Goal: Contribute content: Add original content to the website for others to see

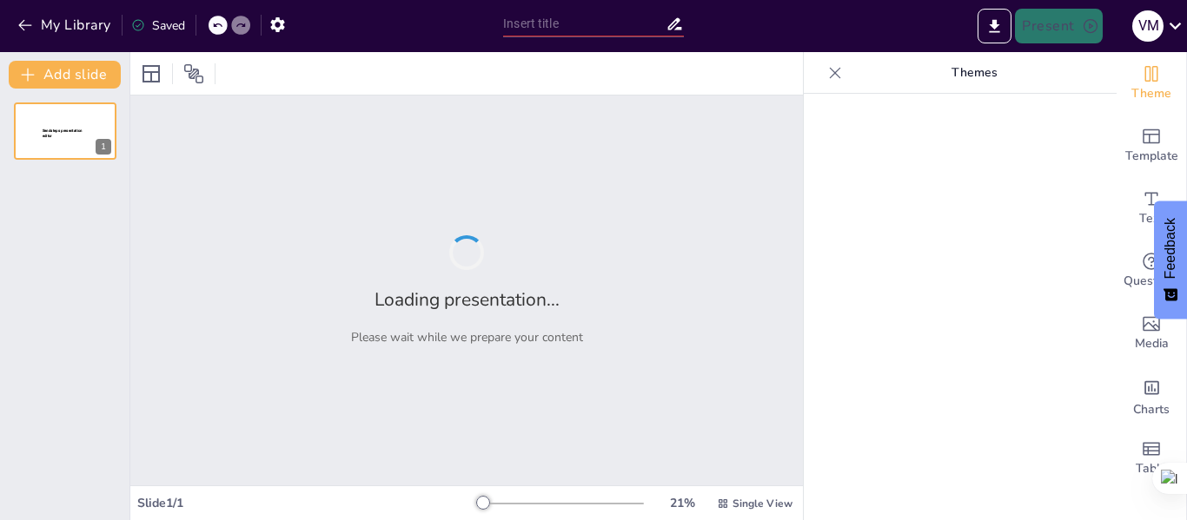
type input "Desarrollo y Evaluación de un Emprendimiento de Postres: Fun-Cakes"
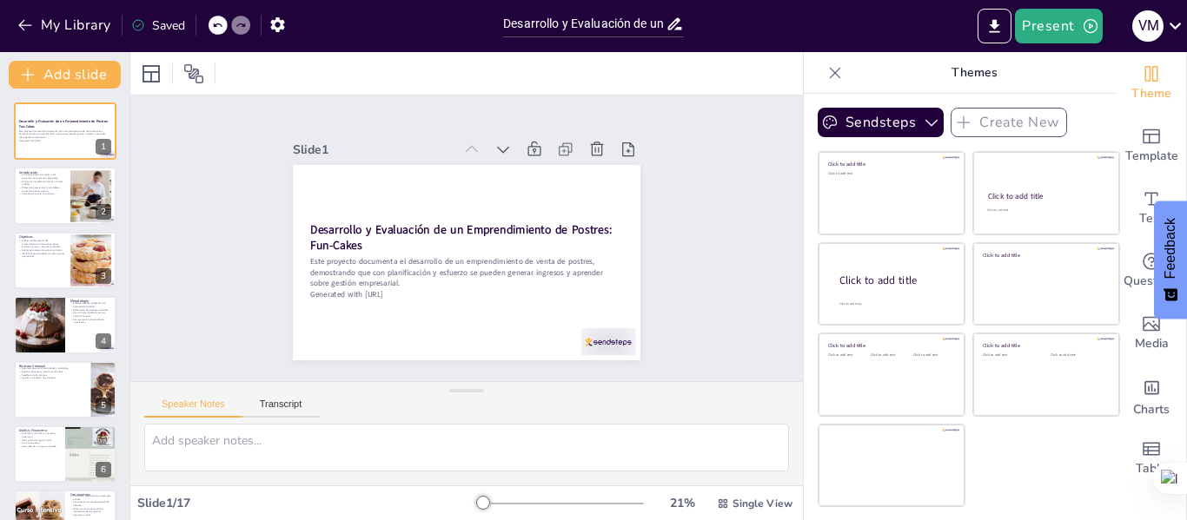
checkbox input "true"
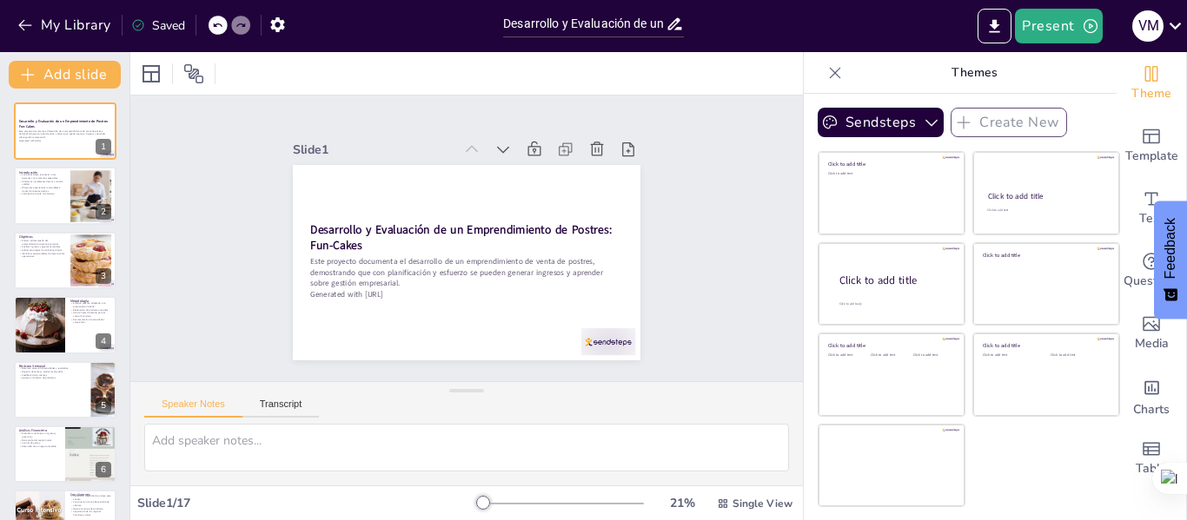
checkbox input "true"
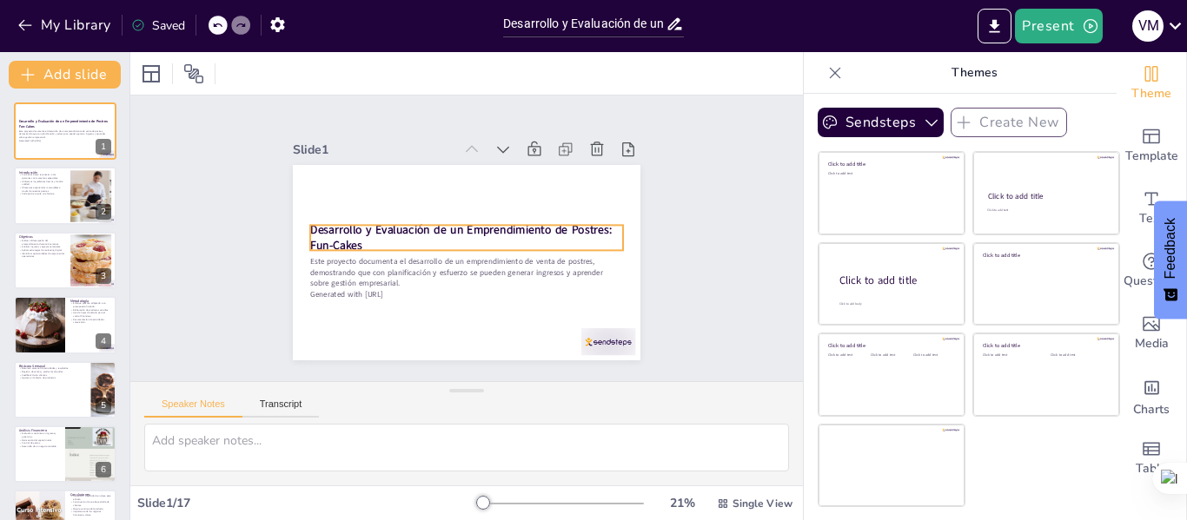
checkbox input "true"
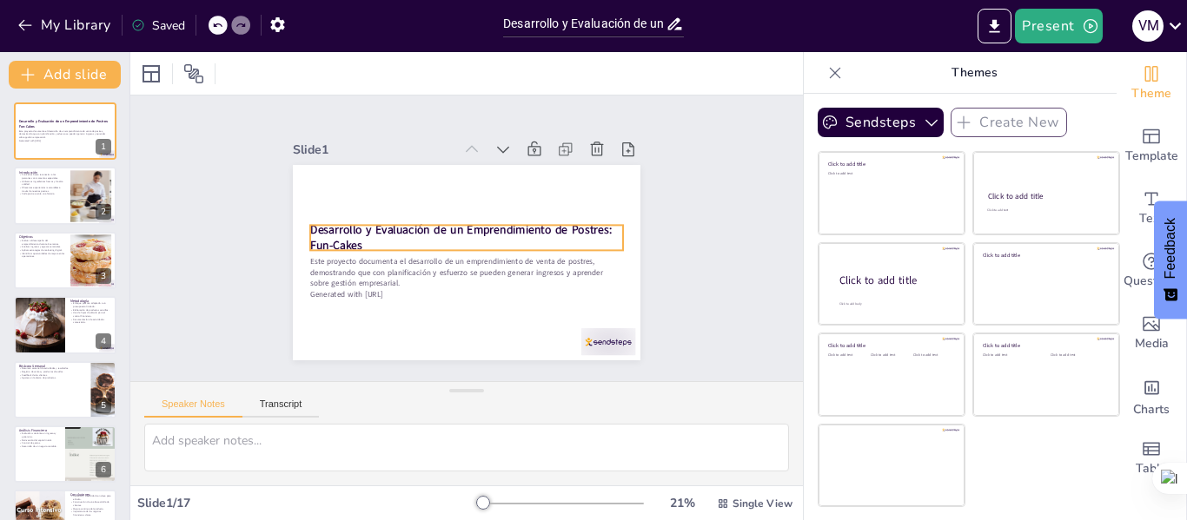
checkbox input "true"
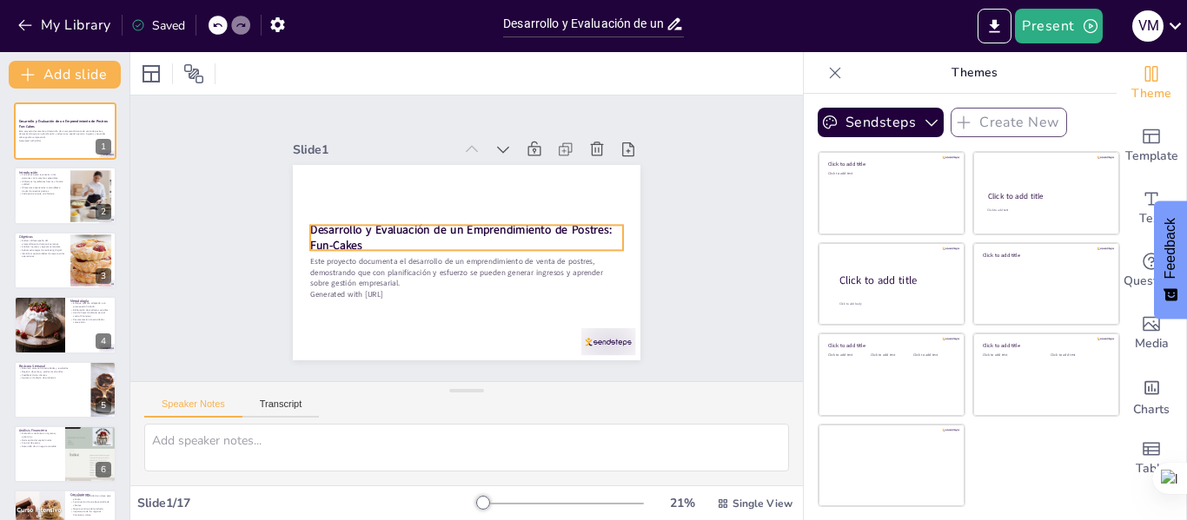
checkbox input "true"
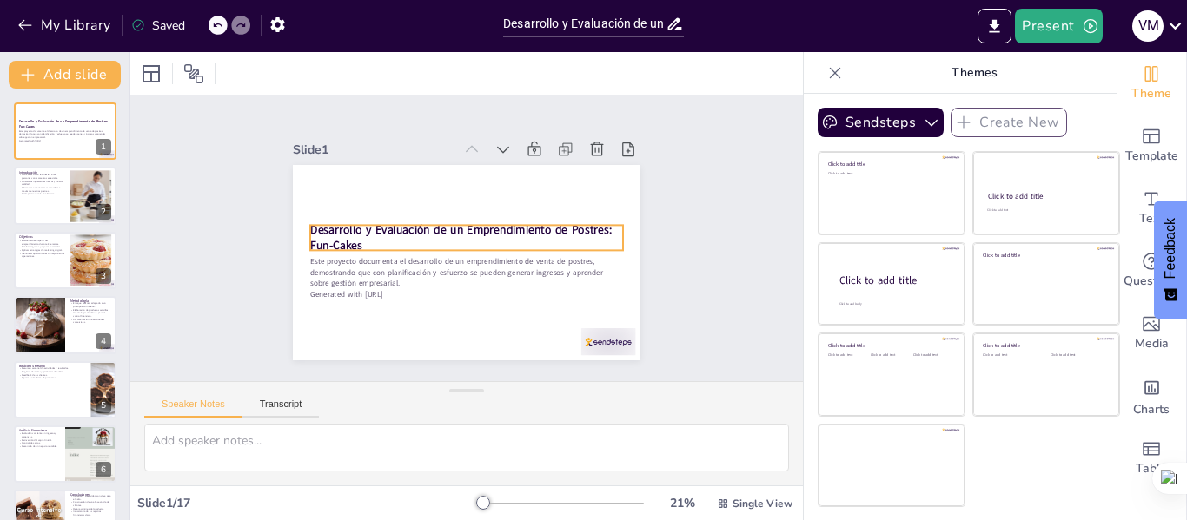
checkbox input "true"
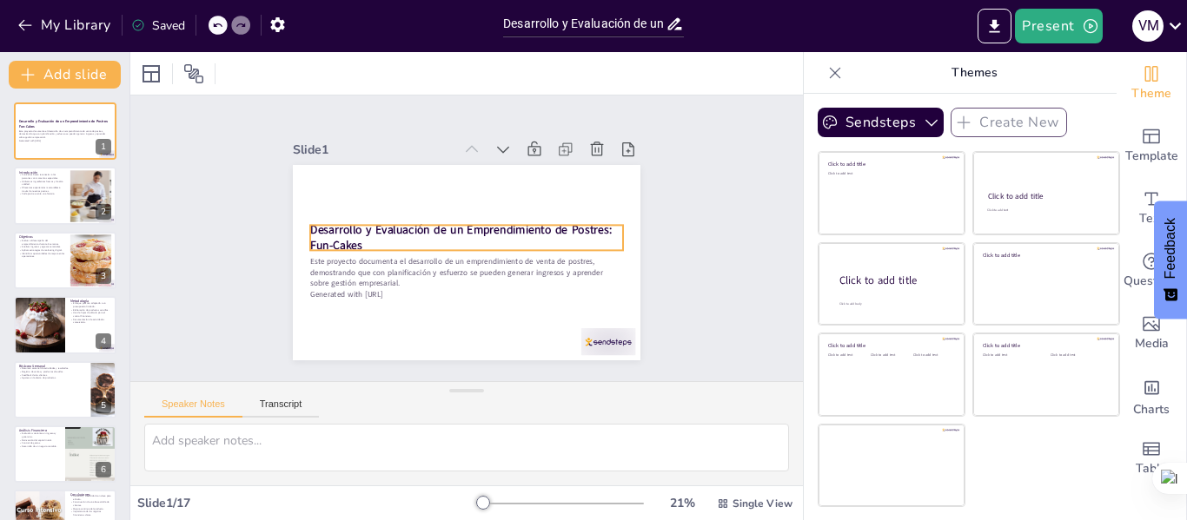
checkbox input "true"
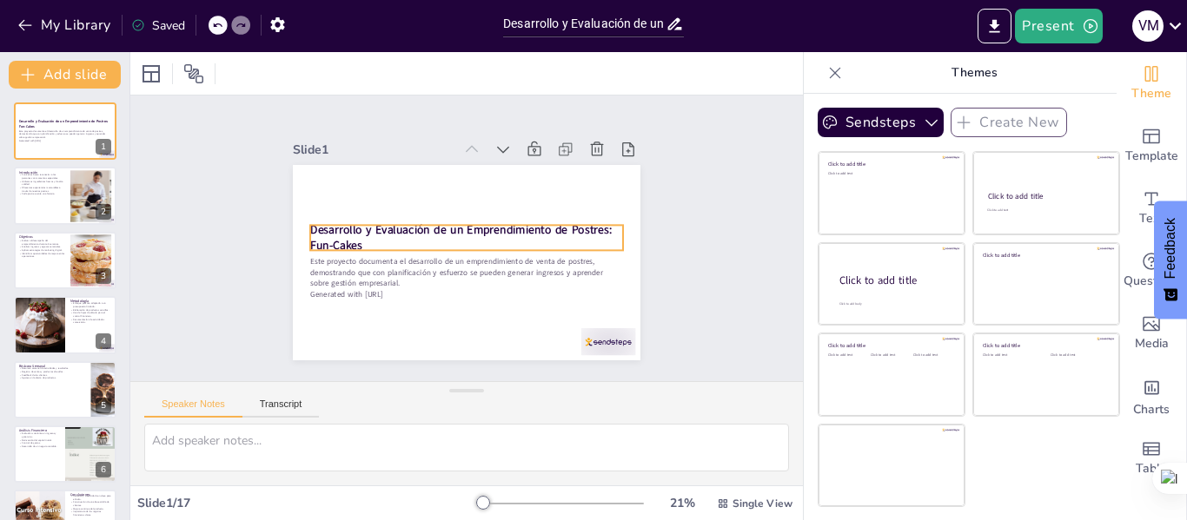
checkbox input "true"
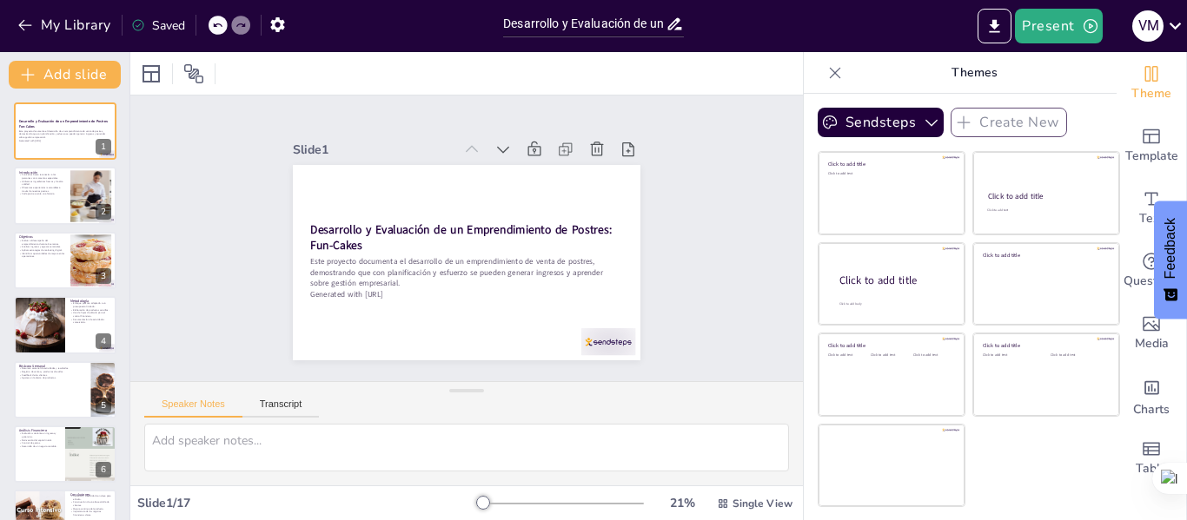
checkbox input "true"
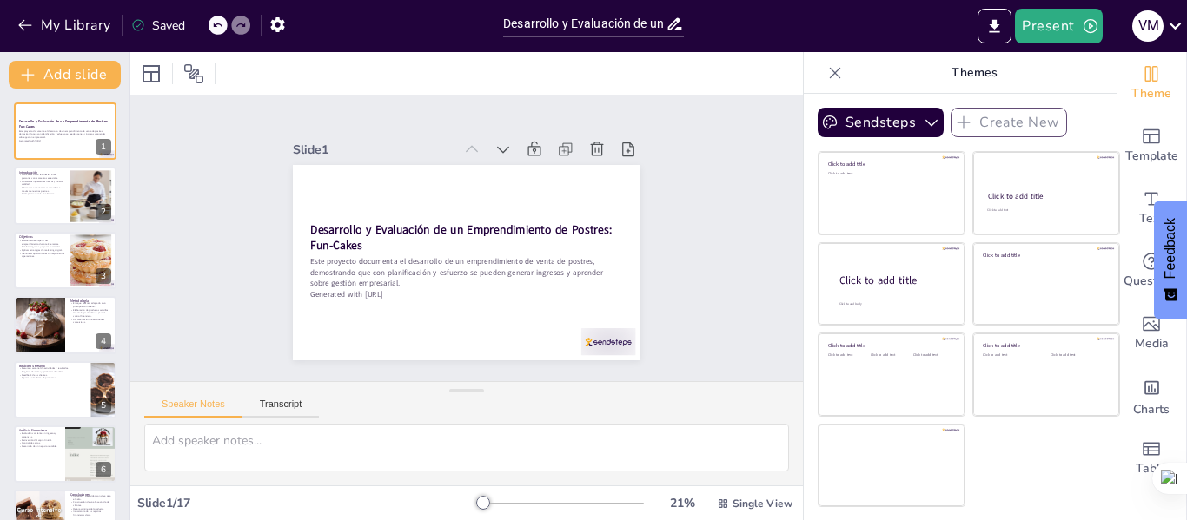
checkbox input "true"
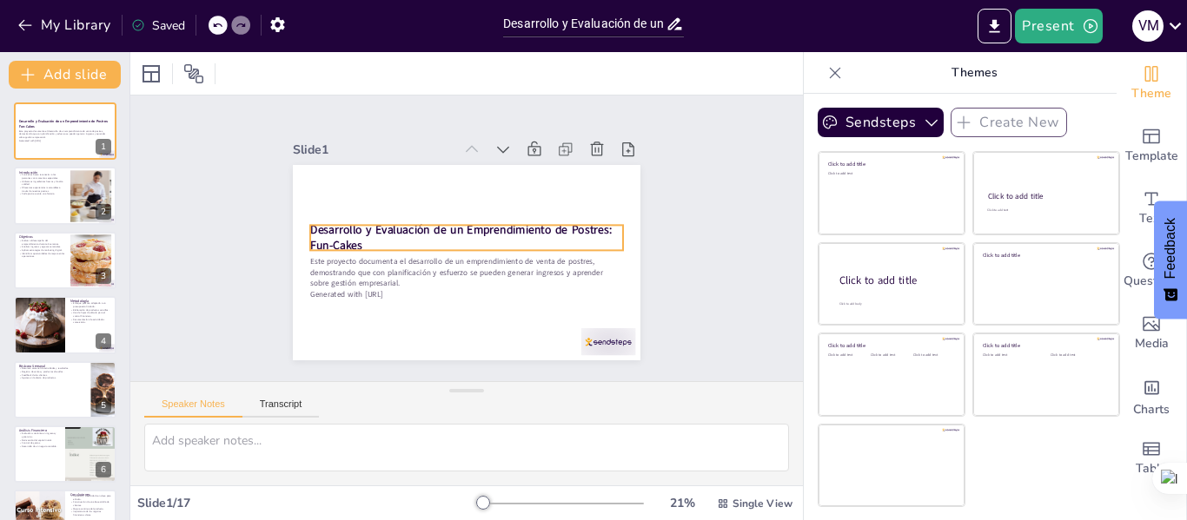
checkbox input "true"
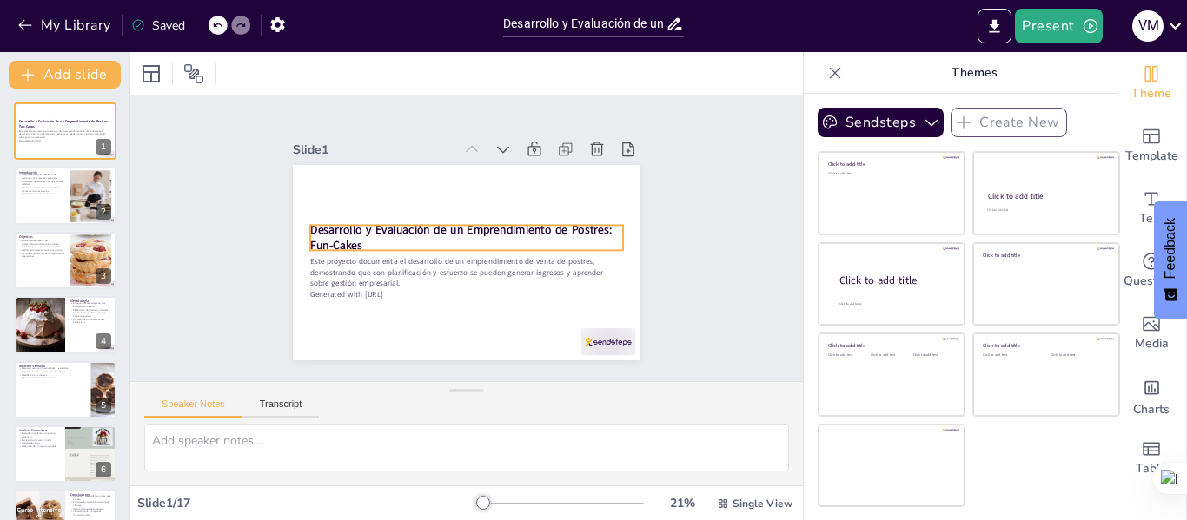
checkbox input "true"
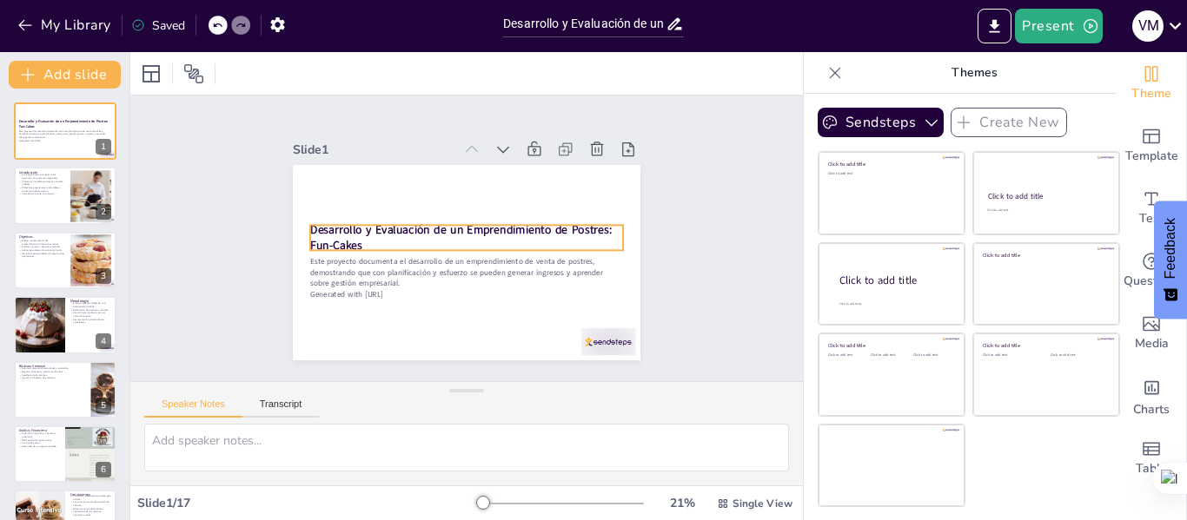
checkbox input "true"
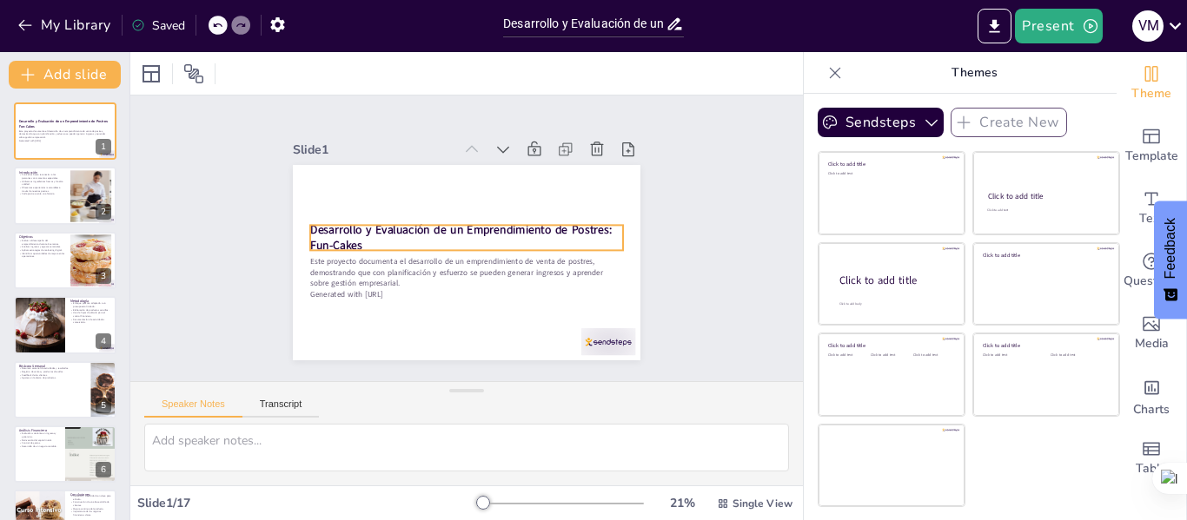
checkbox input "true"
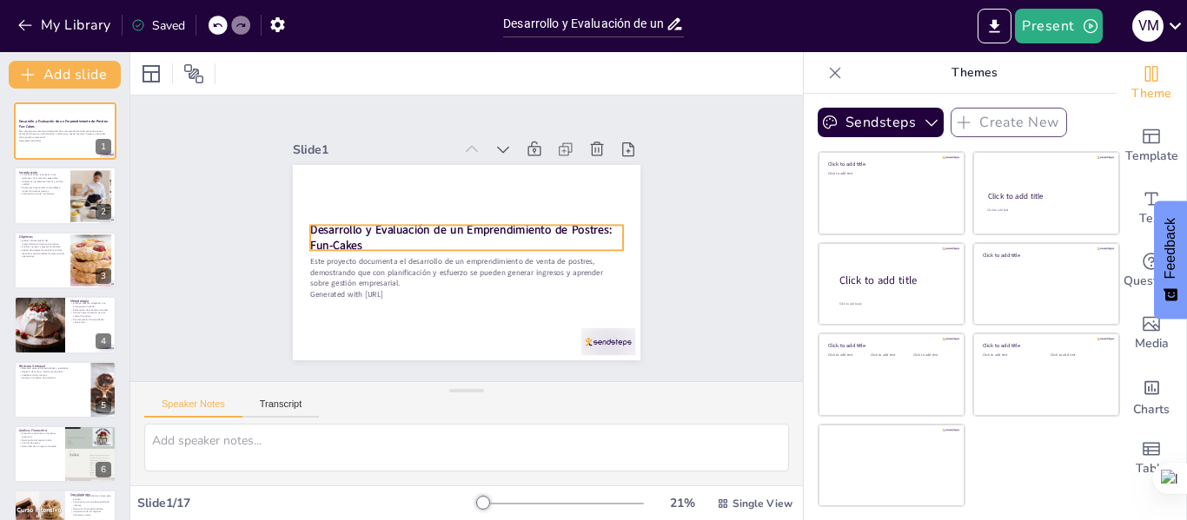
checkbox input "true"
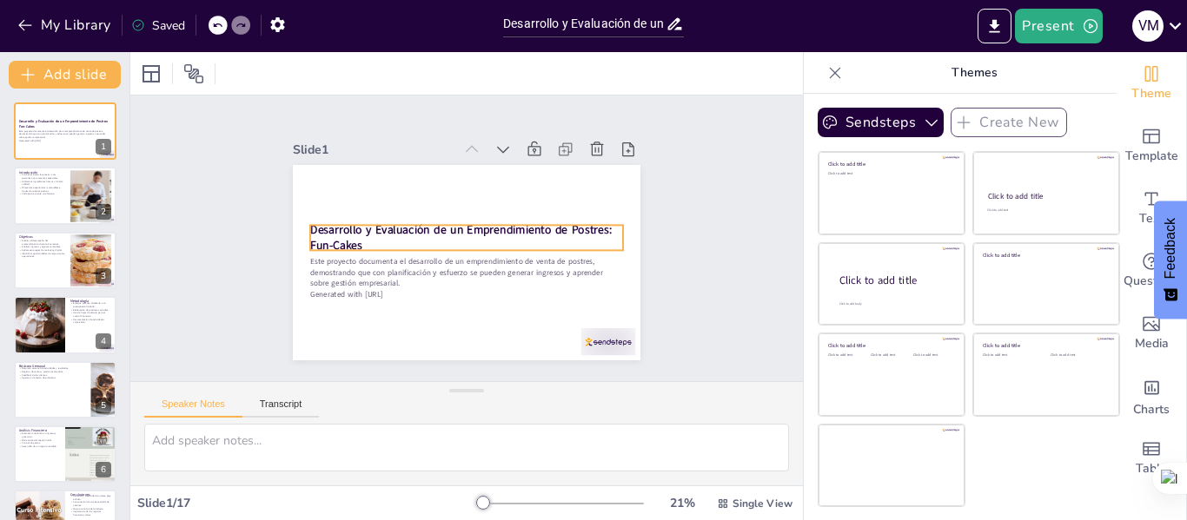
checkbox input "true"
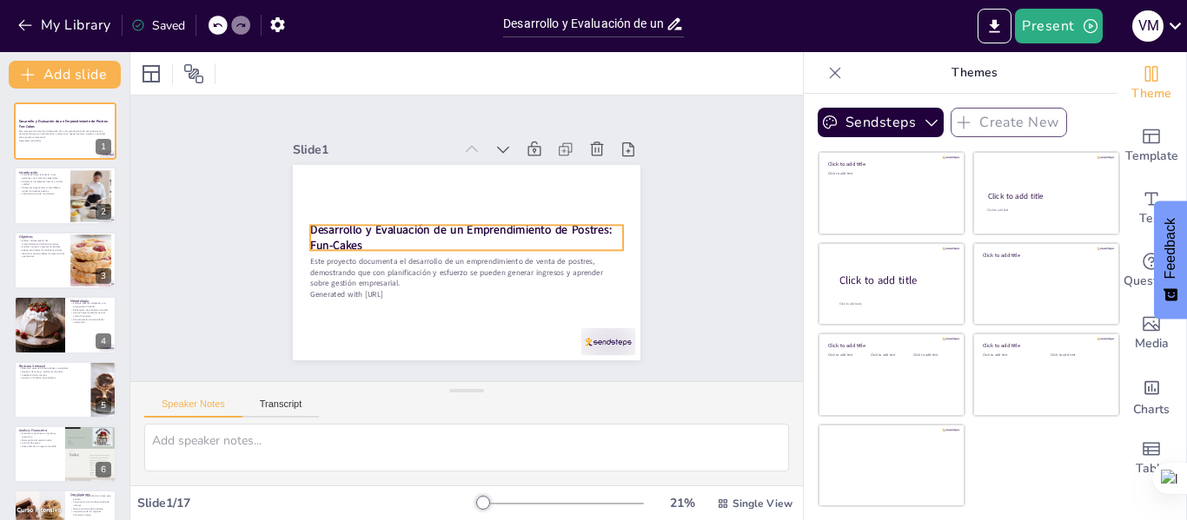
checkbox input "true"
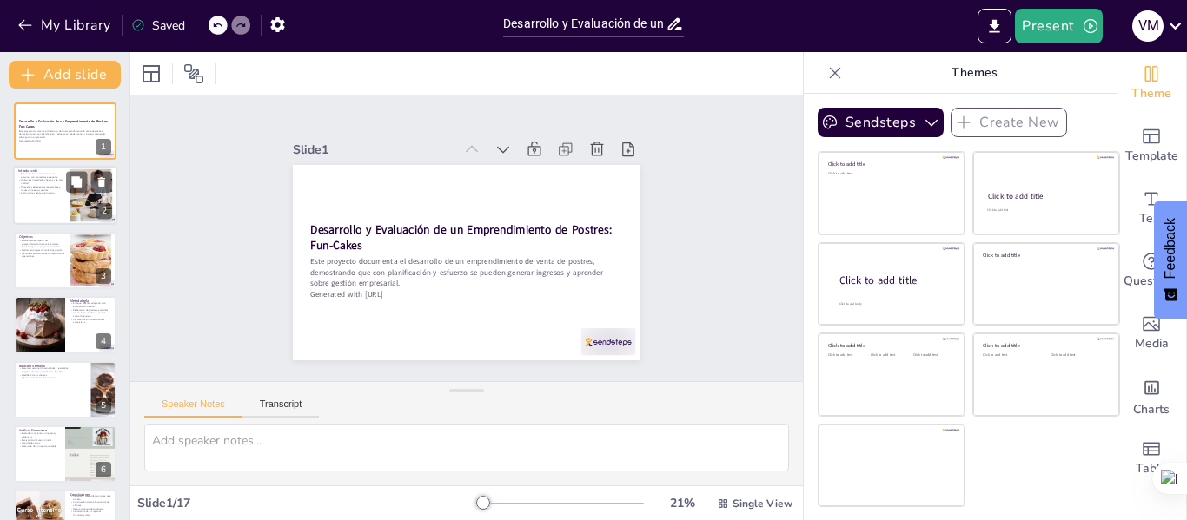
checkbox input "true"
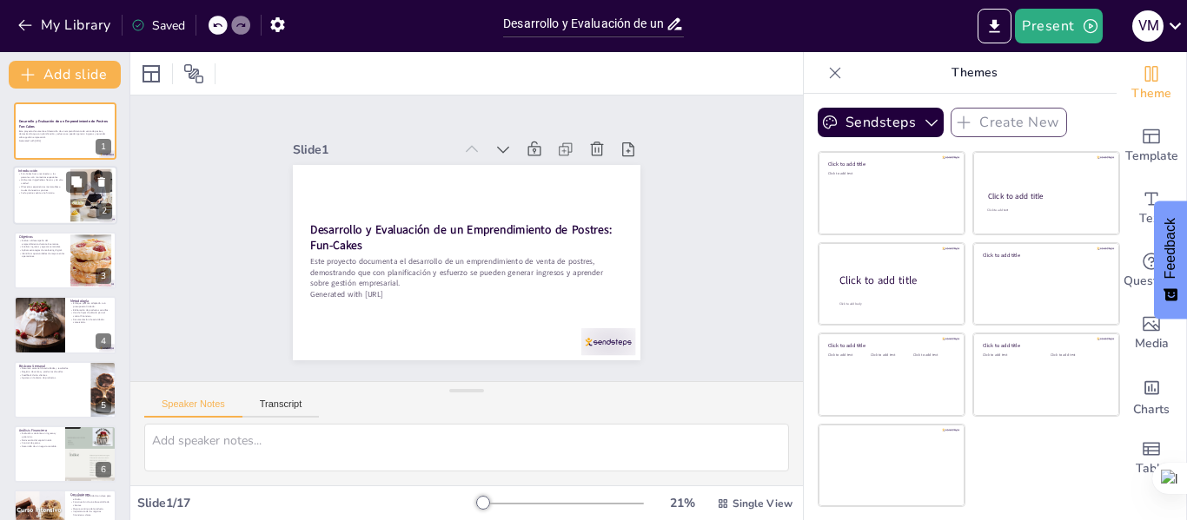
checkbox input "true"
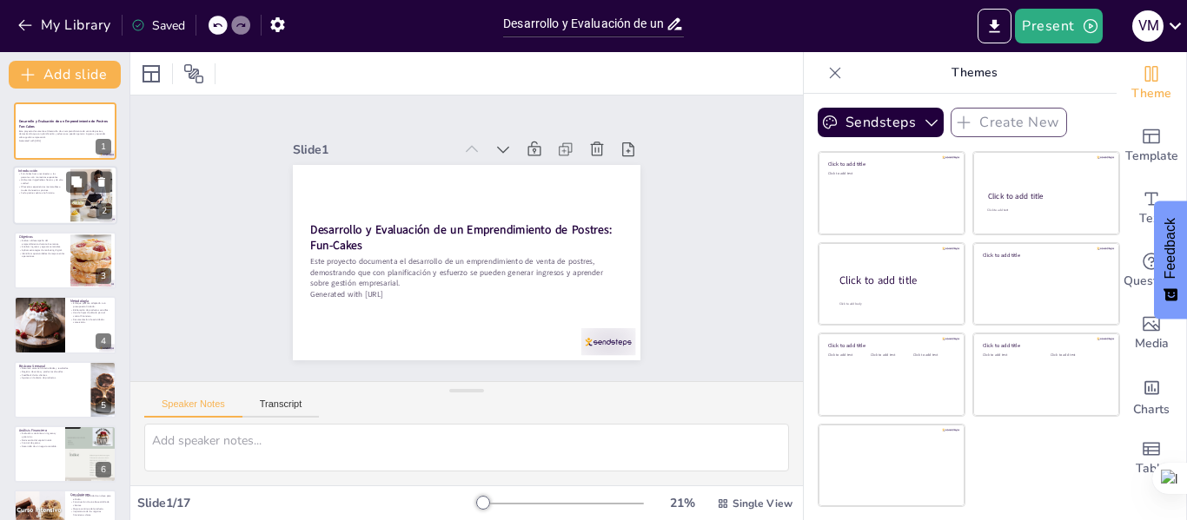
checkbox input "true"
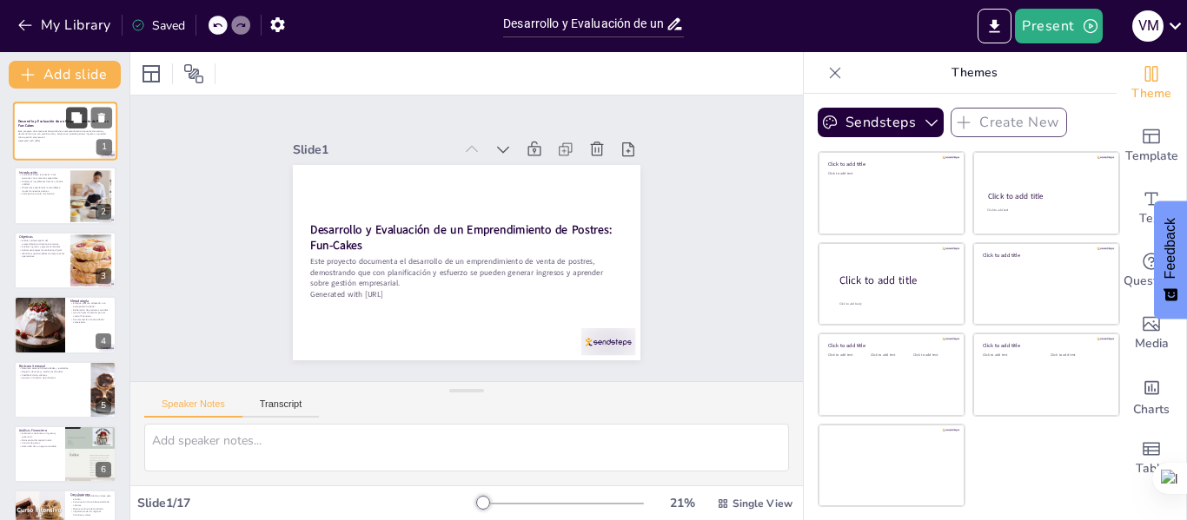
checkbox input "true"
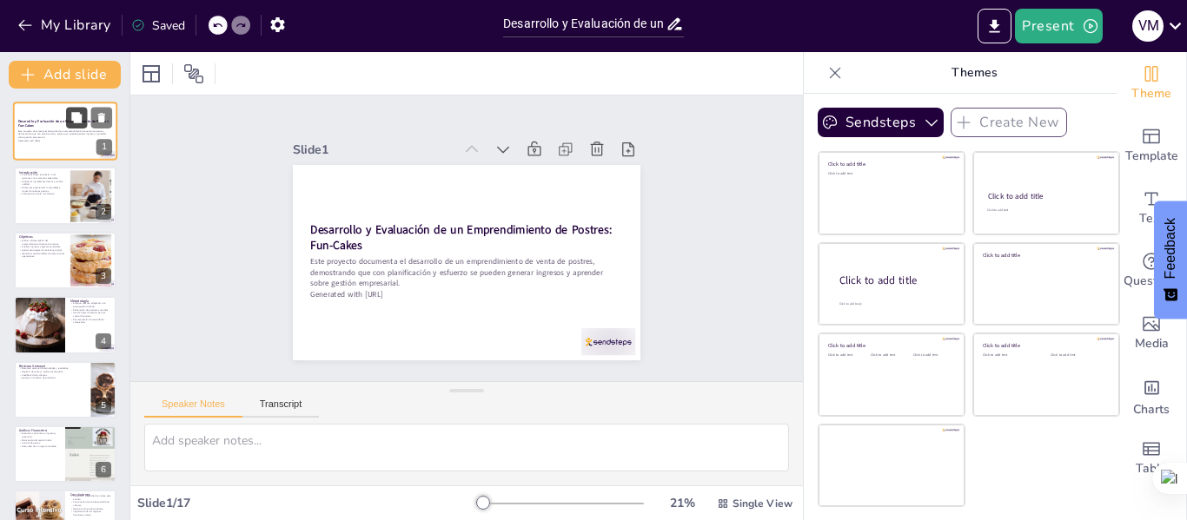
checkbox input "true"
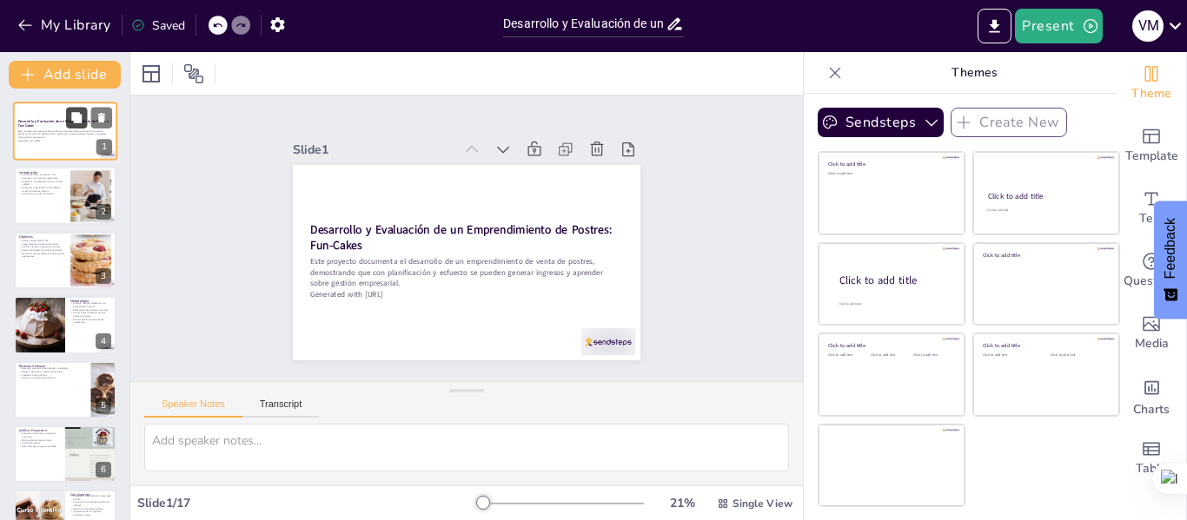
checkbox input "true"
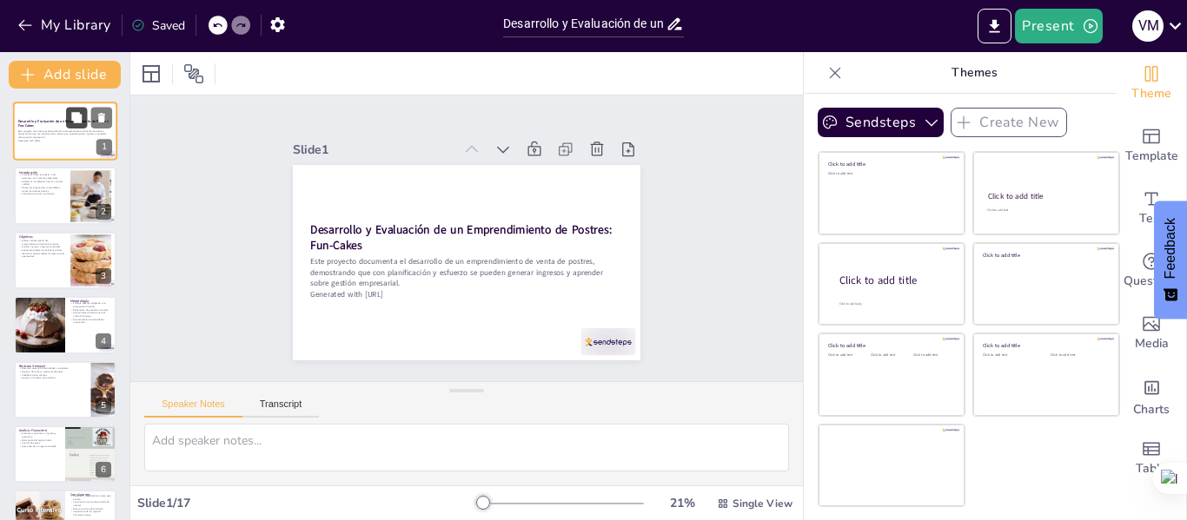
checkbox input "true"
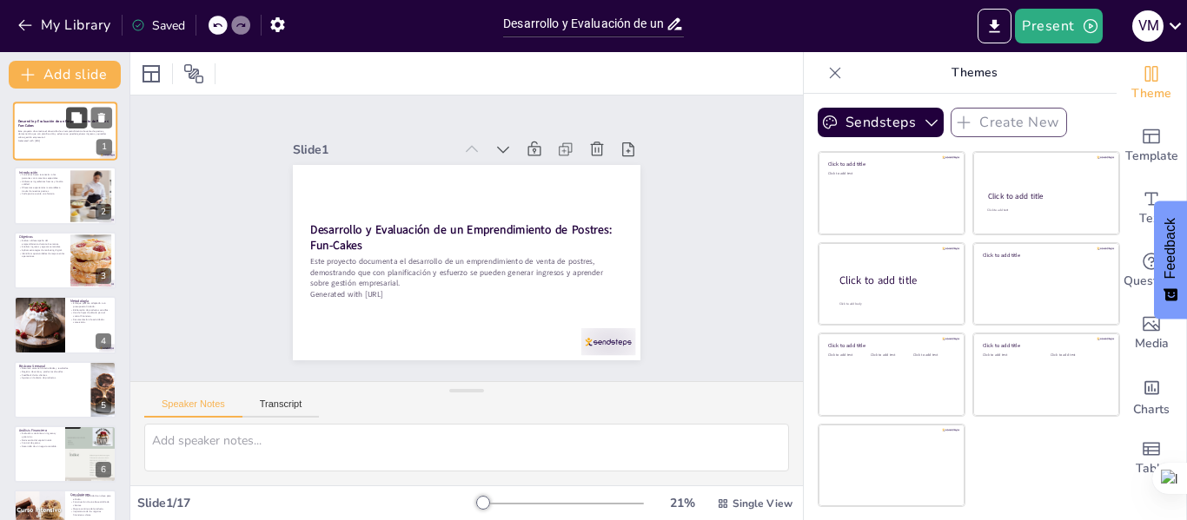
checkbox input "true"
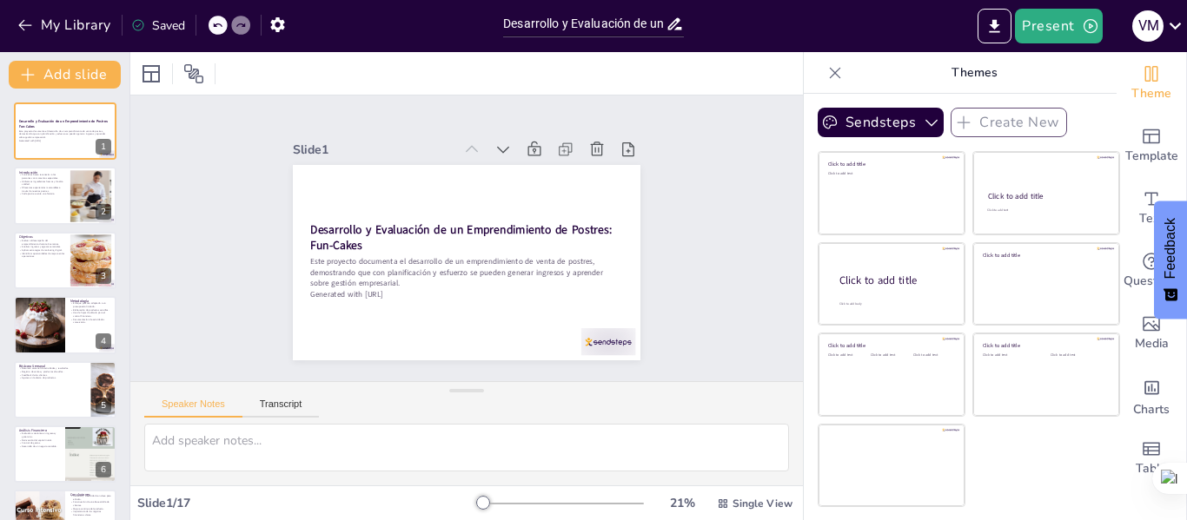
checkbox input "true"
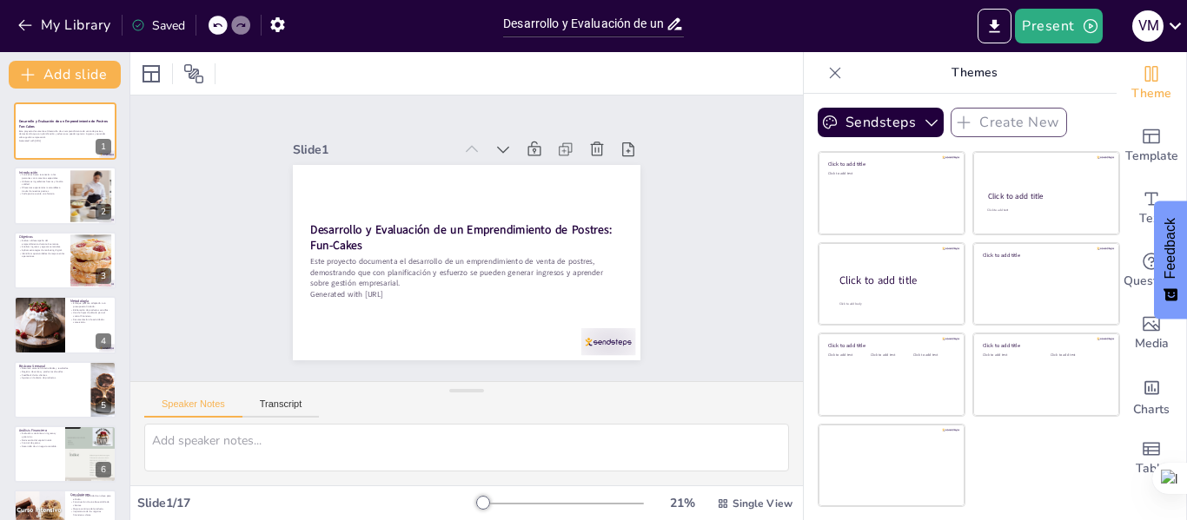
checkbox input "true"
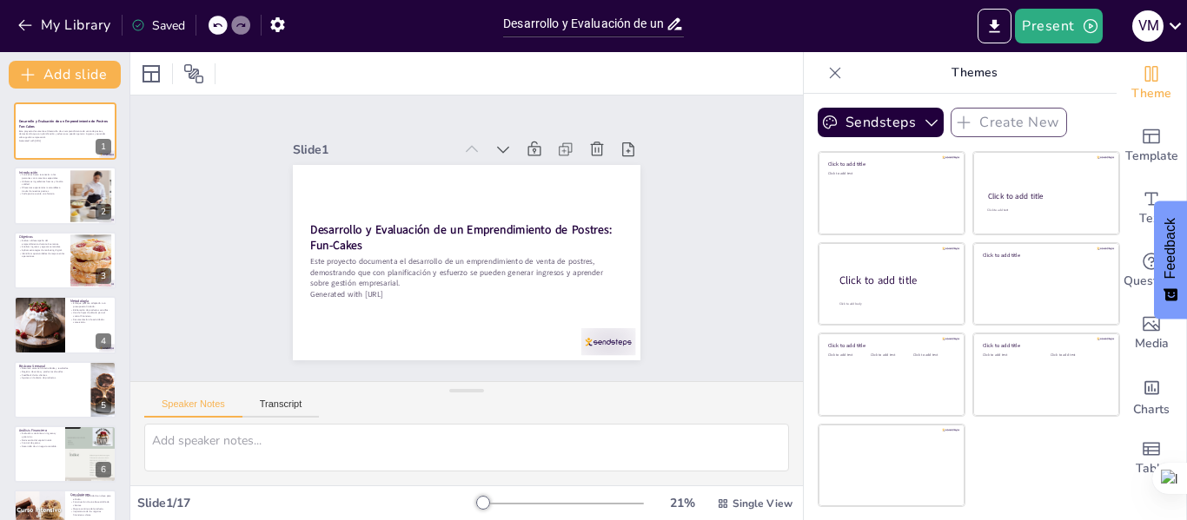
checkbox input "true"
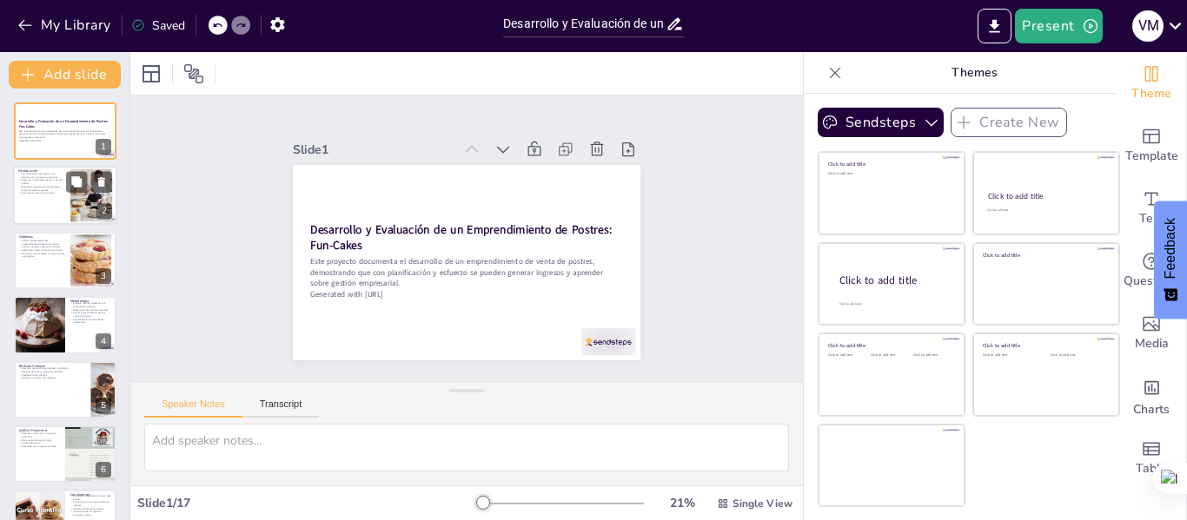
checkbox input "true"
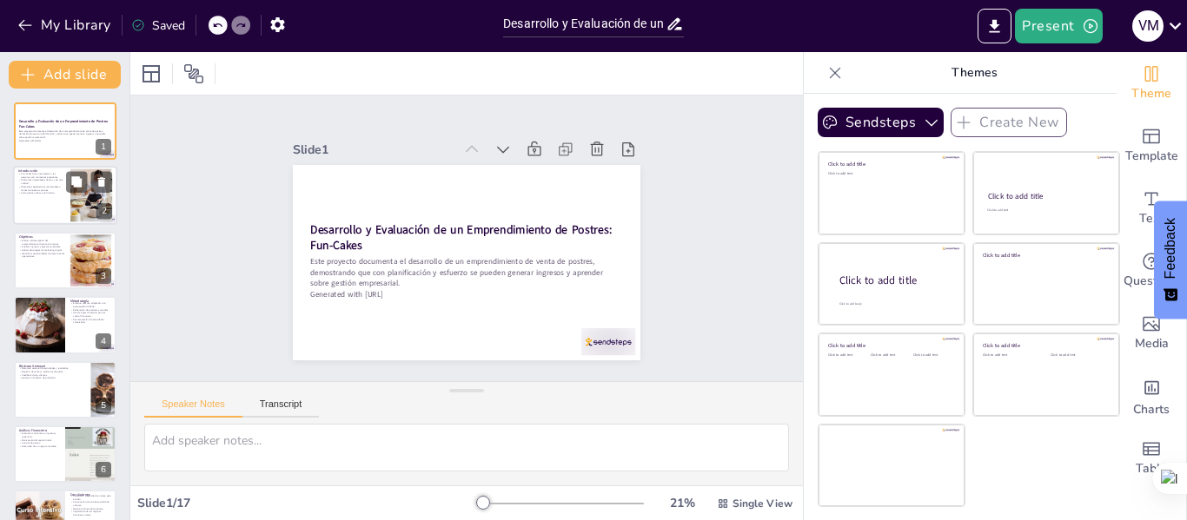
checkbox input "true"
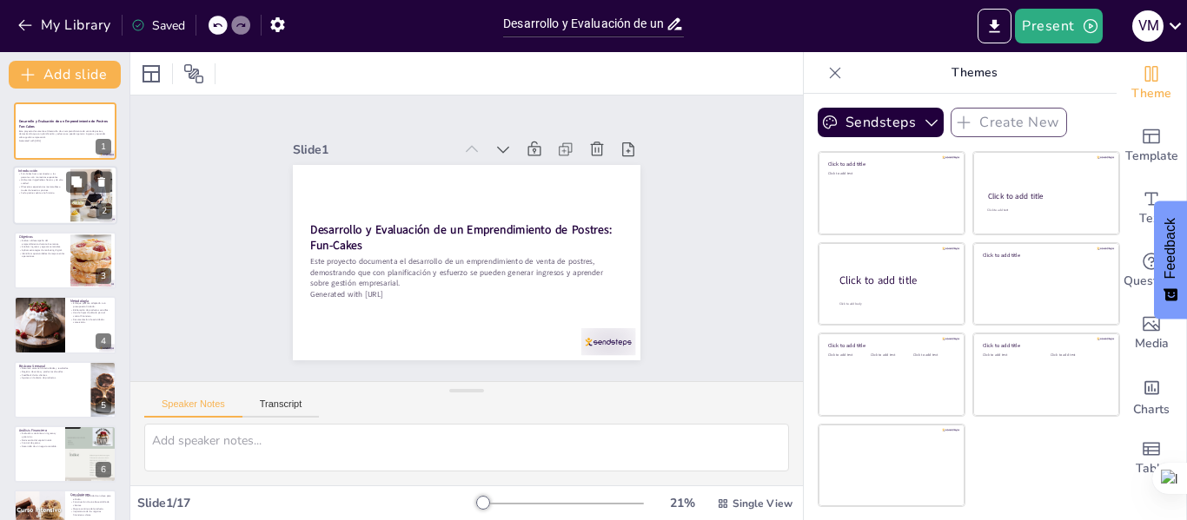
checkbox input "true"
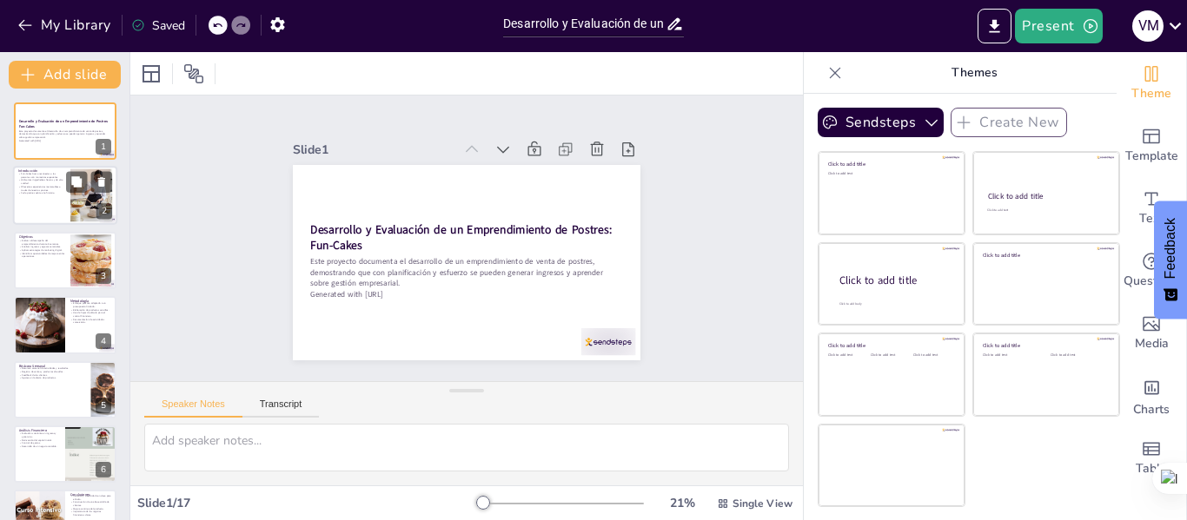
click at [68, 205] on div at bounding box center [65, 196] width 104 height 59
checkbox input "true"
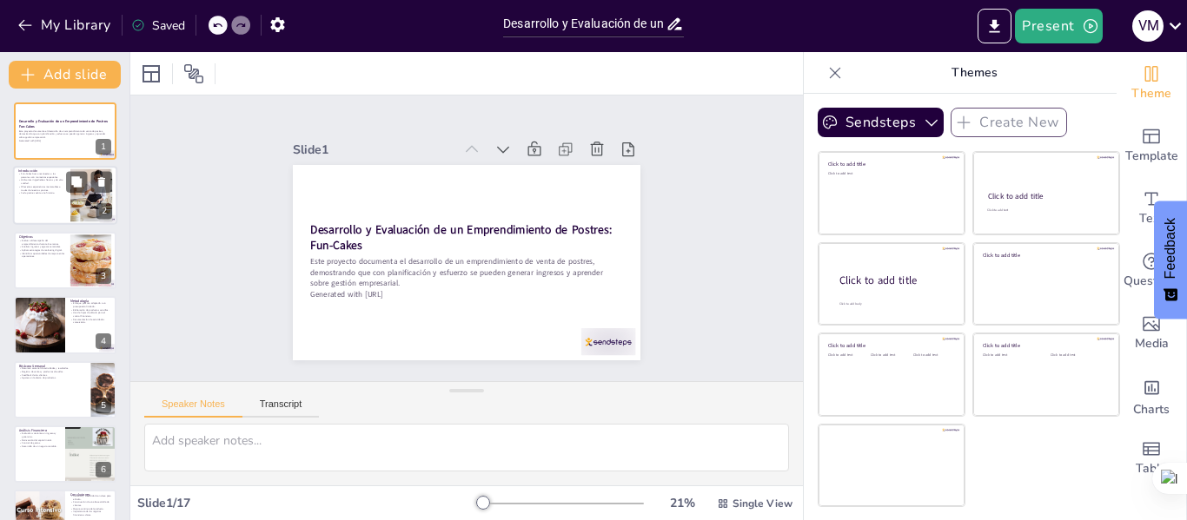
checkbox input "true"
type textarea "La reconexión con momentos especiales es fundamental para Fun-Cakes, ya que el …"
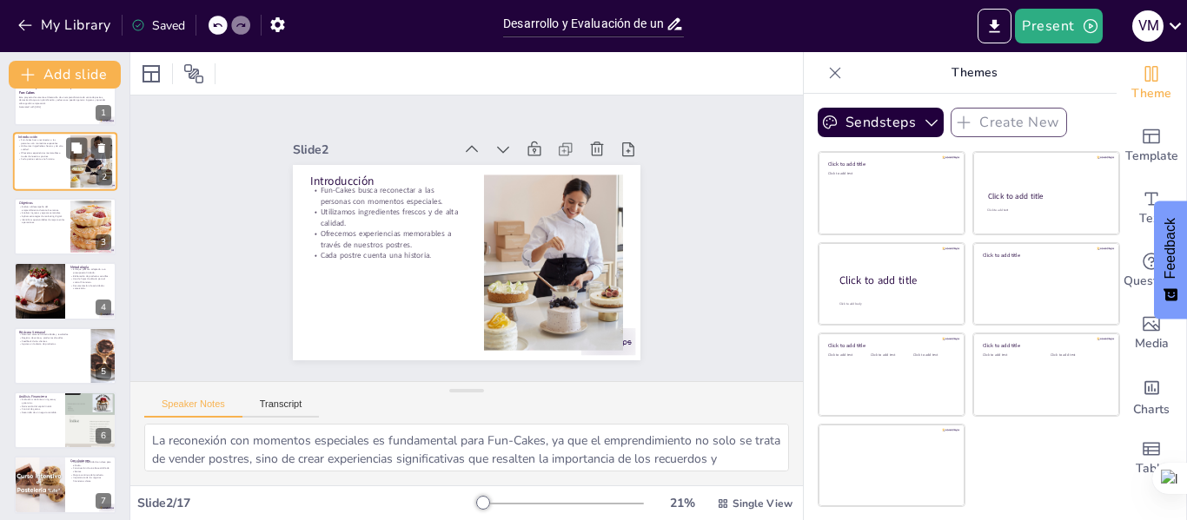
checkbox input "true"
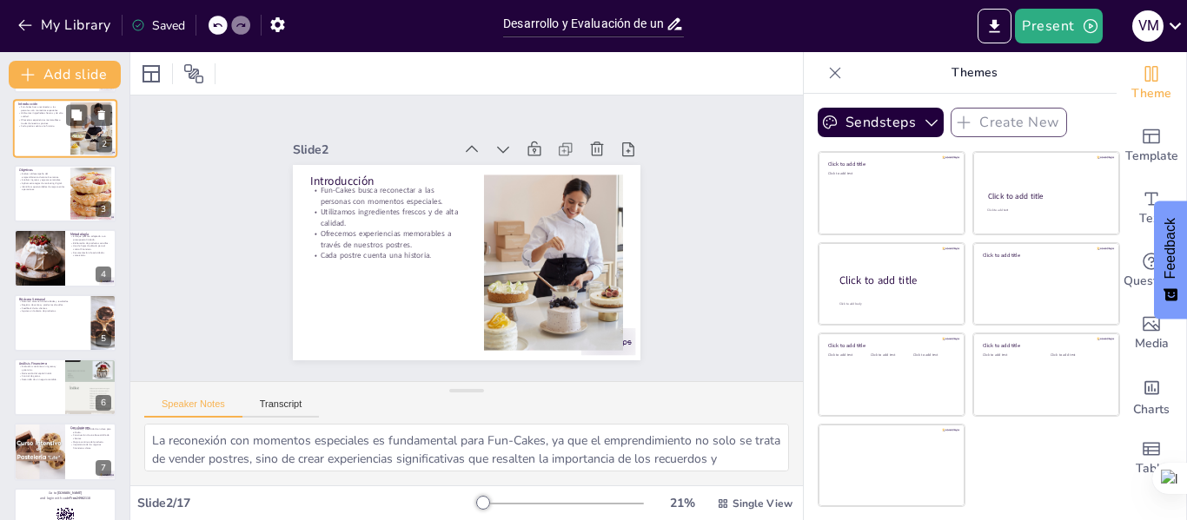
checkbox input "true"
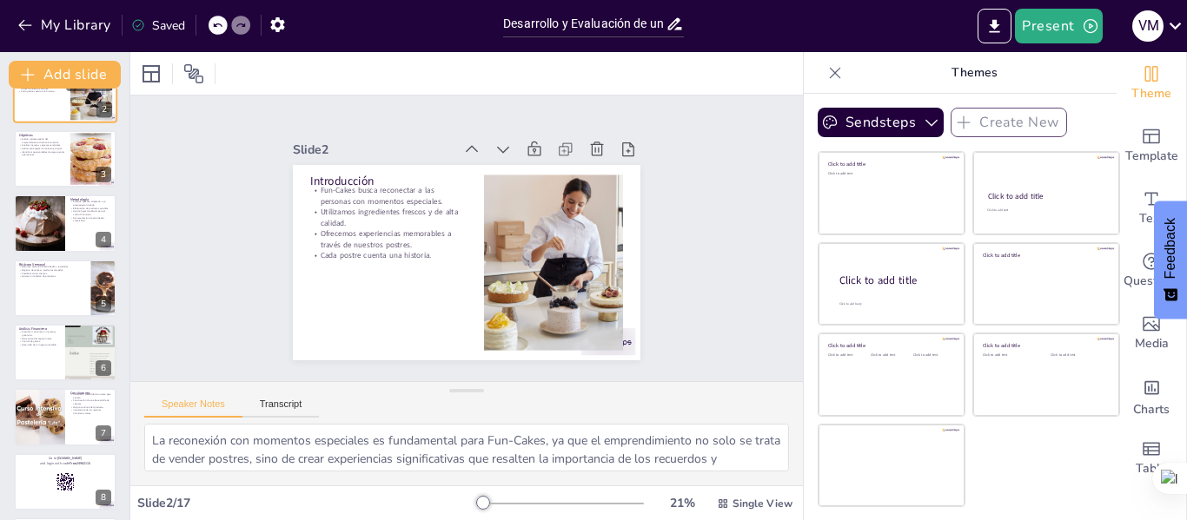
checkbox input "true"
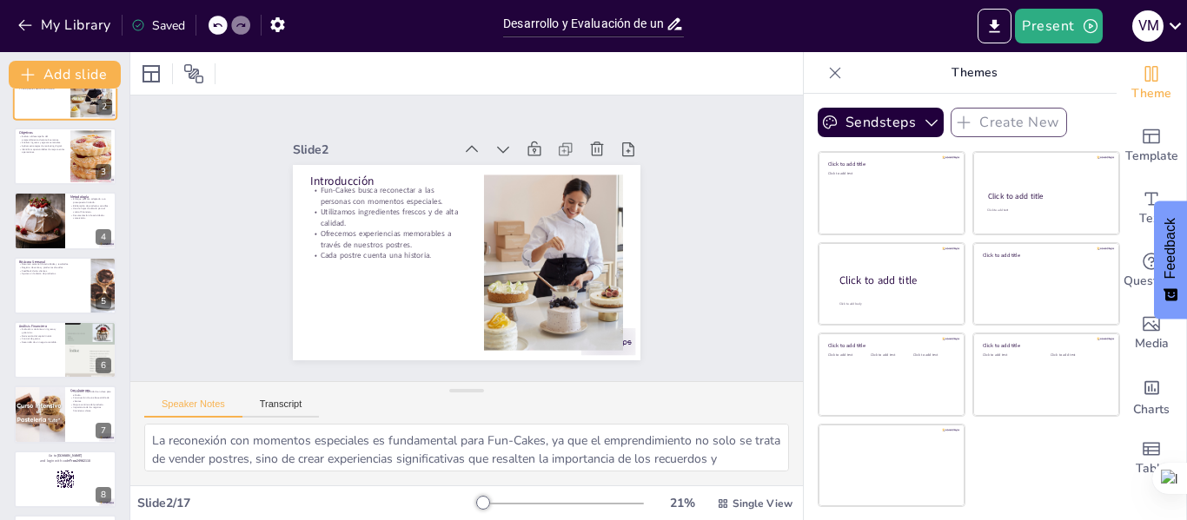
checkbox input "true"
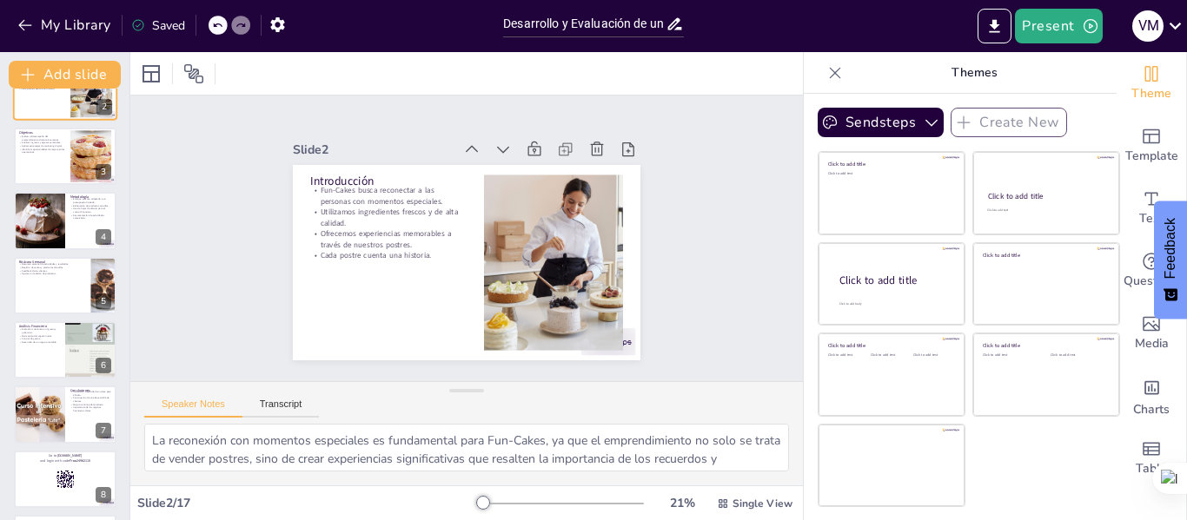
checkbox input "true"
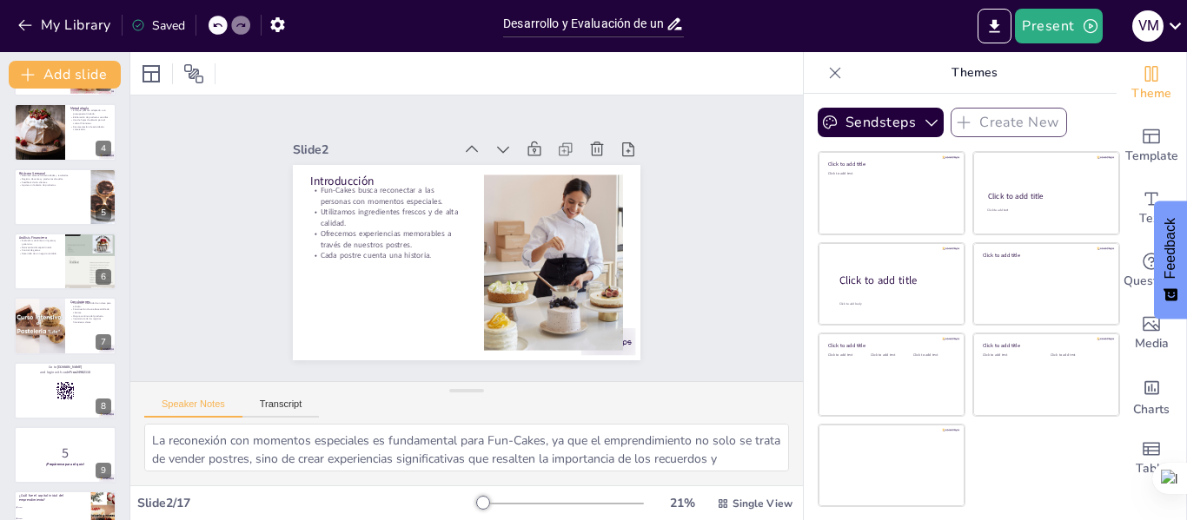
checkbox input "true"
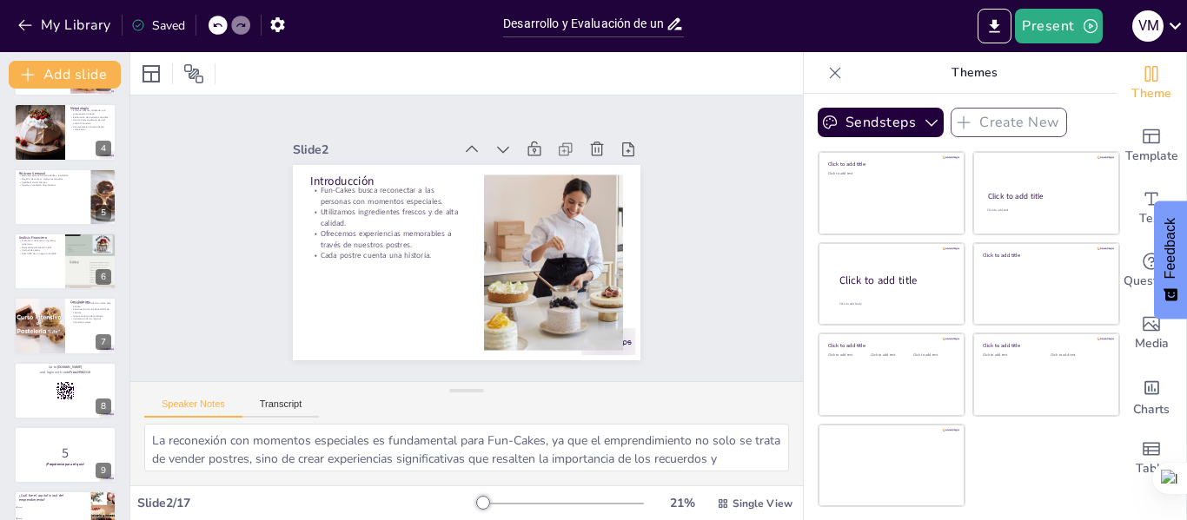
checkbox input "true"
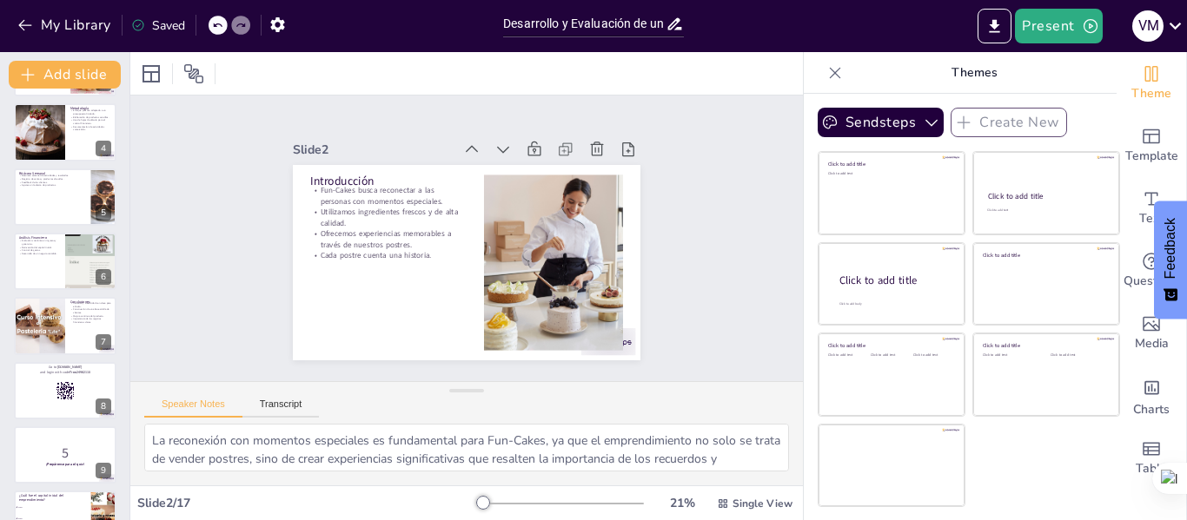
checkbox input "true"
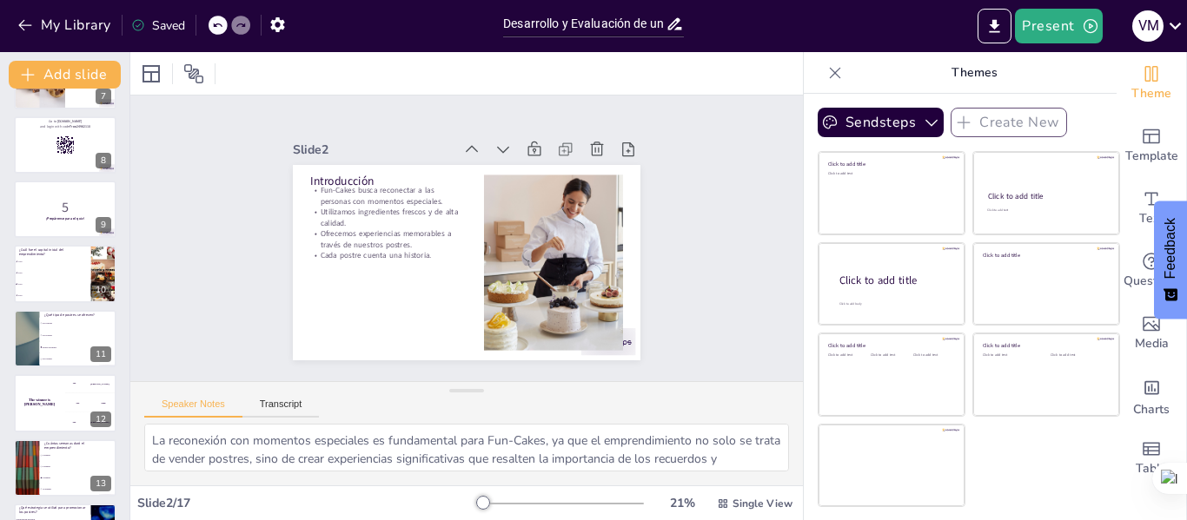
scroll to position [409, 0]
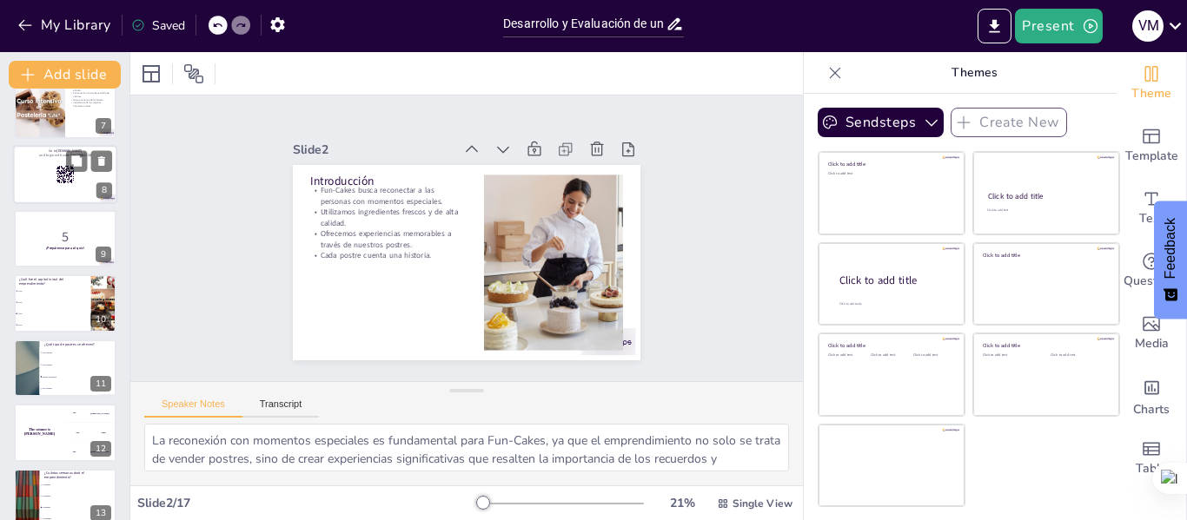
click at [65, 193] on div at bounding box center [65, 174] width 104 height 59
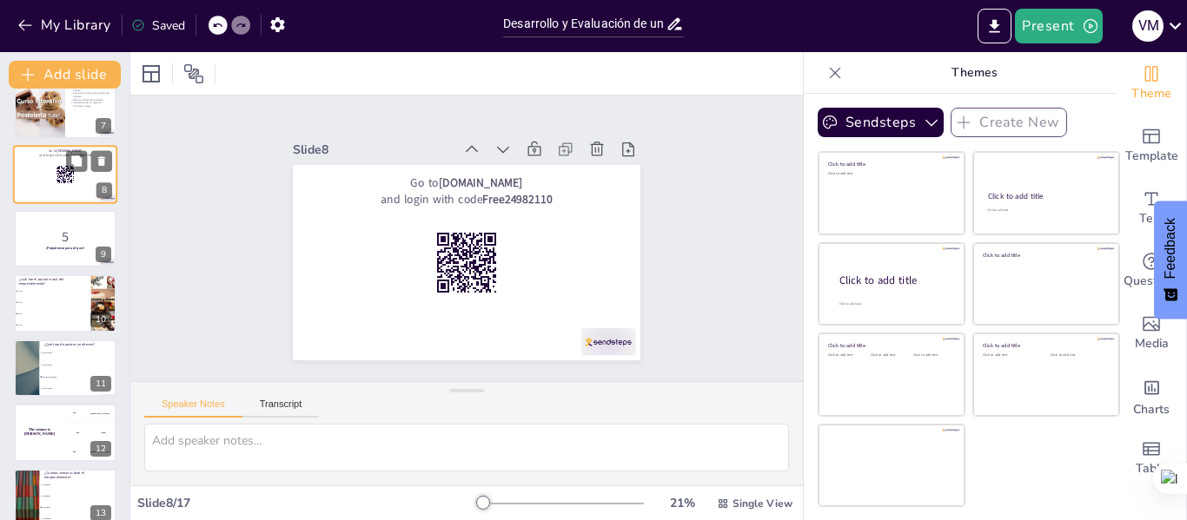
scroll to position [279, 0]
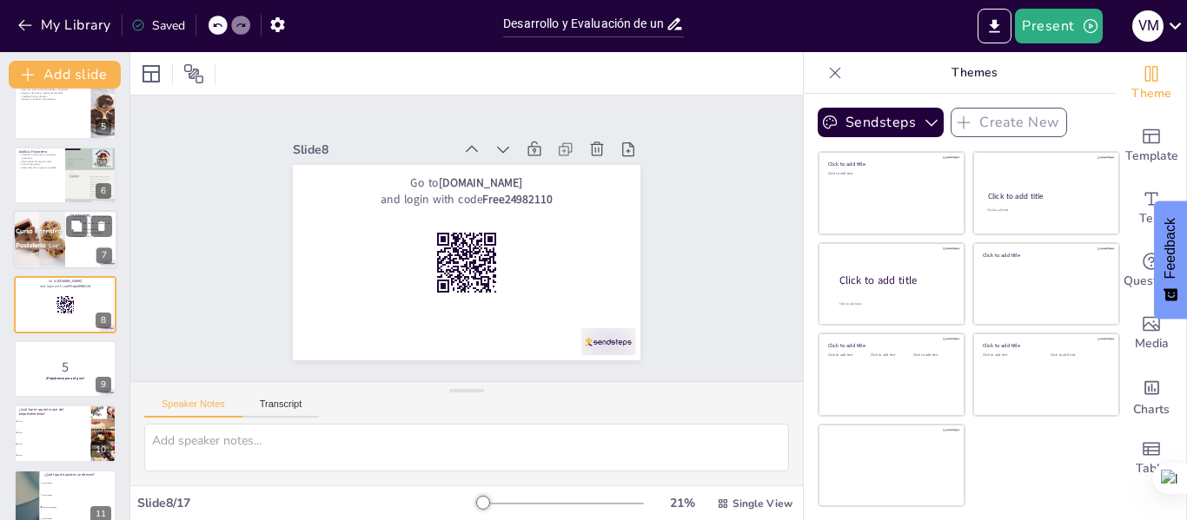
click at [50, 248] on div at bounding box center [39, 240] width 106 height 59
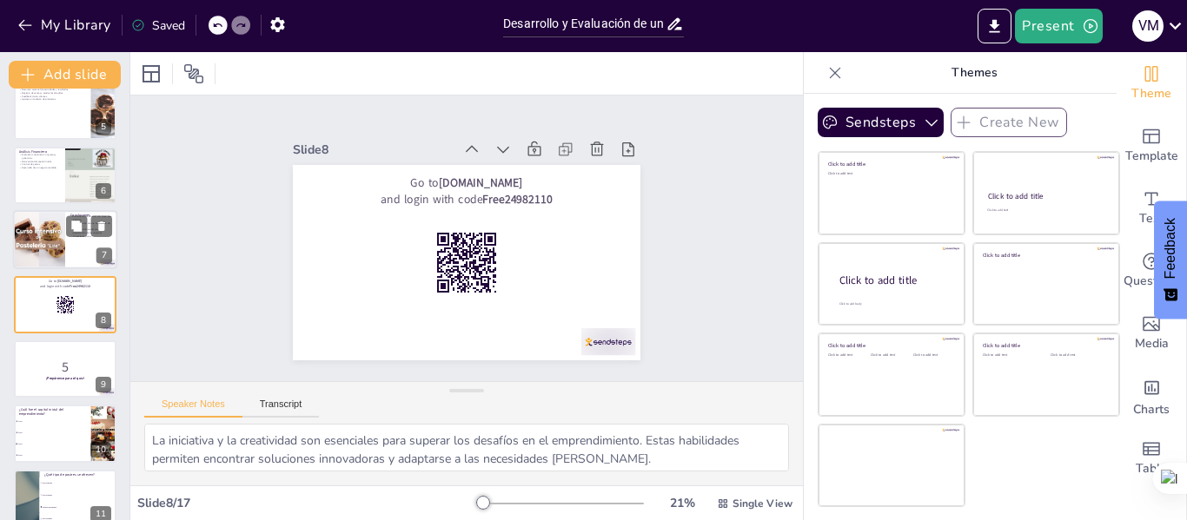
scroll to position [215, 0]
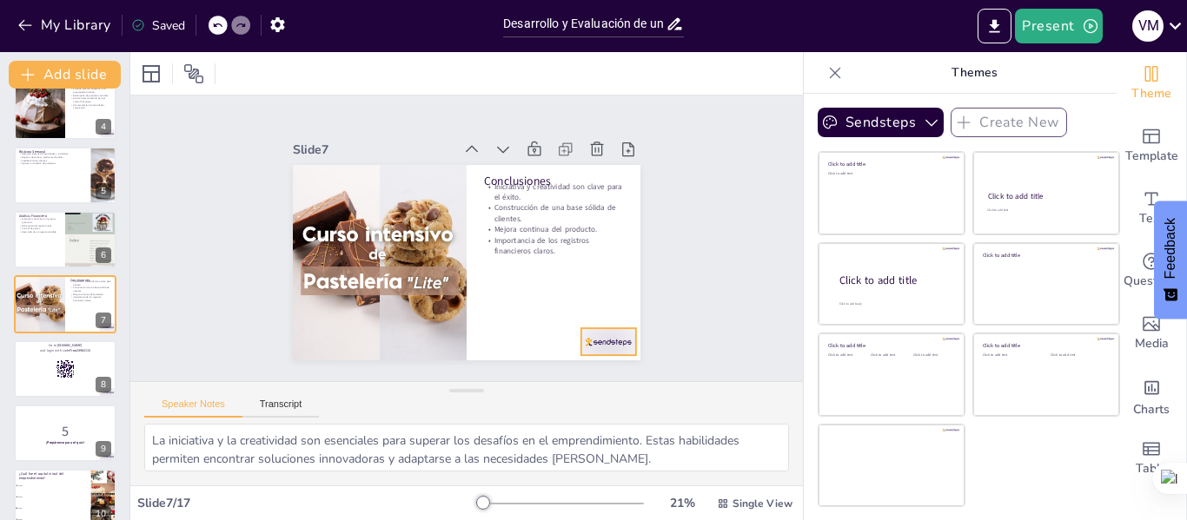
click at [592, 342] on div at bounding box center [608, 341] width 54 height 27
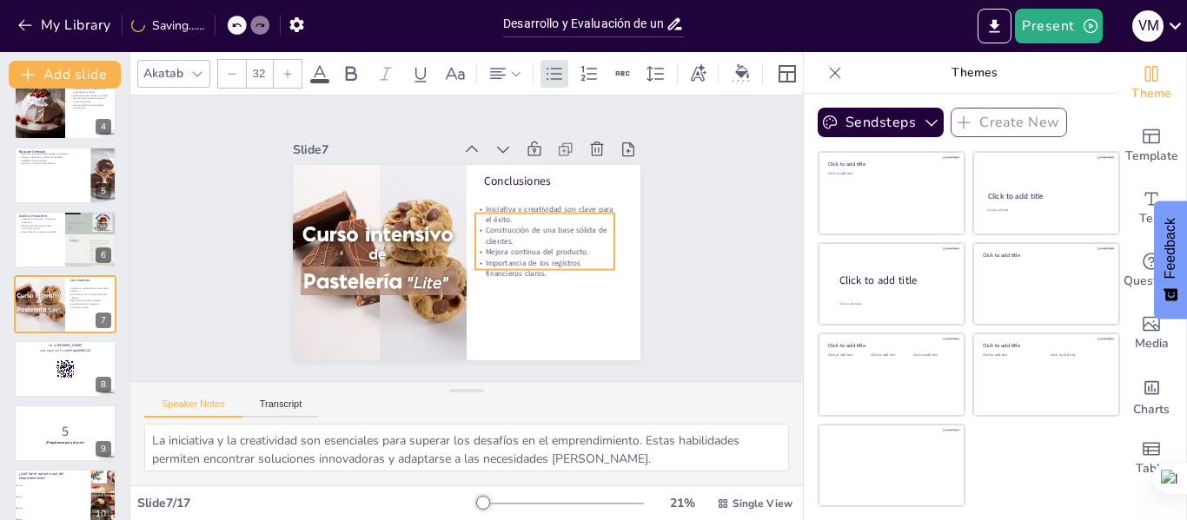
drag, startPoint x: 521, startPoint y: 234, endPoint x: 513, endPoint y: 256, distance: 24.2
click at [513, 258] on p "Importancia de los registros financieros claros." at bounding box center [544, 269] width 139 height 22
click at [685, 209] on div "Slide 1 Desarrollo y Evaluación de un Emprendimiento de Postres: Fun-Cakes Este…" at bounding box center [466, 239] width 672 height 286
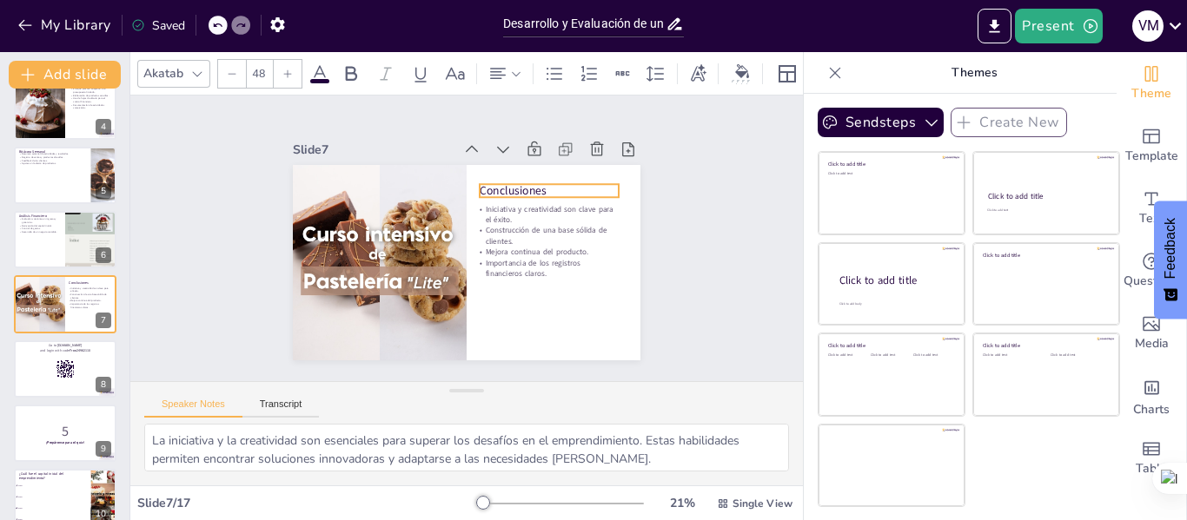
drag, startPoint x: 523, startPoint y: 168, endPoint x: 519, endPoint y: 177, distance: 10.5
click at [519, 182] on p "Conclusiones" at bounding box center [549, 190] width 139 height 17
click at [709, 270] on div "Slide 1 Desarrollo y Evaluación de un Emprendimiento de Postres: Fun-Cakes Este…" at bounding box center [466, 239] width 672 height 286
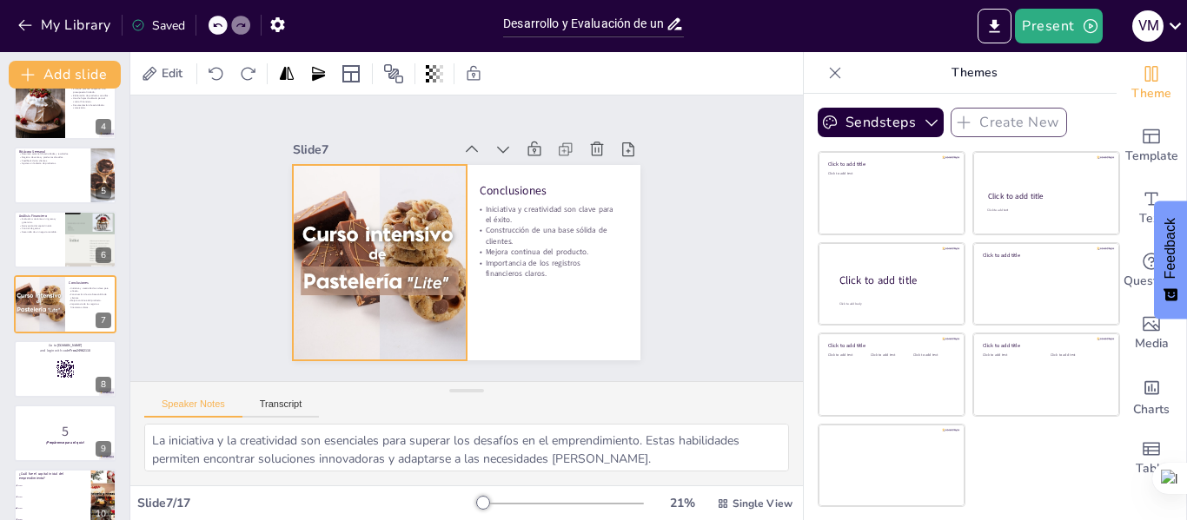
click at [397, 228] on div at bounding box center [380, 262] width 352 height 195
click at [400, 234] on div at bounding box center [380, 262] width 352 height 195
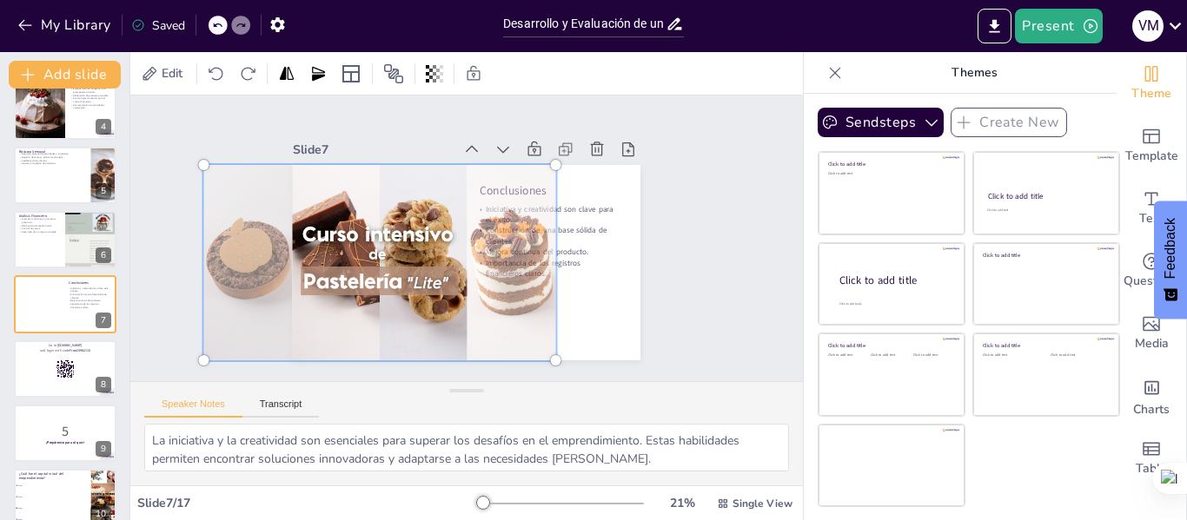
click at [397, 235] on div at bounding box center [380, 263] width 373 height 216
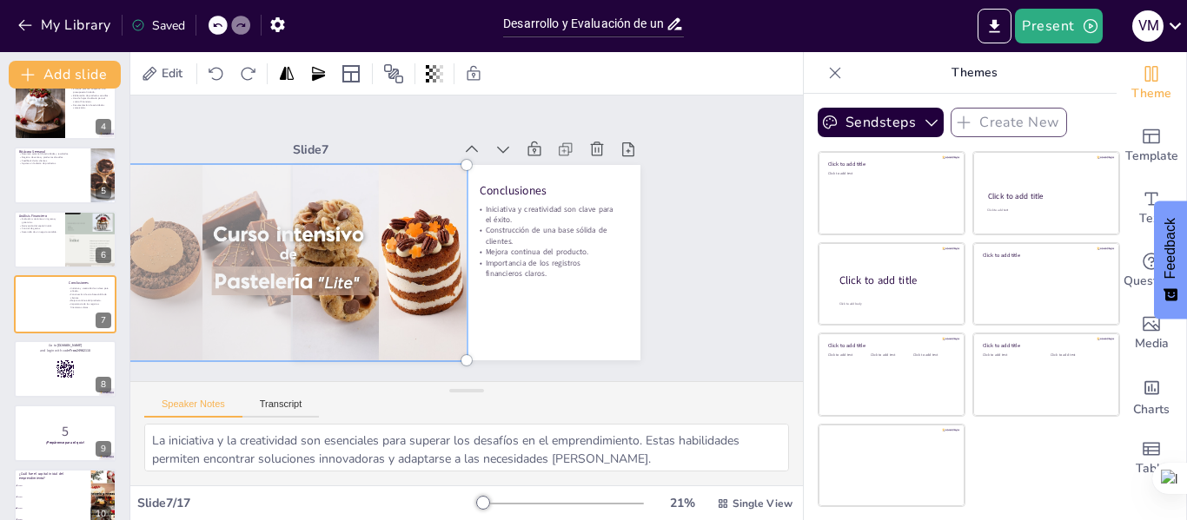
drag, startPoint x: 397, startPoint y: 235, endPoint x: 260, endPoint y: 260, distance: 139.5
click at [260, 260] on div at bounding box center [289, 244] width 394 height 254
click at [658, 239] on div "Slide 1 Desarrollo y Evaluación de un Emprendimiento de Postres: Fun-Cakes Este…" at bounding box center [467, 238] width 468 height 289
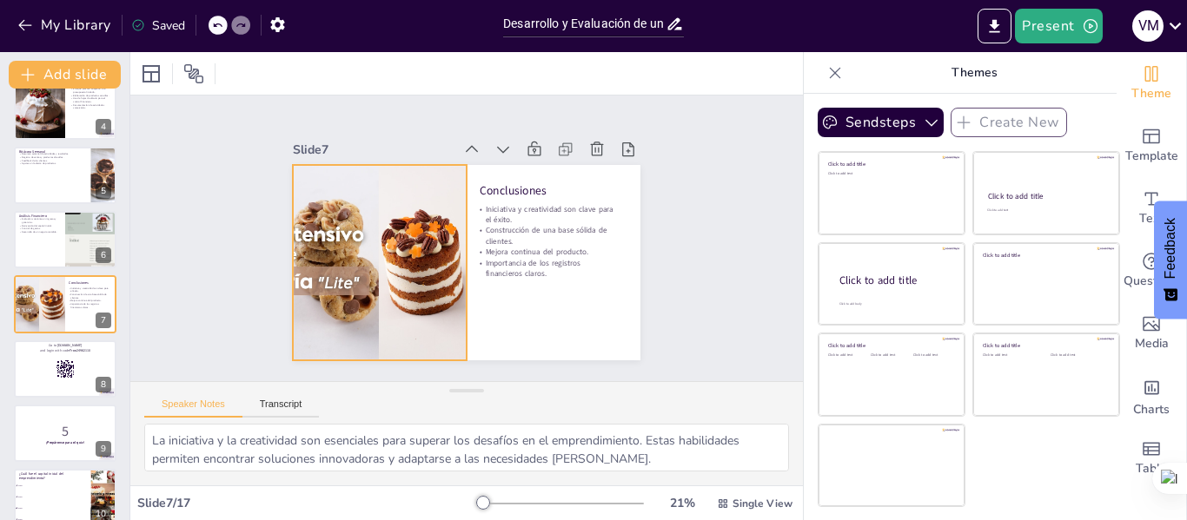
click at [360, 239] on div at bounding box center [289, 244] width 370 height 231
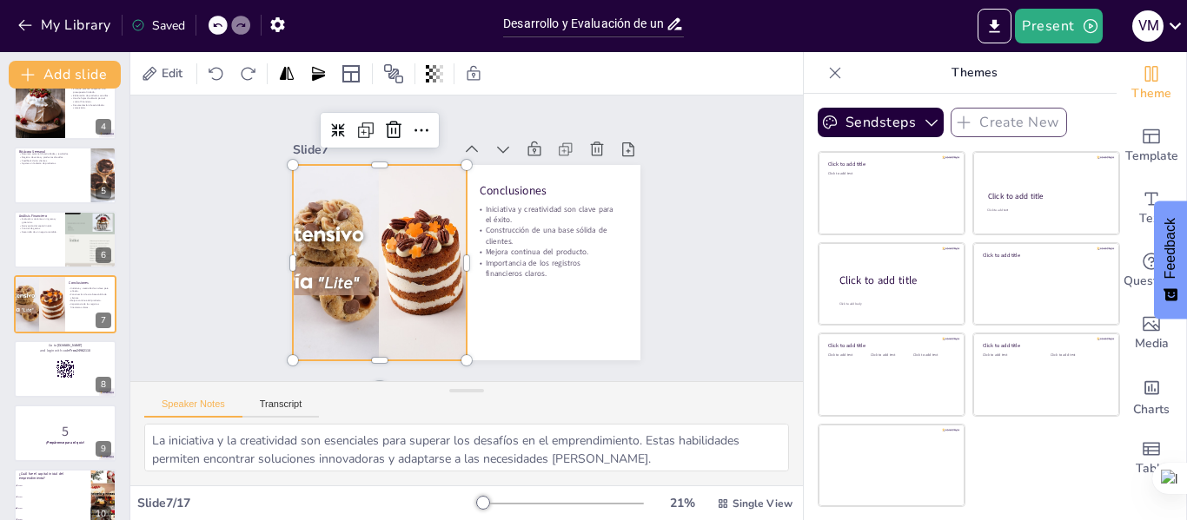
click at [329, 269] on div at bounding box center [291, 262] width 352 height 195
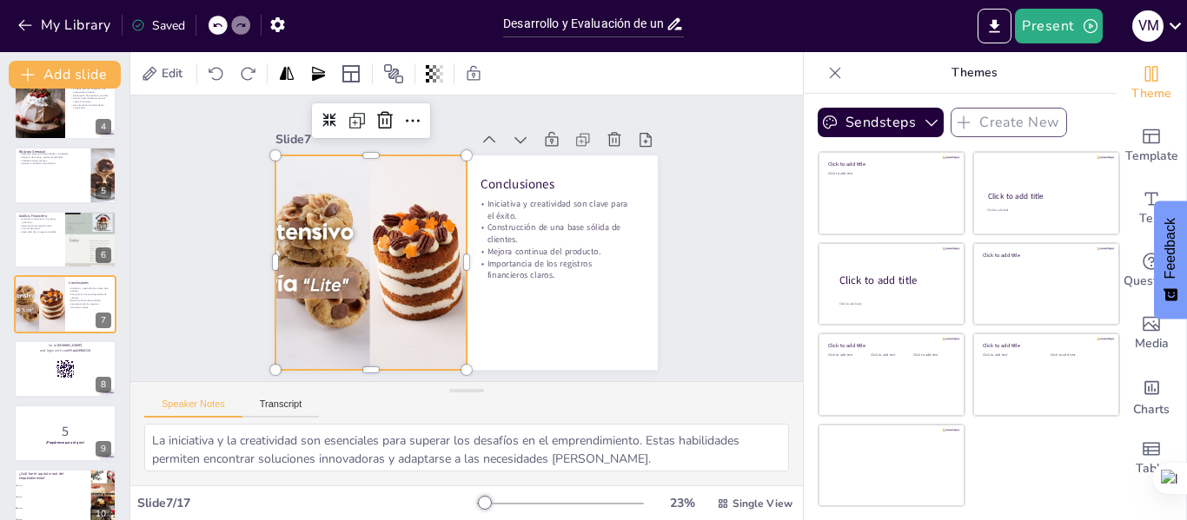
click at [329, 269] on div at bounding box center [273, 262] width 387 height 215
click at [329, 269] on div at bounding box center [271, 243] width 407 height 255
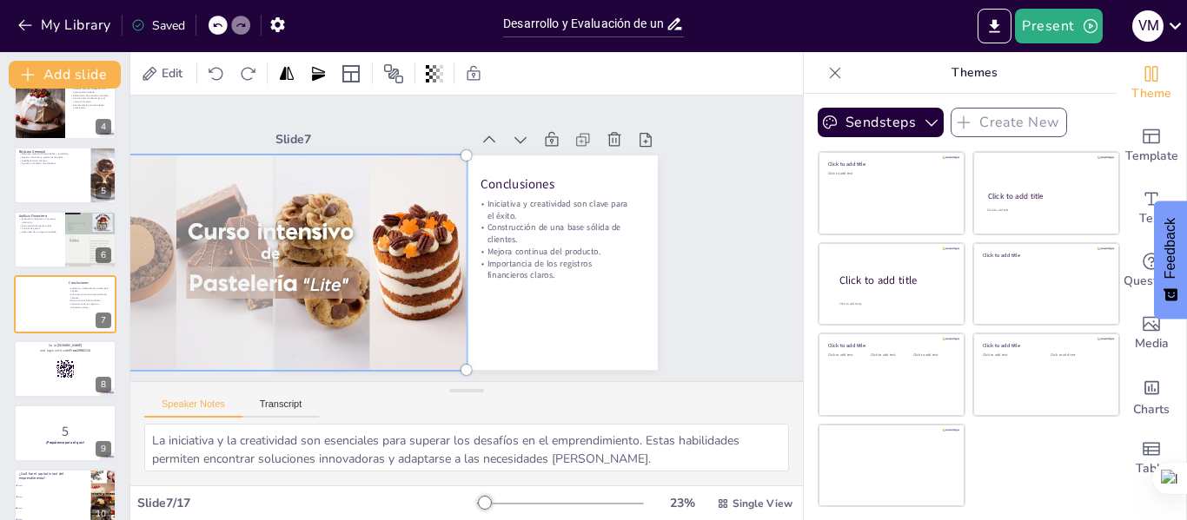
drag, startPoint x: 329, startPoint y: 269, endPoint x: 251, endPoint y: 276, distance: 78.5
click at [251, 276] on div at bounding box center [272, 262] width 407 height 235
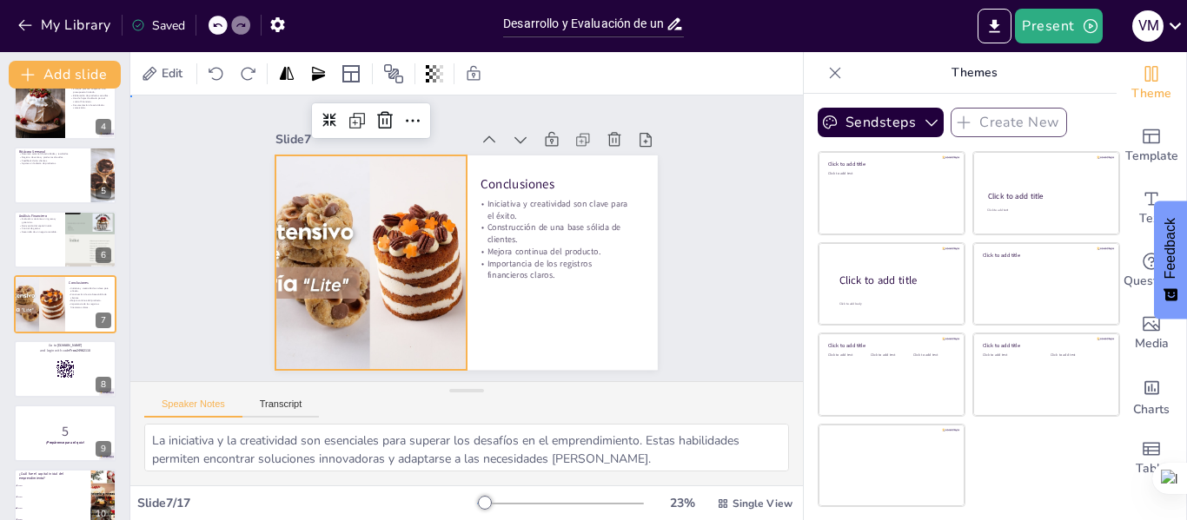
click at [744, 225] on div "Slide 1 Desarrollo y Evaluación de un Emprendimiento de Postres: Fun-Cakes Este…" at bounding box center [466, 239] width 672 height 286
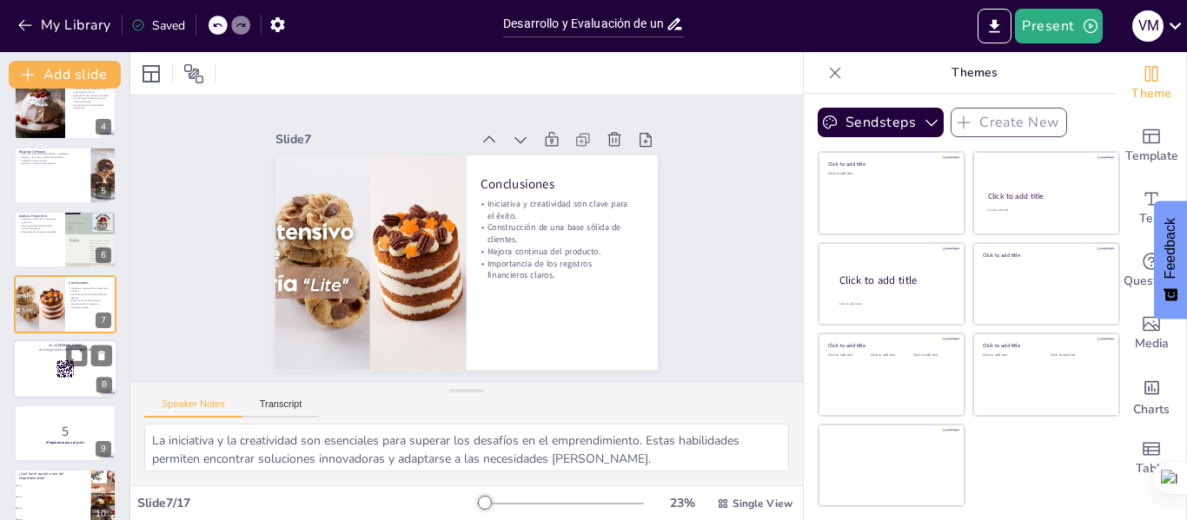
click at [27, 364] on div at bounding box center [65, 369] width 104 height 59
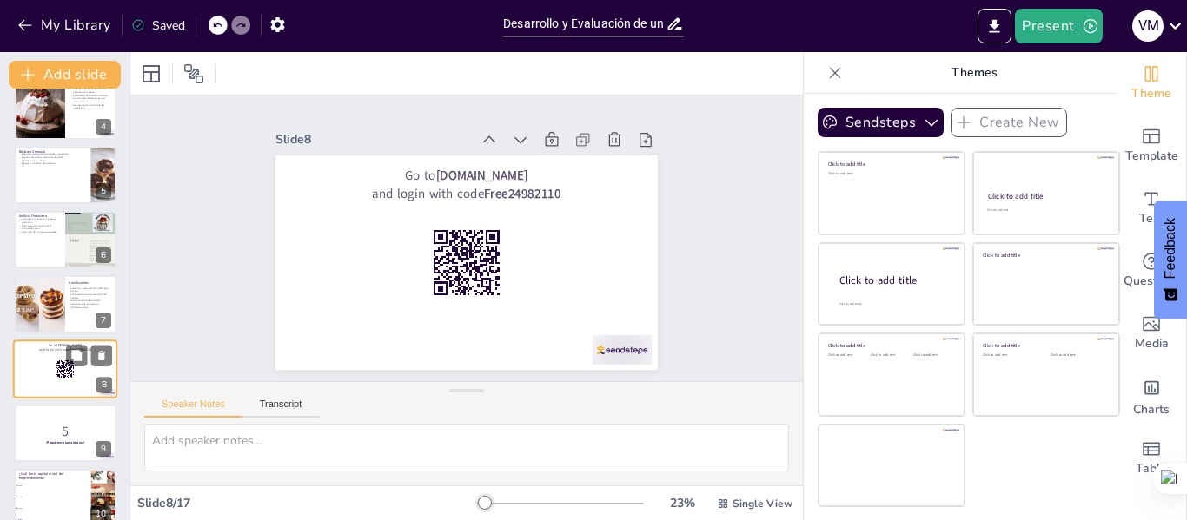
scroll to position [279, 0]
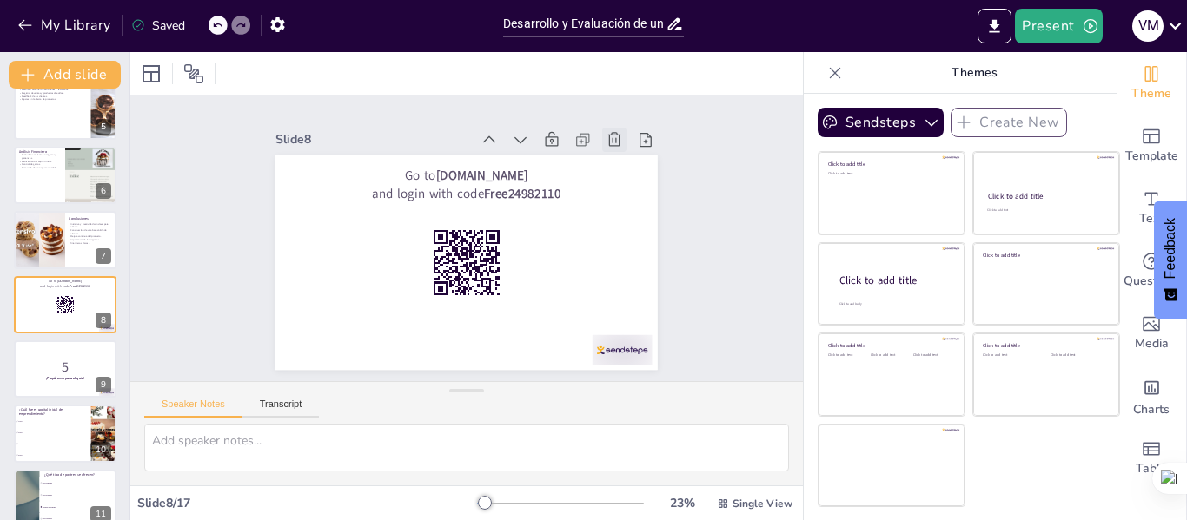
click at [617, 148] on icon at bounding box center [624, 156] width 15 height 16
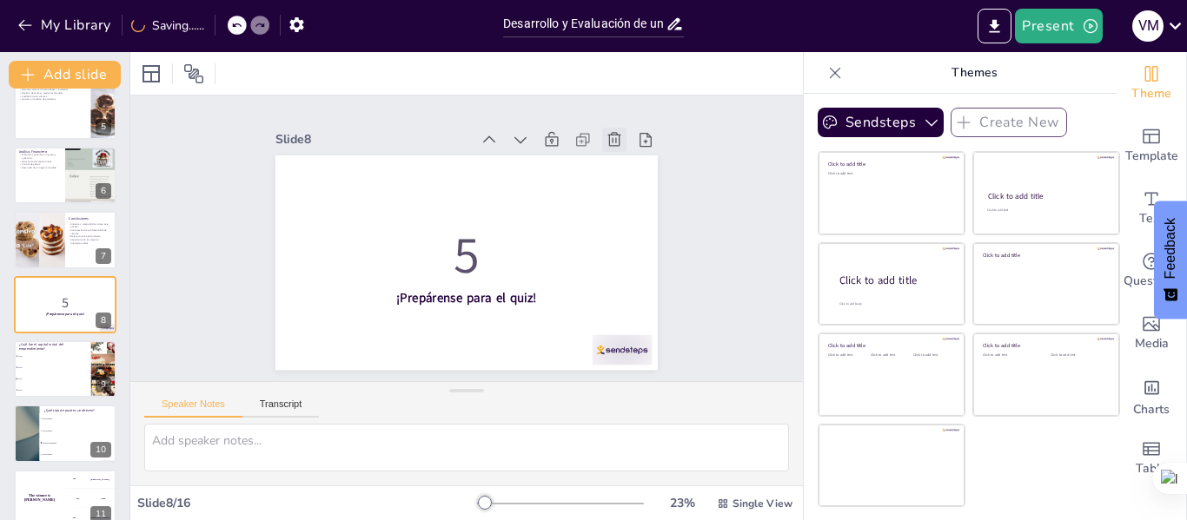
click at [605, 133] on icon at bounding box center [613, 139] width 17 height 17
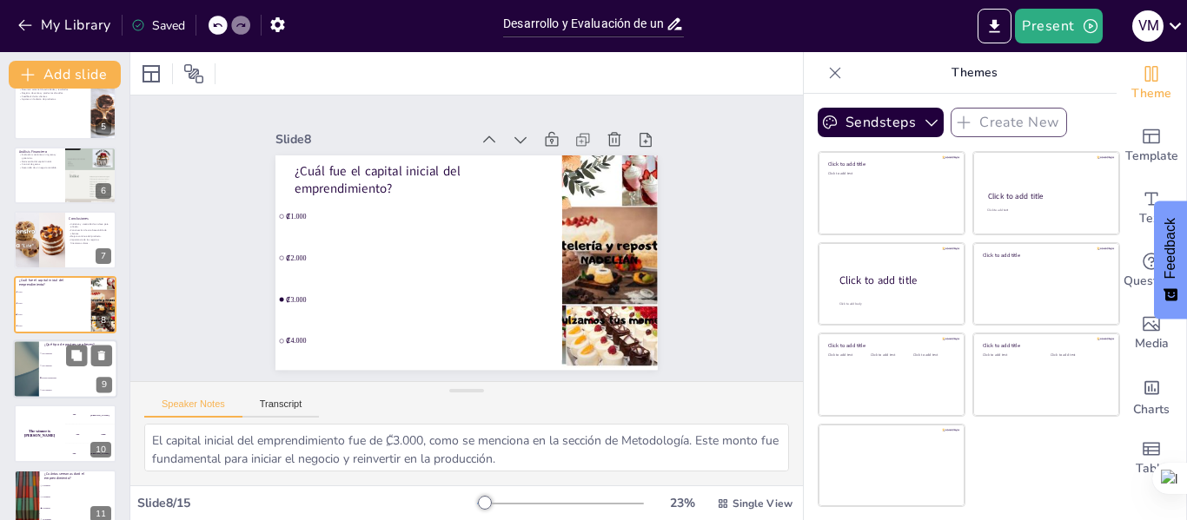
click at [39, 363] on li "Solo galletas" at bounding box center [78, 366] width 78 height 12
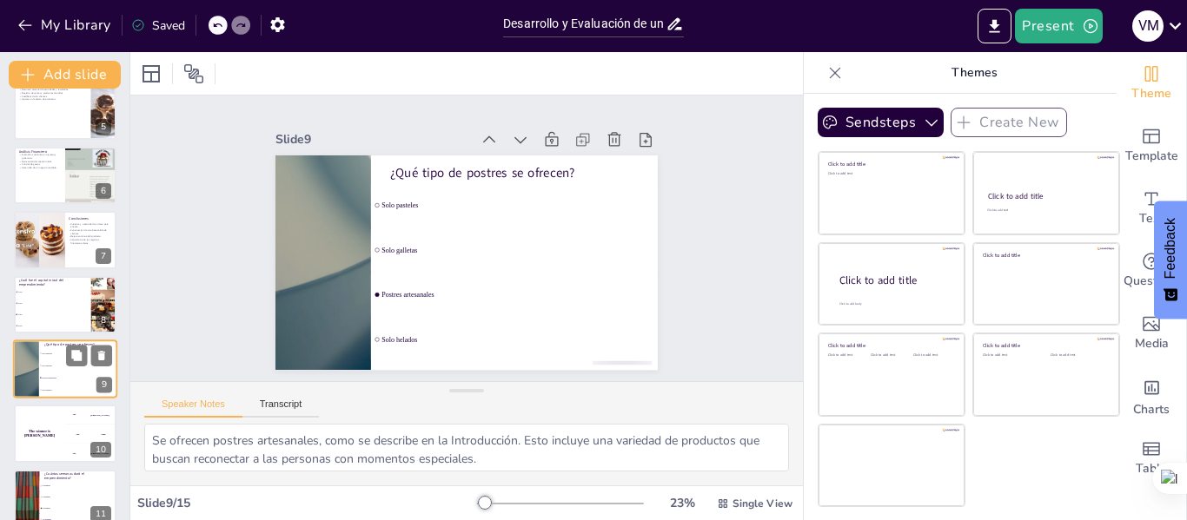
scroll to position [344, 0]
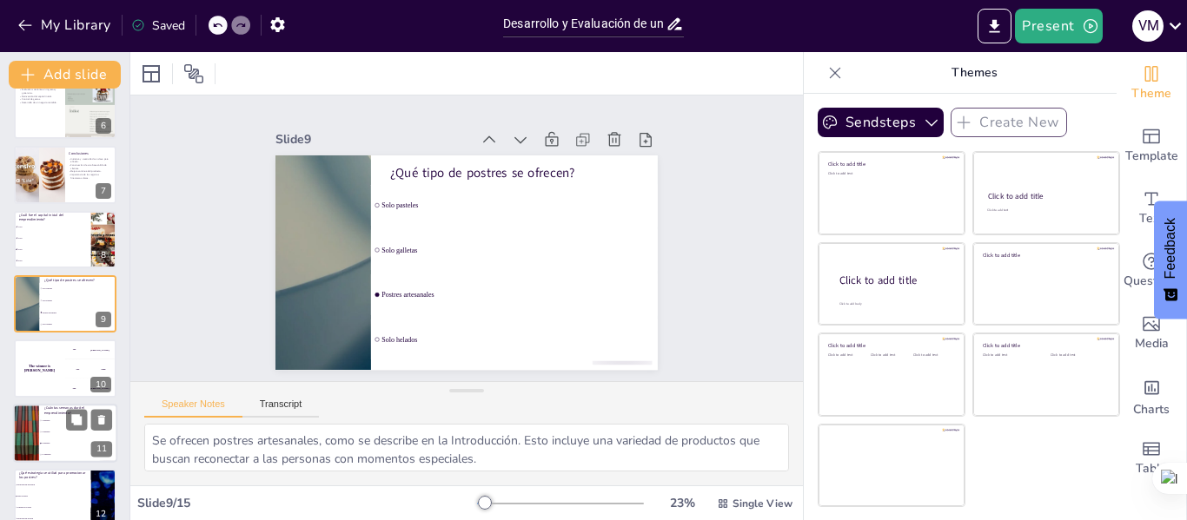
click at [42, 422] on li "4 semanas" at bounding box center [78, 420] width 78 height 11
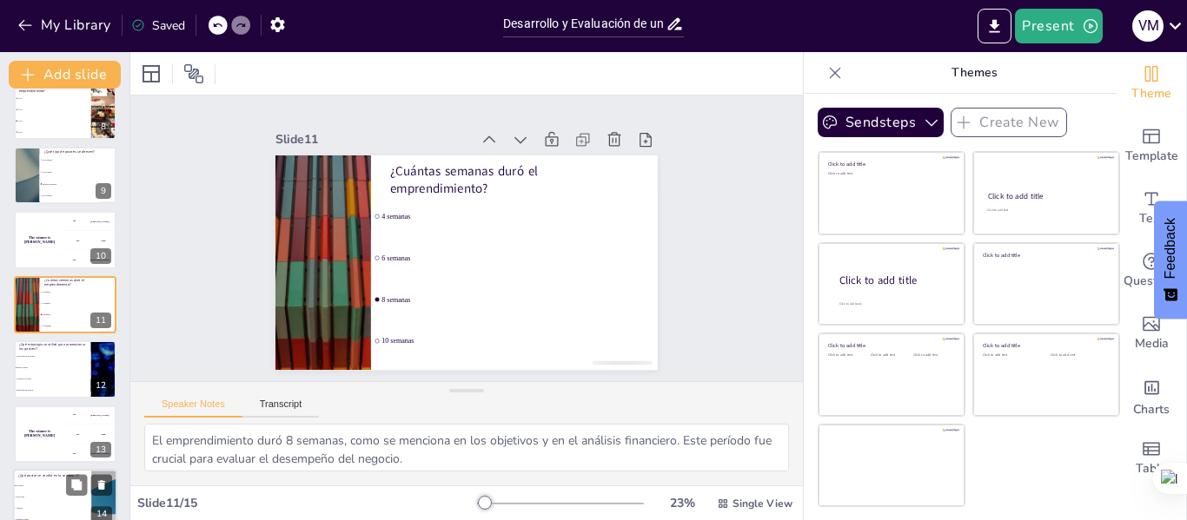
click at [44, 487] on li "Pan casero" at bounding box center [52, 485] width 78 height 11
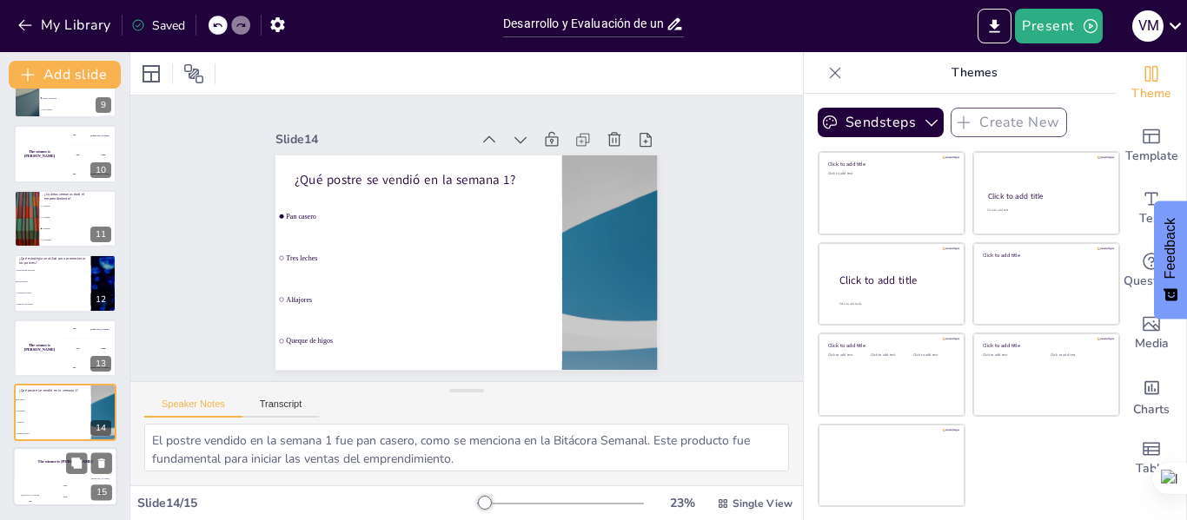
click at [56, 475] on div "The winner is [PERSON_NAME]" at bounding box center [65, 463] width 104 height 30
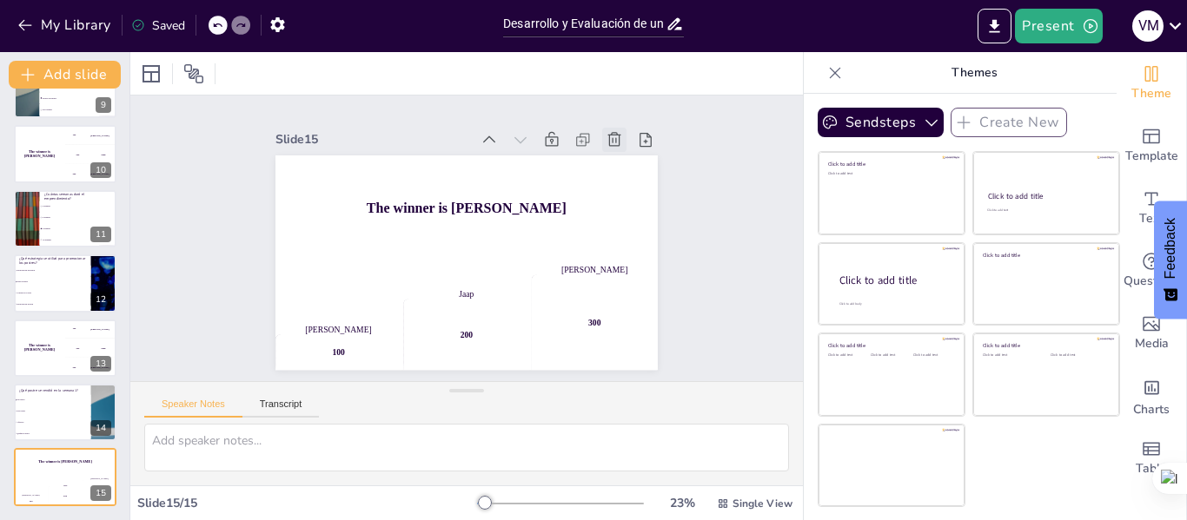
click at [614, 146] on icon at bounding box center [623, 155] width 19 height 19
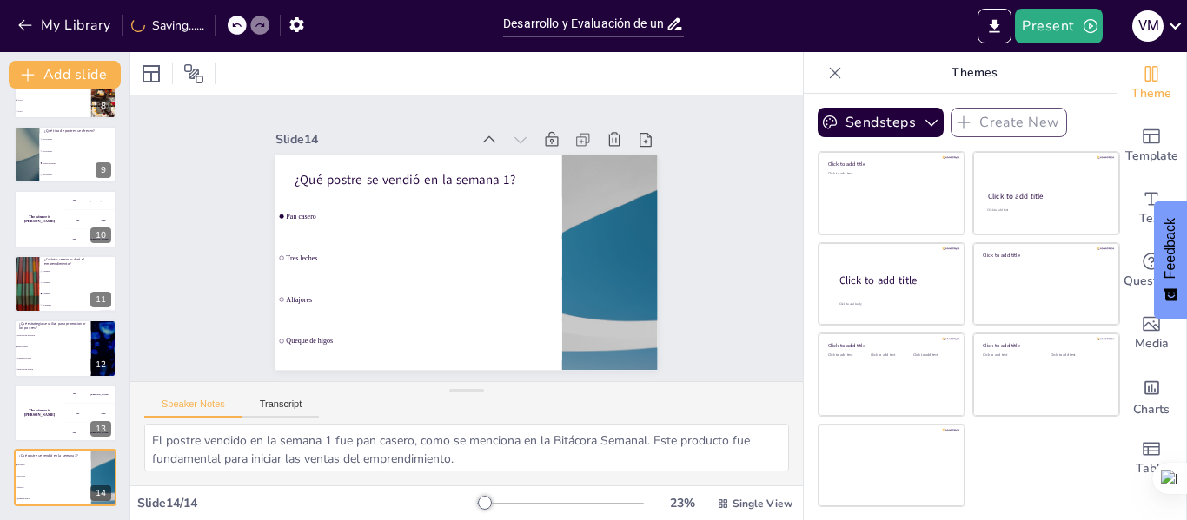
scroll to position [0, 0]
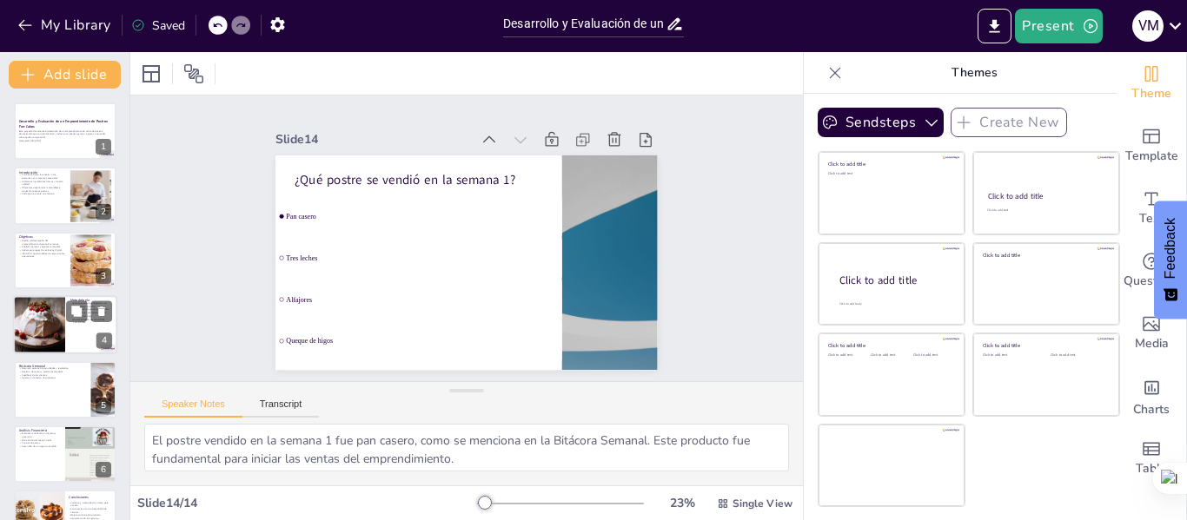
click at [31, 320] on div at bounding box center [39, 324] width 59 height 59
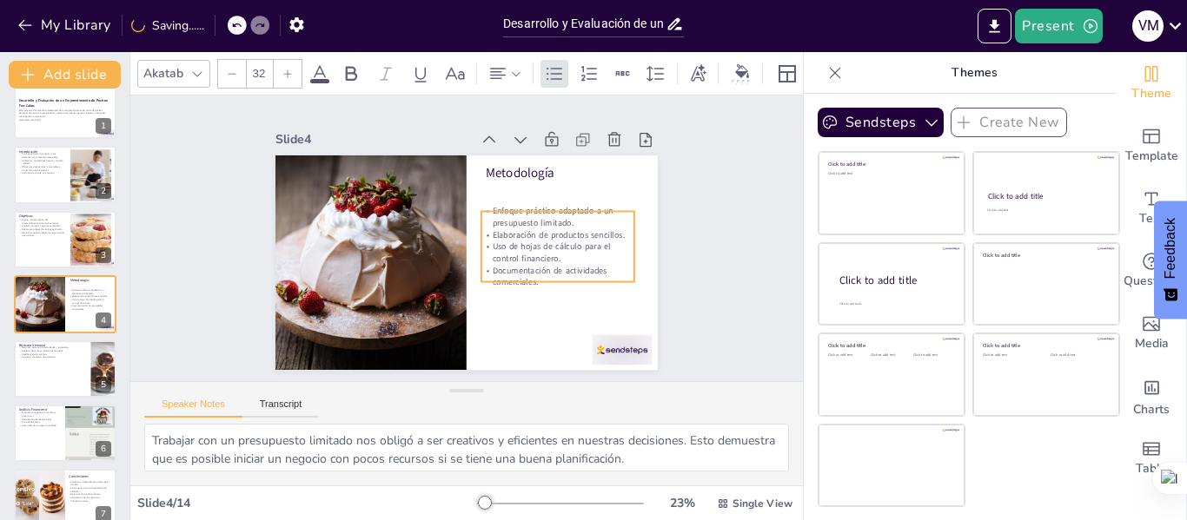
drag, startPoint x: 513, startPoint y: 228, endPoint x: 508, endPoint y: 255, distance: 27.3
click at [508, 255] on p "Uso de hojas de cálculo para el control financiero." at bounding box center [556, 262] width 155 height 40
click at [716, 189] on div "Slide 1 Desarrollo y Evaluación de un Emprendimiento de Postres: Fun-Cakes Este…" at bounding box center [466, 239] width 672 height 286
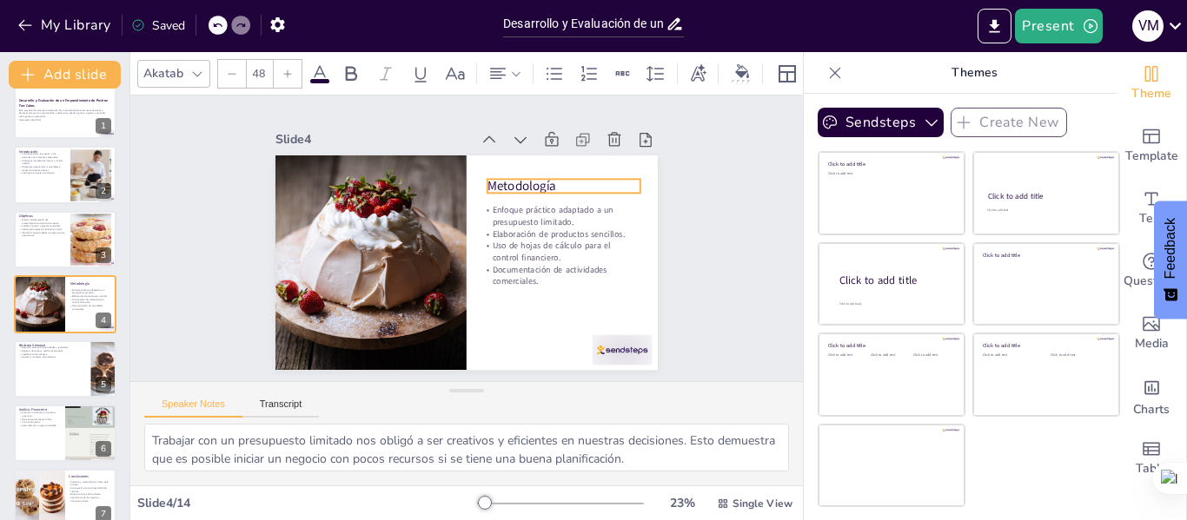
drag, startPoint x: 538, startPoint y: 159, endPoint x: 539, endPoint y: 172, distance: 13.1
click at [539, 177] on p "Metodología" at bounding box center [563, 186] width 153 height 18
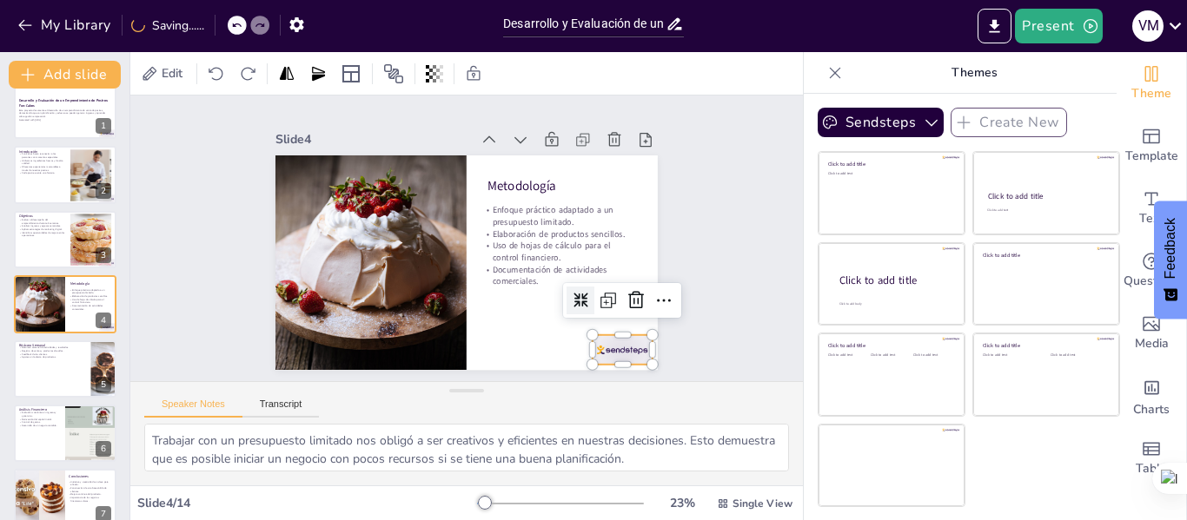
click at [597, 341] on div at bounding box center [622, 350] width 60 height 30
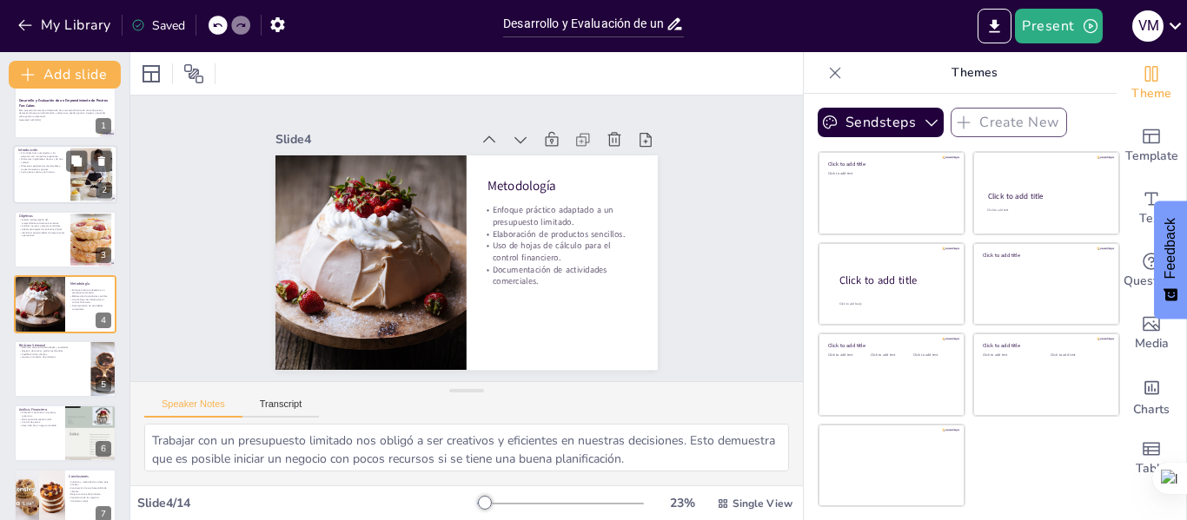
click at [41, 169] on p "Ofrecemos experiencias memorables a través de nuestros postres." at bounding box center [41, 168] width 47 height 6
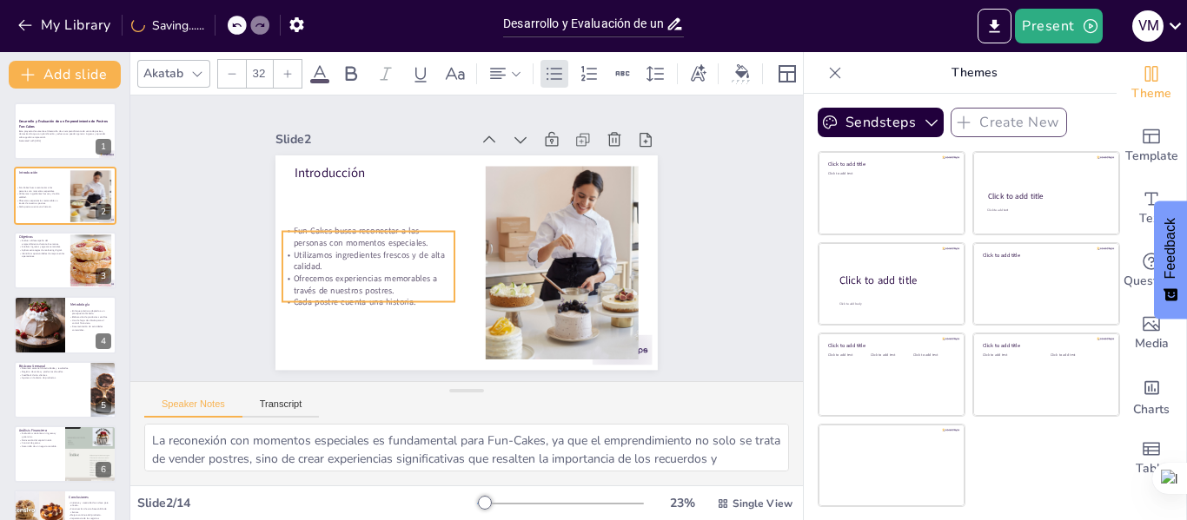
drag, startPoint x: 336, startPoint y: 231, endPoint x: 324, endPoint y: 279, distance: 49.3
click at [324, 279] on p "Ofrecemos experiencias memorables a través de nuestros postres." at bounding box center [368, 284] width 172 height 23
click at [657, 259] on div "Slide 1 Desarrollo y Evaluación de un Emprendimiento de Postres: Fun-Cakes Este…" at bounding box center [467, 239] width 504 height 312
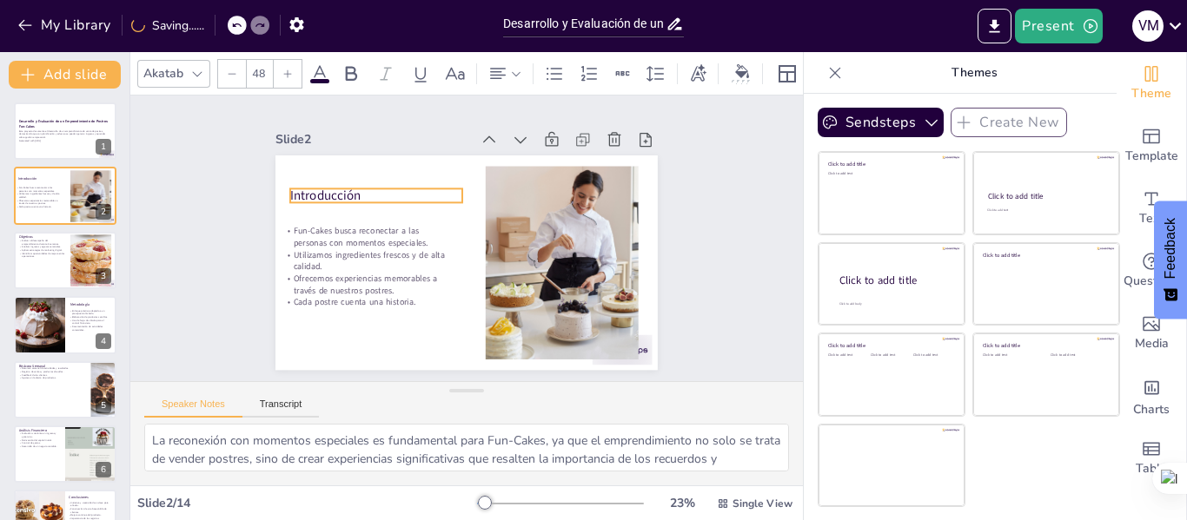
drag, startPoint x: 354, startPoint y: 163, endPoint x: 349, endPoint y: 186, distance: 23.0
click at [349, 187] on p "Introducción" at bounding box center [376, 196] width 172 height 18
click at [77, 145] on div at bounding box center [65, 131] width 104 height 59
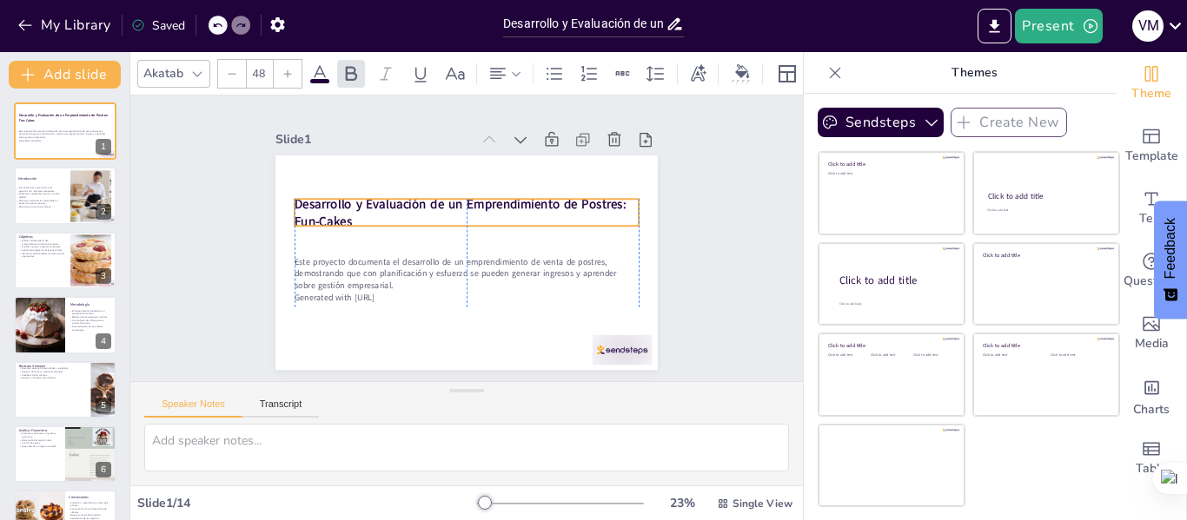
drag, startPoint x: 394, startPoint y: 226, endPoint x: 392, endPoint y: 203, distance: 22.7
click at [392, 203] on strong "Desarrollo y Evaluación de un Emprendimiento de Postres: Fun-Cakes" at bounding box center [460, 212] width 332 height 35
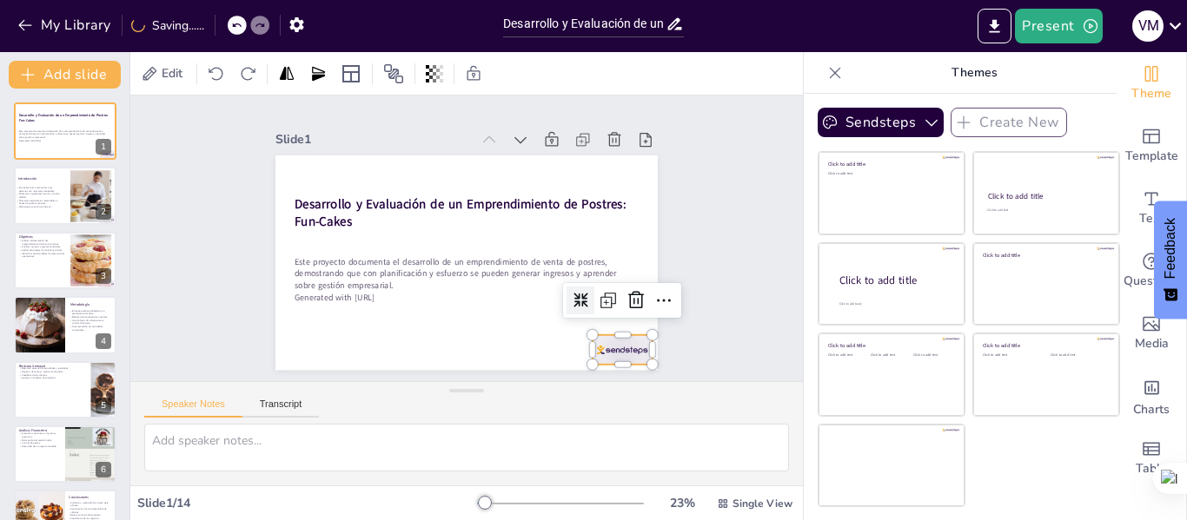
click at [597, 378] on div at bounding box center [563, 403] width 67 height 51
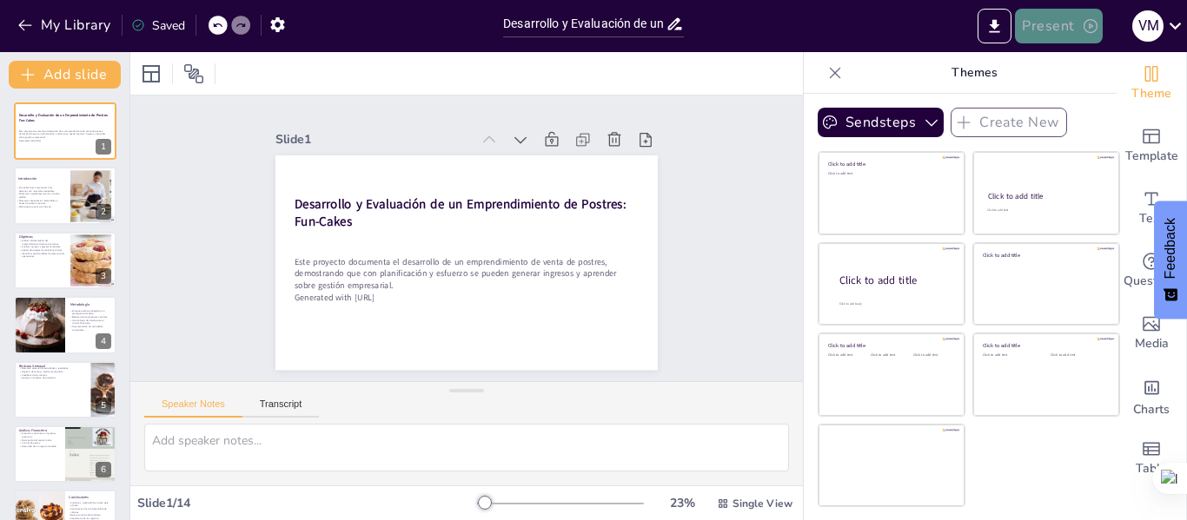
click at [1089, 18] on icon "button" at bounding box center [1089, 25] width 17 height 17
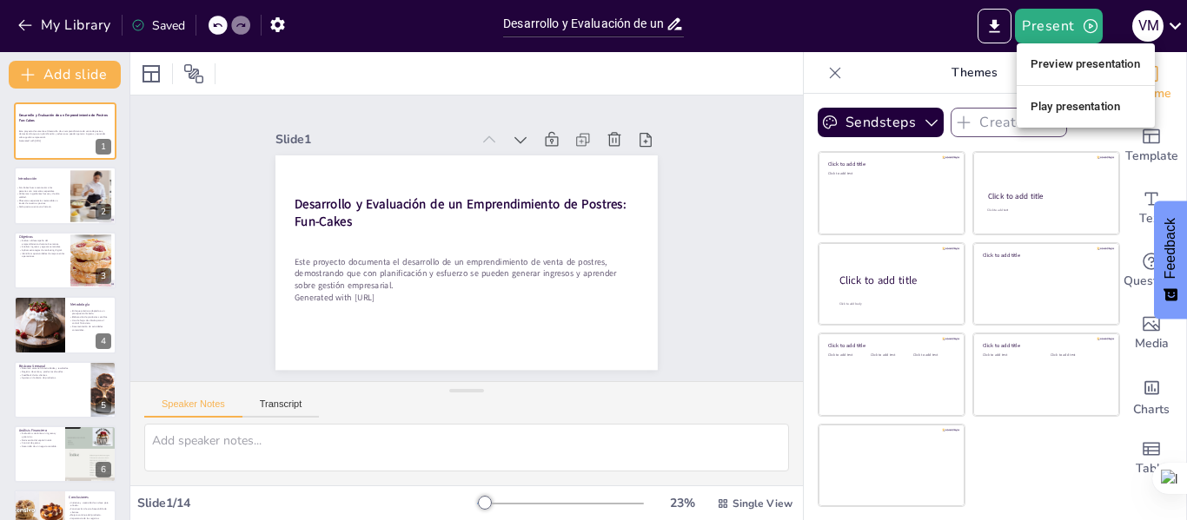
click at [995, 21] on div at bounding box center [593, 260] width 1187 height 520
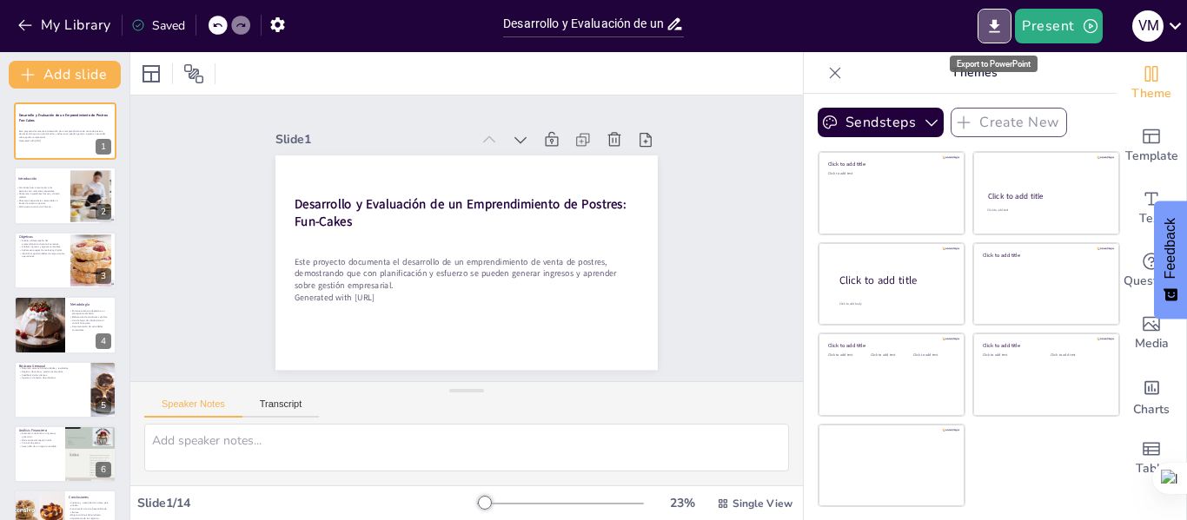
click at [995, 21] on icon "Export to PowerPoint" at bounding box center [994, 25] width 10 height 13
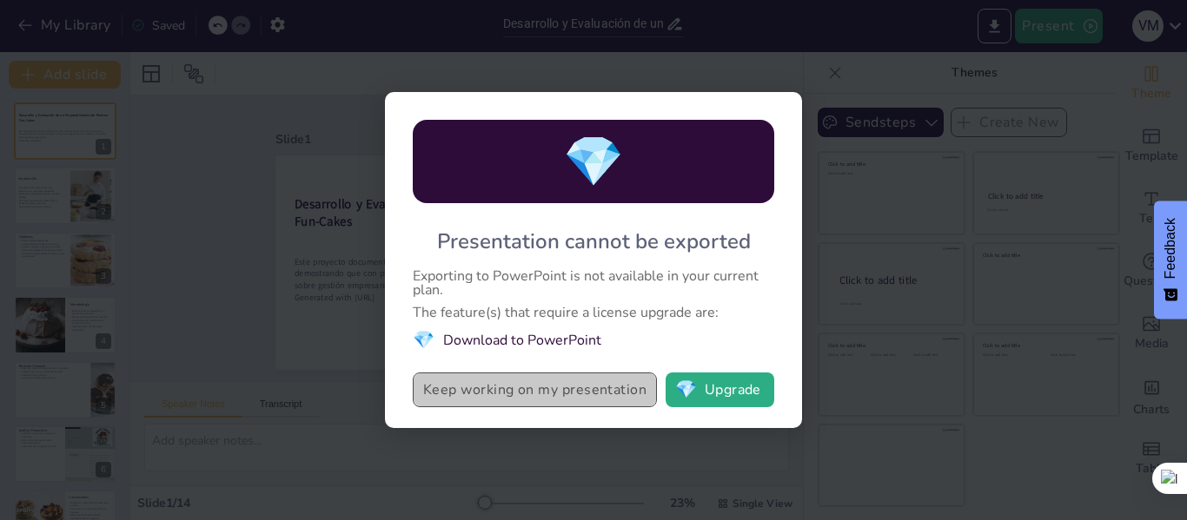
click at [546, 387] on button "Keep working on my presentation" at bounding box center [535, 390] width 244 height 35
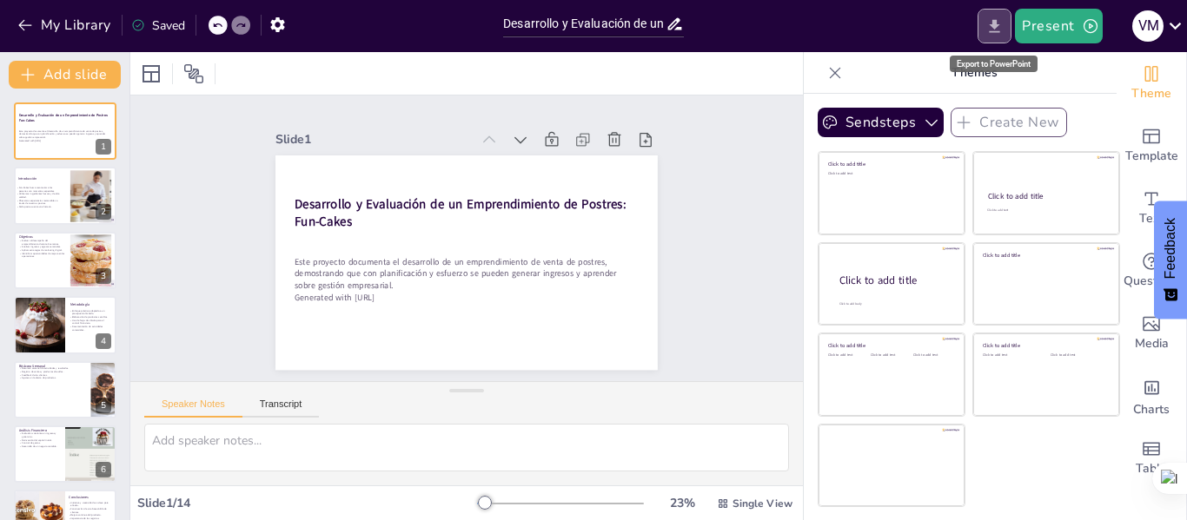
click at [997, 19] on icon "Export to PowerPoint" at bounding box center [994, 26] width 18 height 18
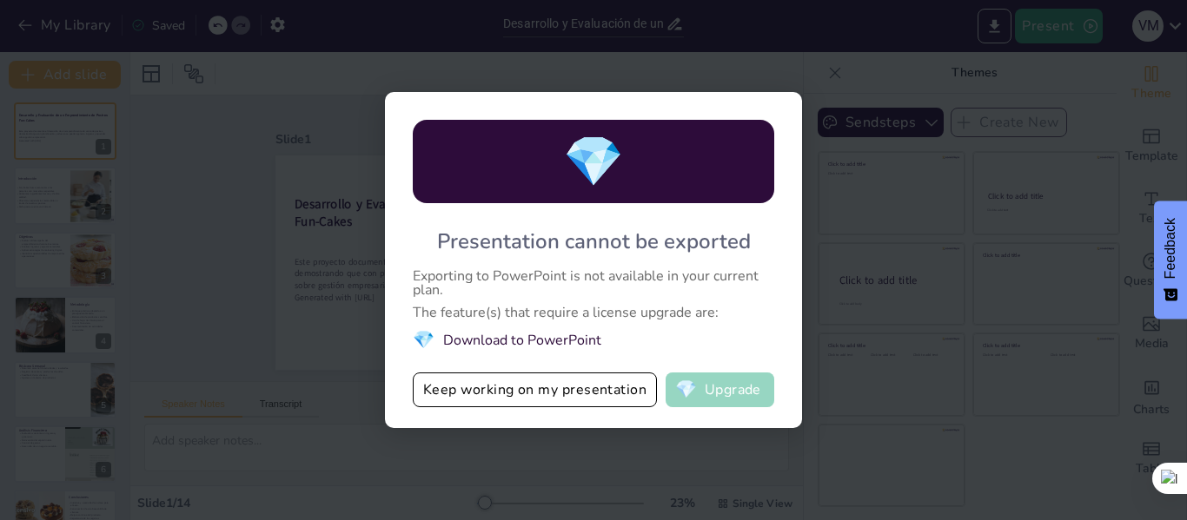
click at [710, 394] on button "💎 Upgrade" at bounding box center [719, 390] width 109 height 35
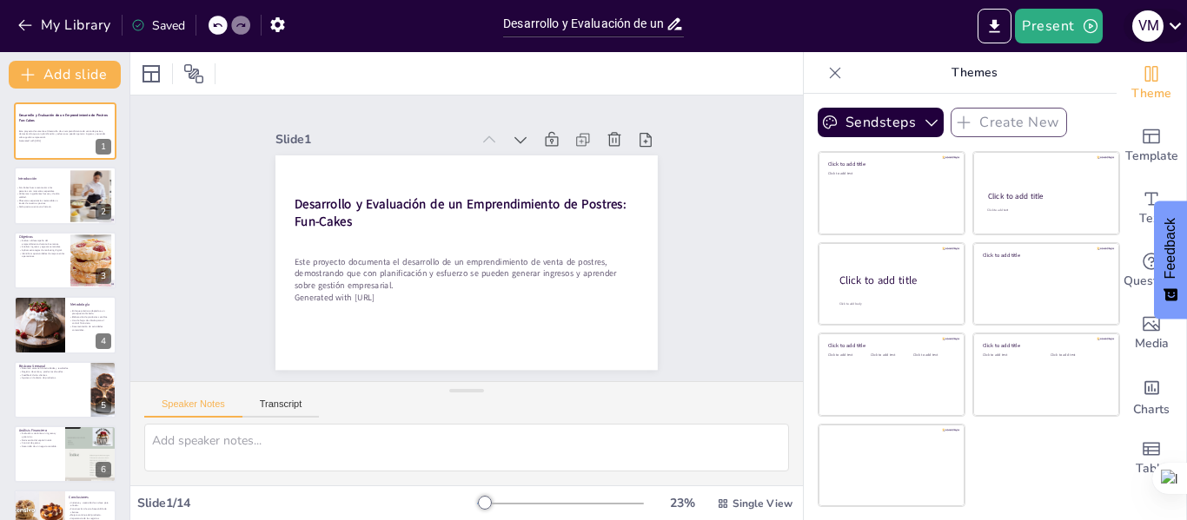
click at [1177, 25] on icon at bounding box center [1174, 26] width 12 height 7
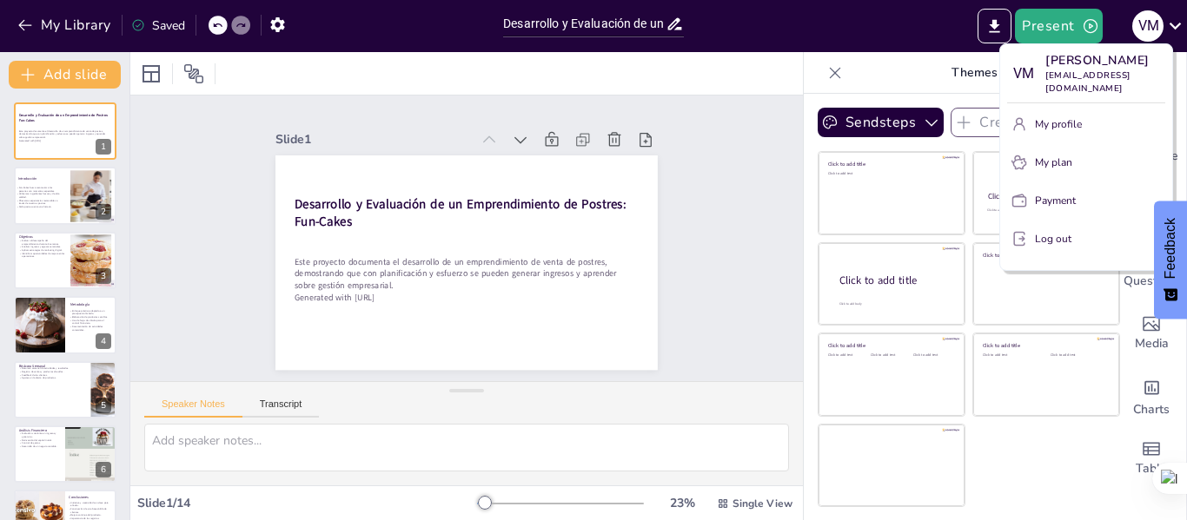
click at [1071, 15] on div at bounding box center [593, 260] width 1187 height 520
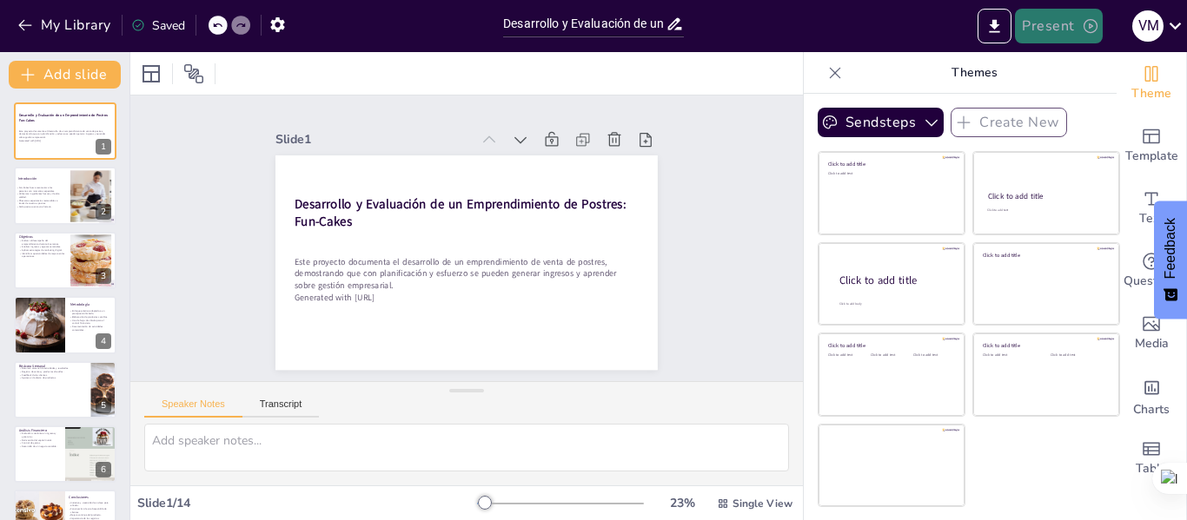
click at [1071, 30] on button "Present" at bounding box center [1058, 26] width 87 height 35
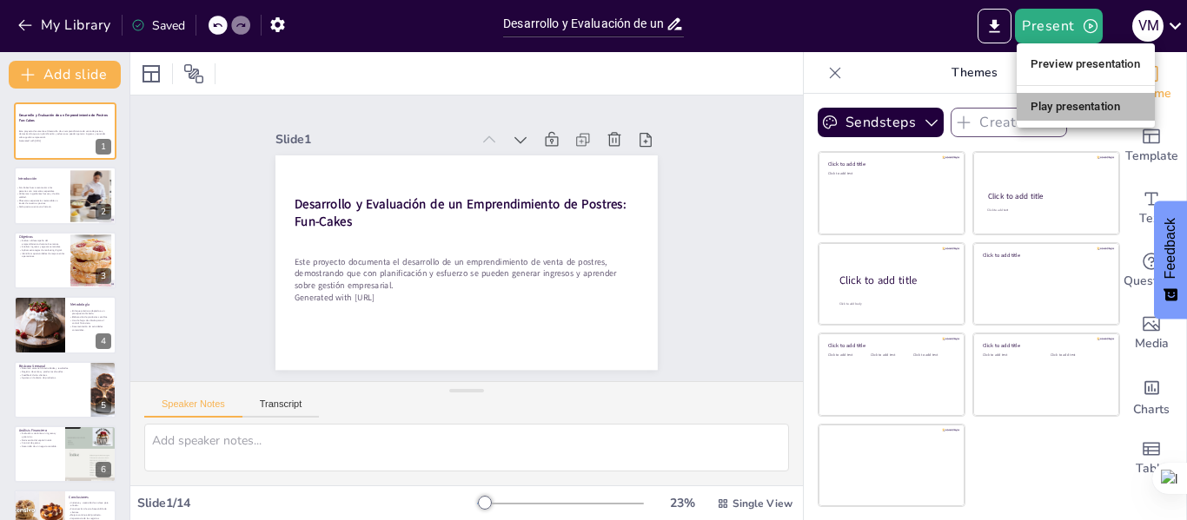
click at [1073, 109] on li "Play presentation" at bounding box center [1085, 107] width 138 height 28
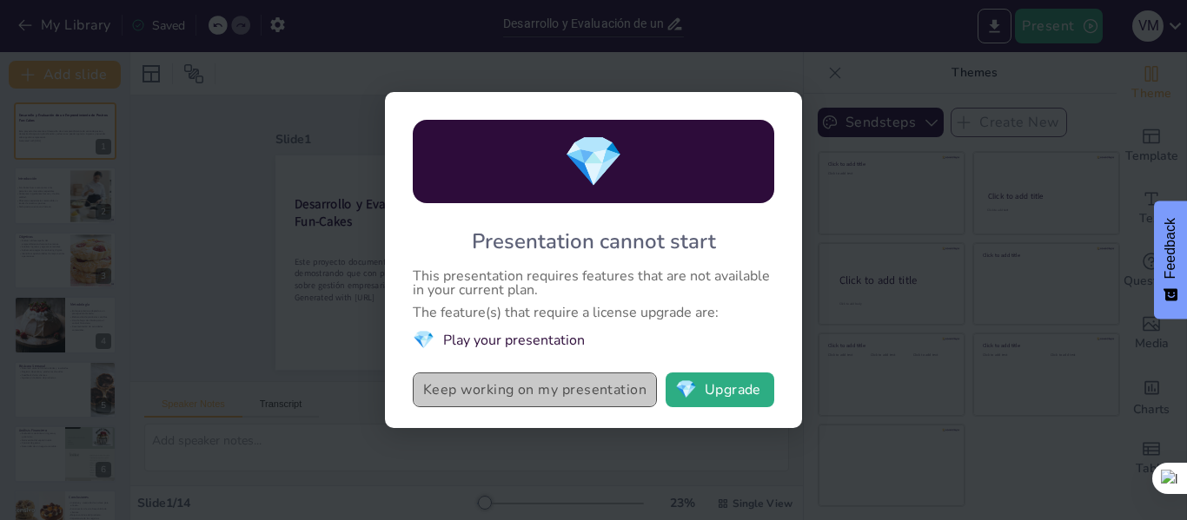
click at [570, 384] on button "Keep working on my presentation" at bounding box center [535, 390] width 244 height 35
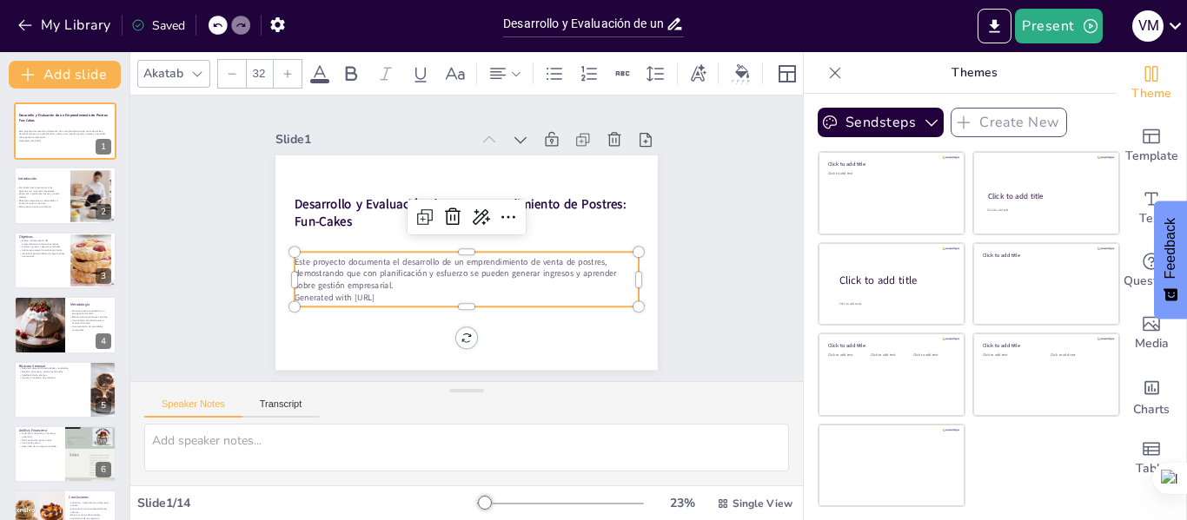
click at [493, 281] on p "Este proyecto documenta el desarrollo de un emprendimiento de venta de postres,…" at bounding box center [466, 273] width 344 height 36
click at [713, 316] on div "Slide 1 Desarrollo y Evaluación de un Emprendimiento de Postres: Fun-Cakes Este…" at bounding box center [466, 239] width 672 height 286
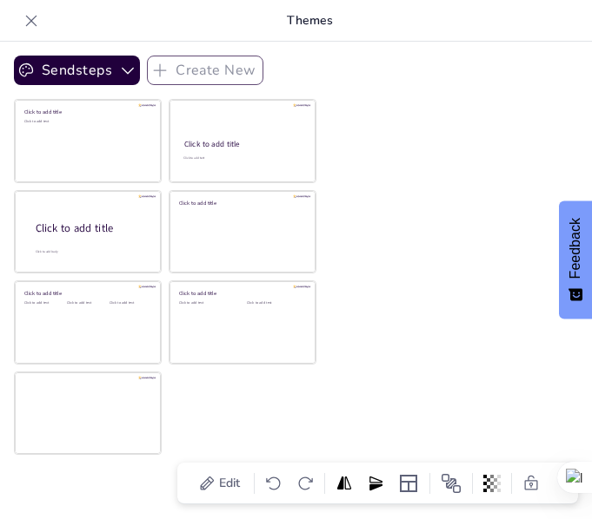
click at [481, 227] on div "Sendsteps Create New Click to add title Click to add text Click to add title Cl…" at bounding box center [296, 281] width 592 height 478
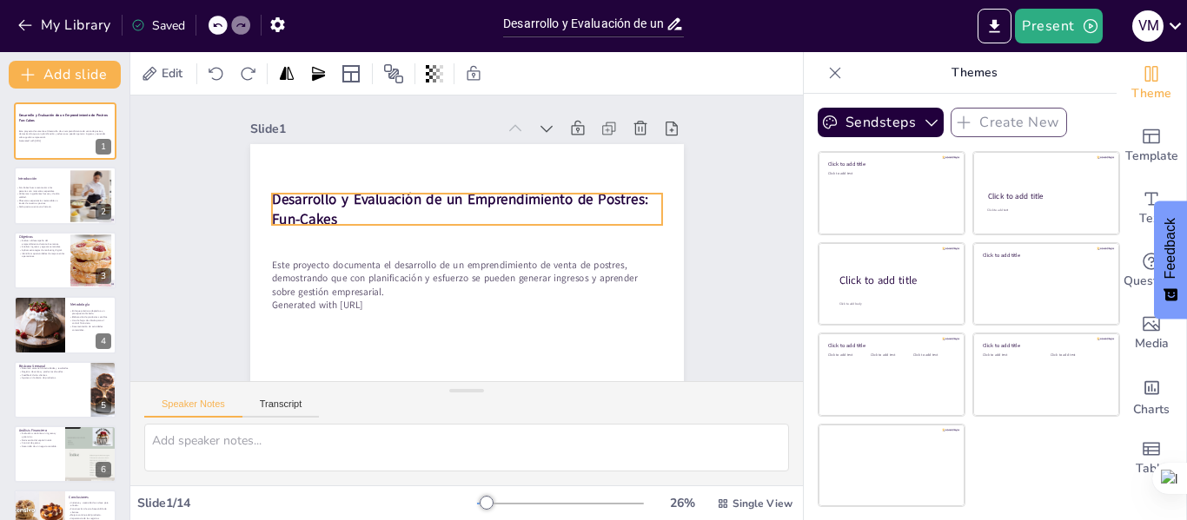
click at [449, 208] on strong "Desarrollo y Evaluación de un Emprendimiento de Postres: Fun-Cakes" at bounding box center [459, 209] width 376 height 40
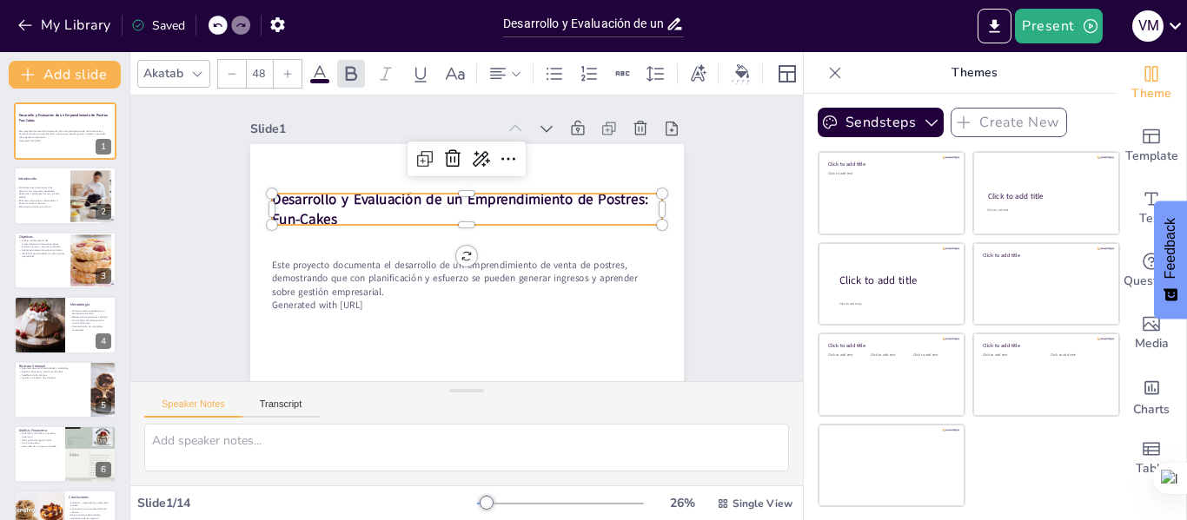
click at [327, 199] on strong "Desarrollo y Evaluación de un Emprendimiento de Postres: Fun-Cakes" at bounding box center [459, 209] width 376 height 40
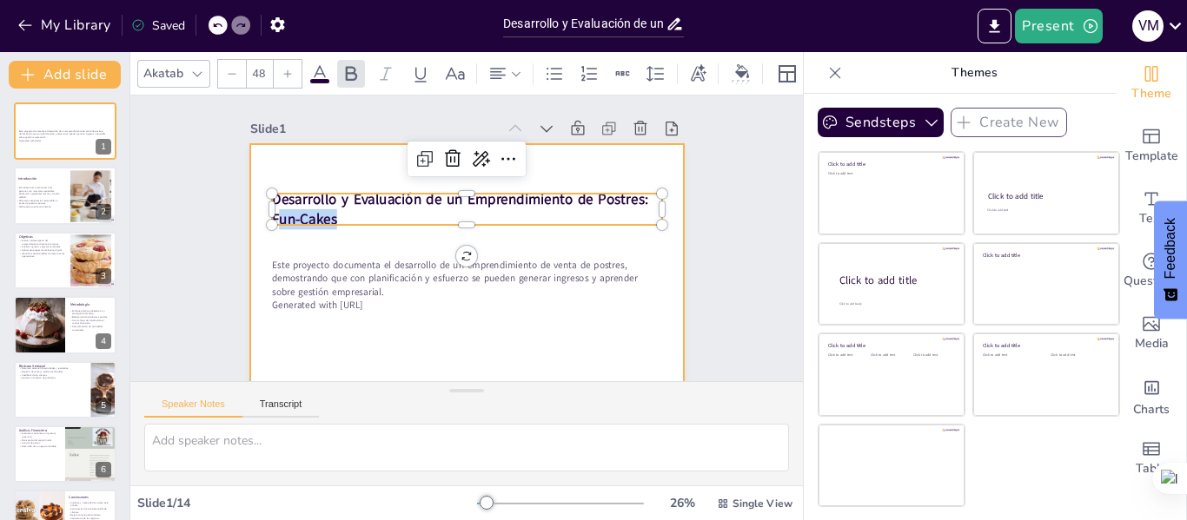
drag, startPoint x: 327, startPoint y: 217, endPoint x: 244, endPoint y: 195, distance: 85.6
click at [244, 195] on div "Este proyecto documenta el desarrollo de un emprendimiento de venta de postres,…" at bounding box center [455, 263] width 495 height 399
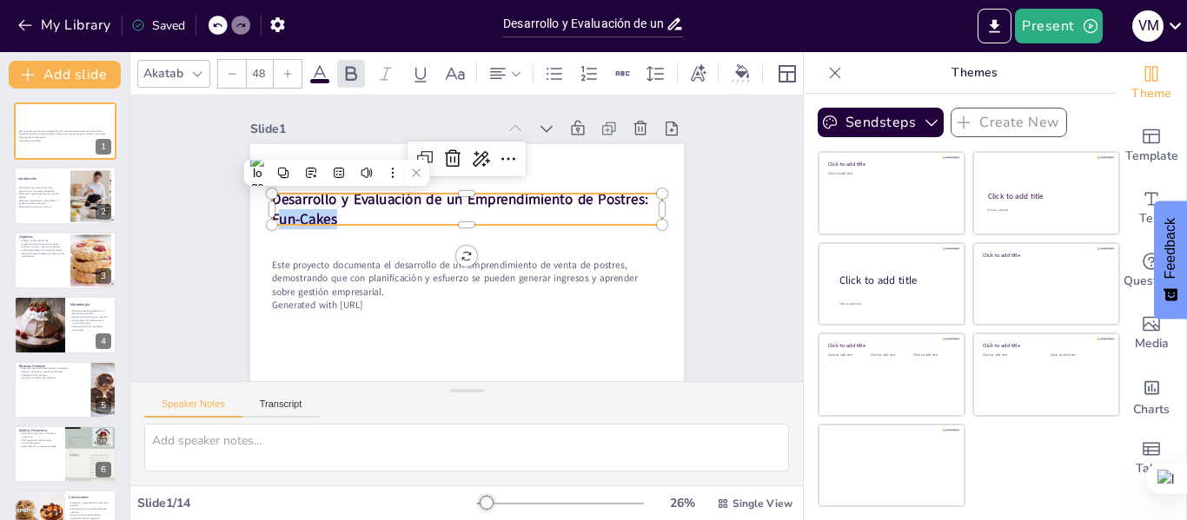
click at [355, 218] on p "Desarrollo y Evaluación de un Emprendimiento de Postres: Fun-Cakes" at bounding box center [466, 209] width 390 height 41
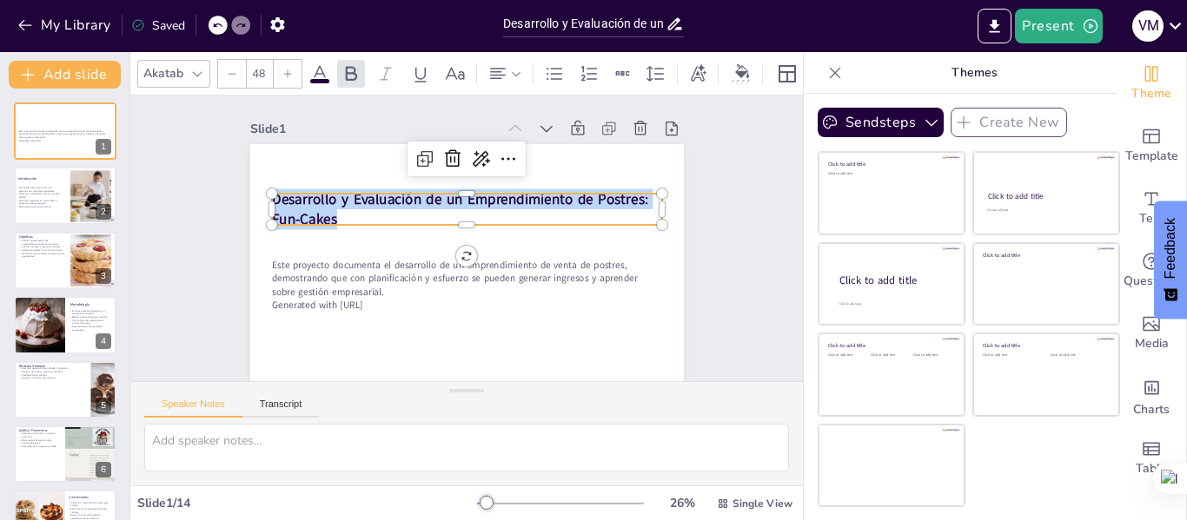
drag, startPoint x: 355, startPoint y: 220, endPoint x: 258, endPoint y: 197, distance: 99.9
click at [258, 197] on div "Este proyecto documenta el desarrollo de un emprendimiento de venta de postres,…" at bounding box center [466, 266] width 433 height 244
copy strong "Desarrollo y Evaluación de un Emprendimiento de Postres: Fun-Cakes"
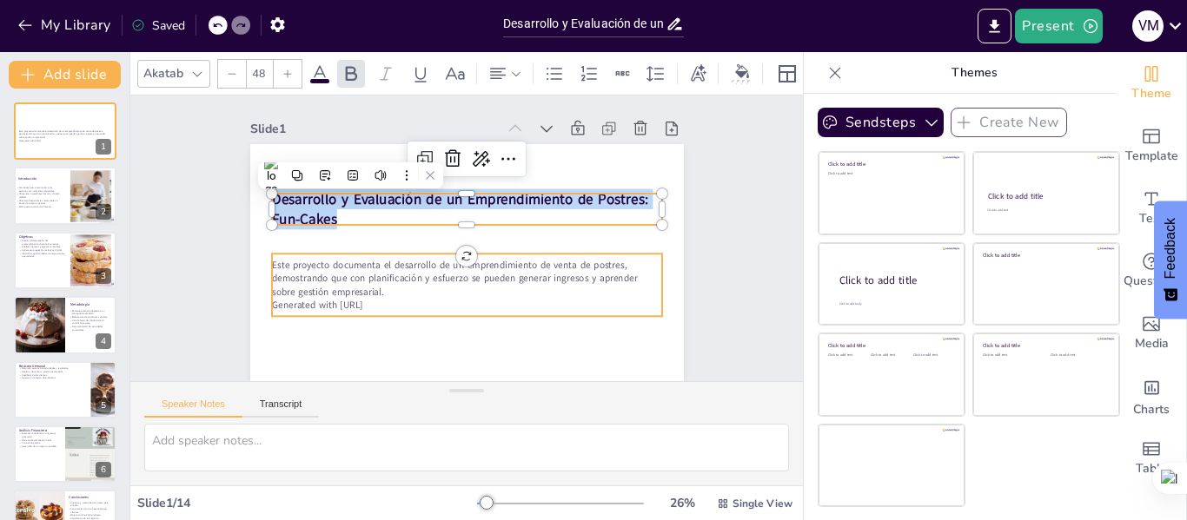
click at [370, 306] on p "Generated with [URL]" at bounding box center [466, 306] width 390 height 14
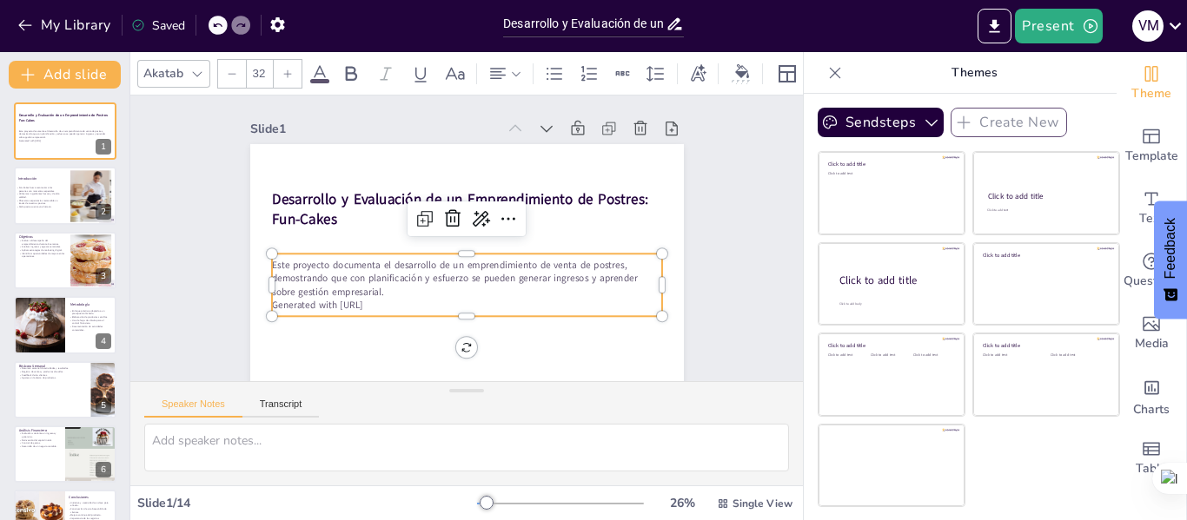
click at [370, 306] on p "Generated with [URL]" at bounding box center [459, 305] width 389 height 54
drag, startPoint x: 385, startPoint y: 306, endPoint x: 254, endPoint y: 268, distance: 136.4
click at [254, 268] on div "Desarrollo y Evaluación de un Emprendimiento de Postres: Fun-Cakes Este proyect…" at bounding box center [466, 266] width 433 height 244
copy div "Este proyecto documenta el desarrollo de un emprendimiento de venta de postres,…"
click at [452, 284] on p "Este proyecto documenta el desarrollo de un emprendimiento de venta de postres,…" at bounding box center [462, 278] width 393 height 81
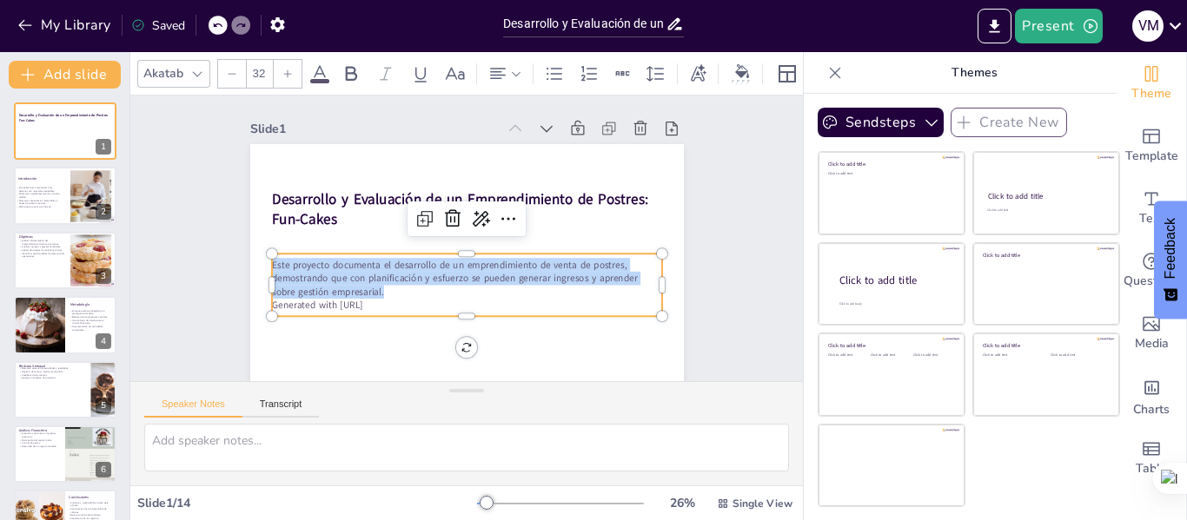
drag, startPoint x: 384, startPoint y: 292, endPoint x: 255, endPoint y: 257, distance: 133.2
click at [255, 257] on div "Desarrollo y Evaluación de un Emprendimiento de Postres: Fun-Cakes Este proyect…" at bounding box center [466, 266] width 433 height 244
copy p "Este proyecto documenta el desarrollo de un emprendimiento de venta de postres,…"
click at [45, 195] on p "Utilizamos ingredientes frescos y de alta calidad." at bounding box center [38, 195] width 47 height 6
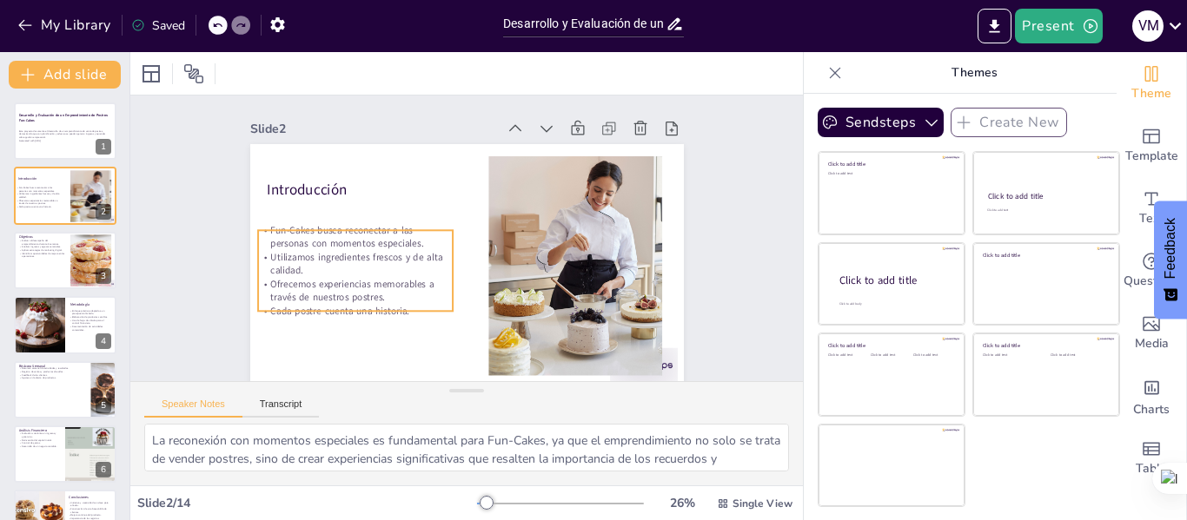
click at [337, 257] on p "Utilizamos ingredientes frescos y de alta calidad." at bounding box center [355, 263] width 195 height 27
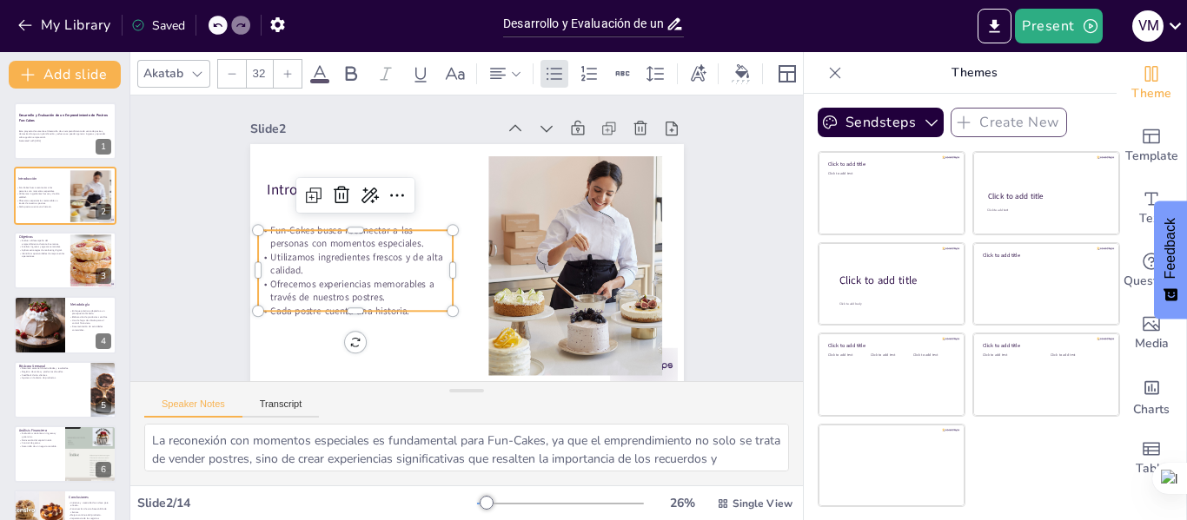
click at [337, 257] on p "Utilizamos ingredientes frescos y de alta calidad." at bounding box center [355, 263] width 195 height 27
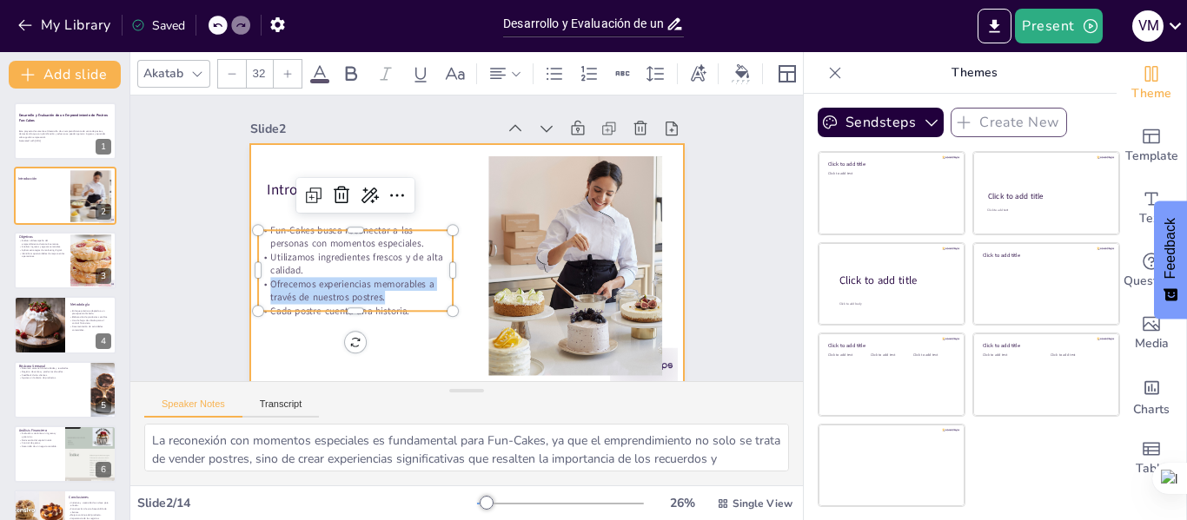
drag, startPoint x: 403, startPoint y: 298, endPoint x: 267, endPoint y: 232, distance: 151.5
click at [267, 232] on div "Fun-Cakes busca reconectar a las personas con momentos especiales. Utilizamos i…" at bounding box center [352, 259] width 204 height 115
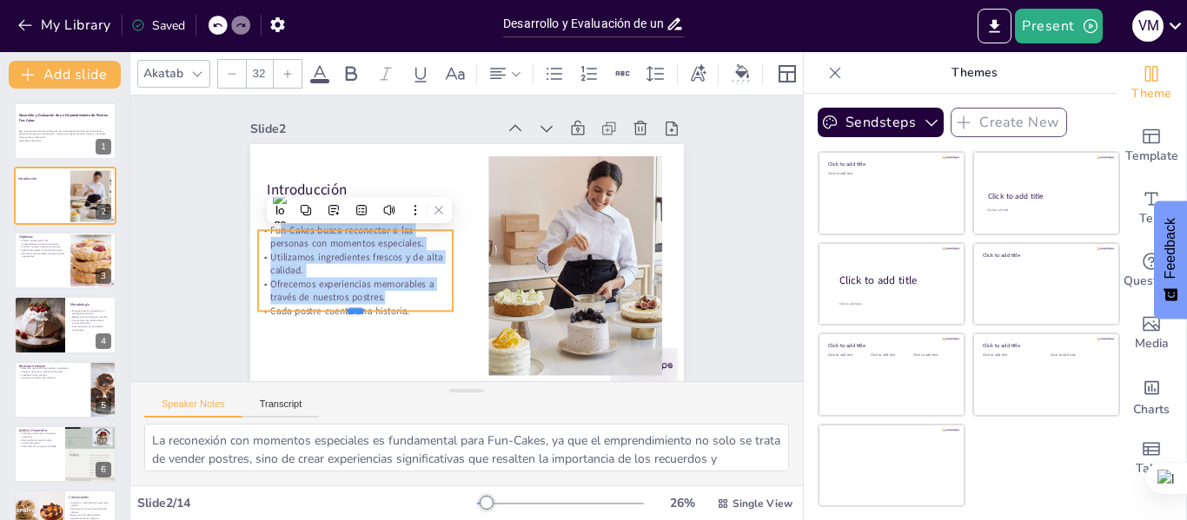
click at [416, 317] on div at bounding box center [336, 280] width 190 height 74
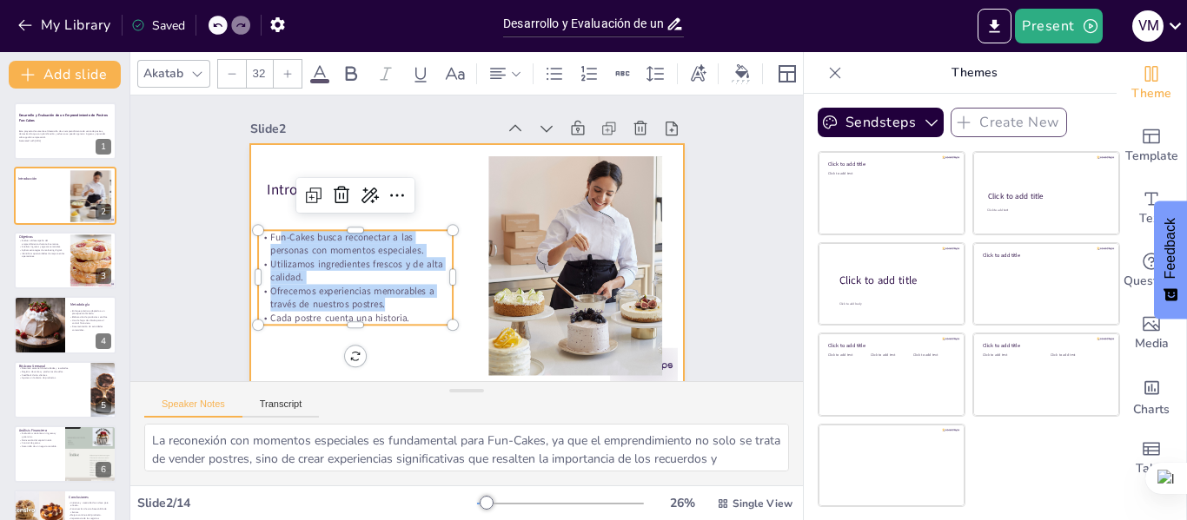
click at [405, 347] on div at bounding box center [466, 266] width 433 height 244
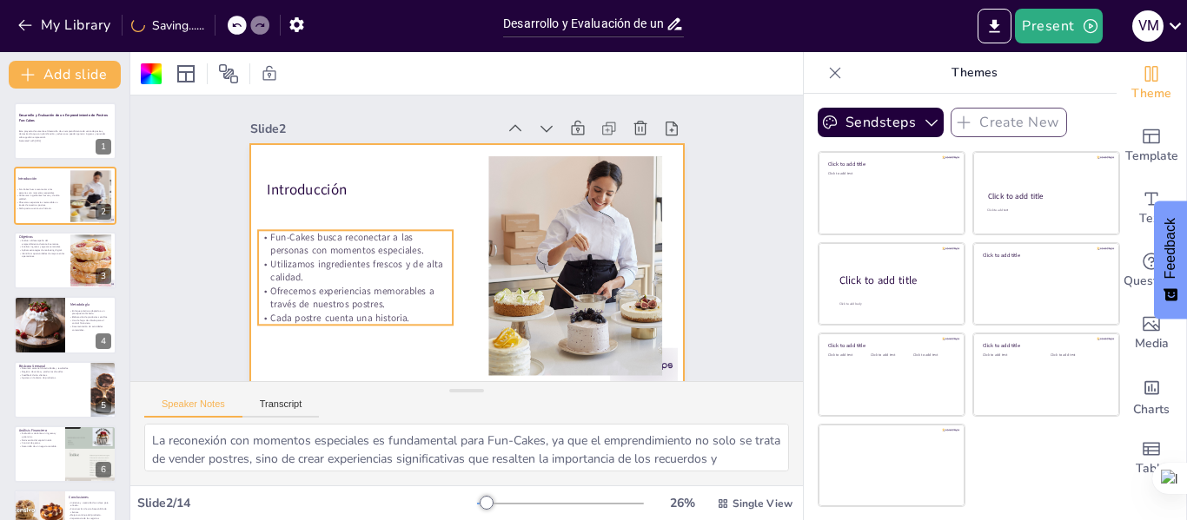
click at [398, 317] on p "Cada postre cuenta una historia." at bounding box center [346, 306] width 195 height 34
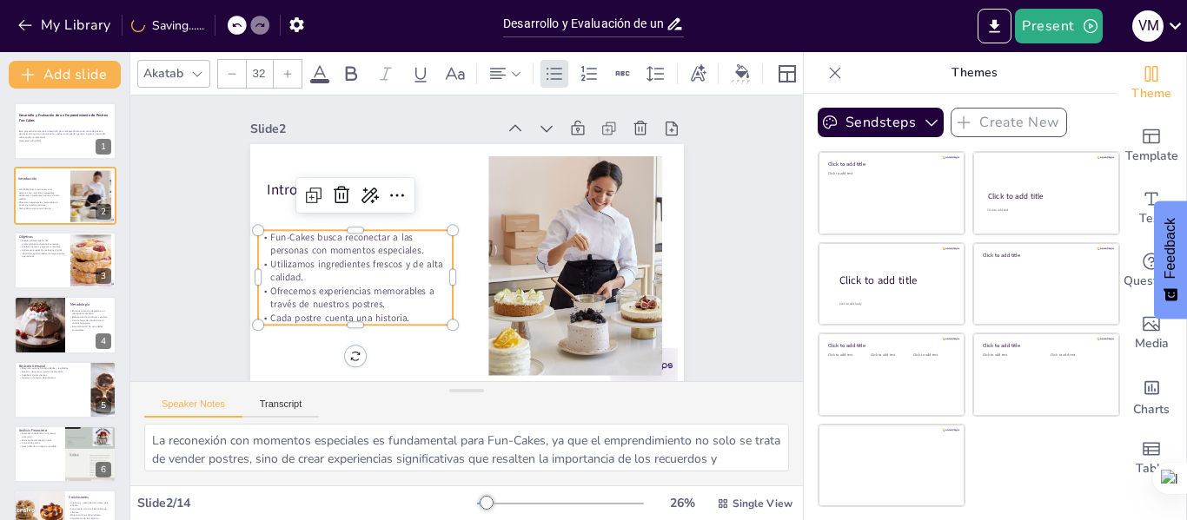
click at [398, 317] on p "Cada postre cuenta una historia." at bounding box center [346, 306] width 195 height 34
click at [398, 317] on p "Cada postre cuenta una historia." at bounding box center [355, 318] width 195 height 14
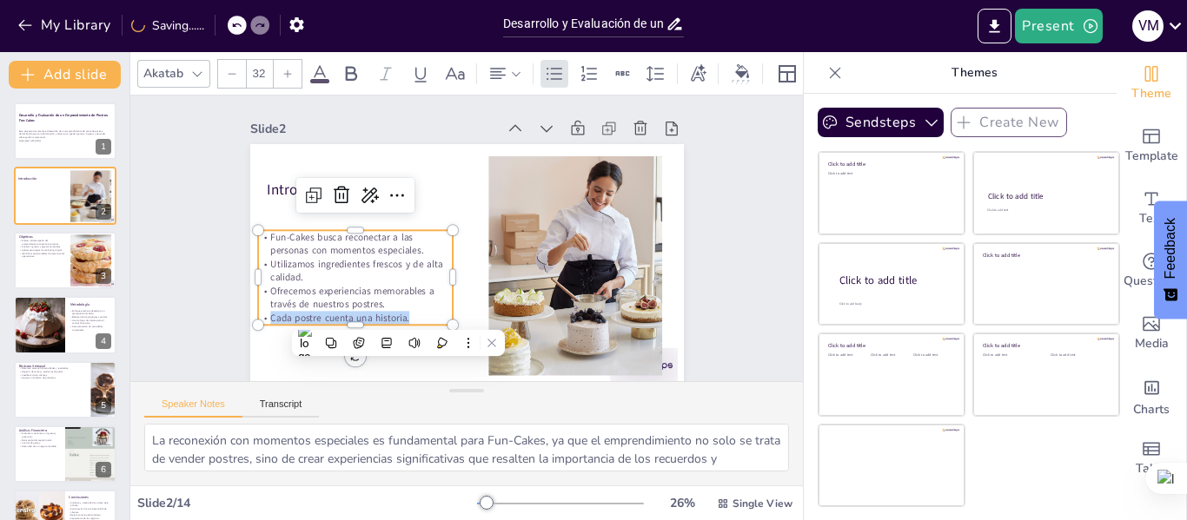
click at [398, 317] on p "Cada postre cuenta una historia." at bounding box center [347, 306] width 195 height 34
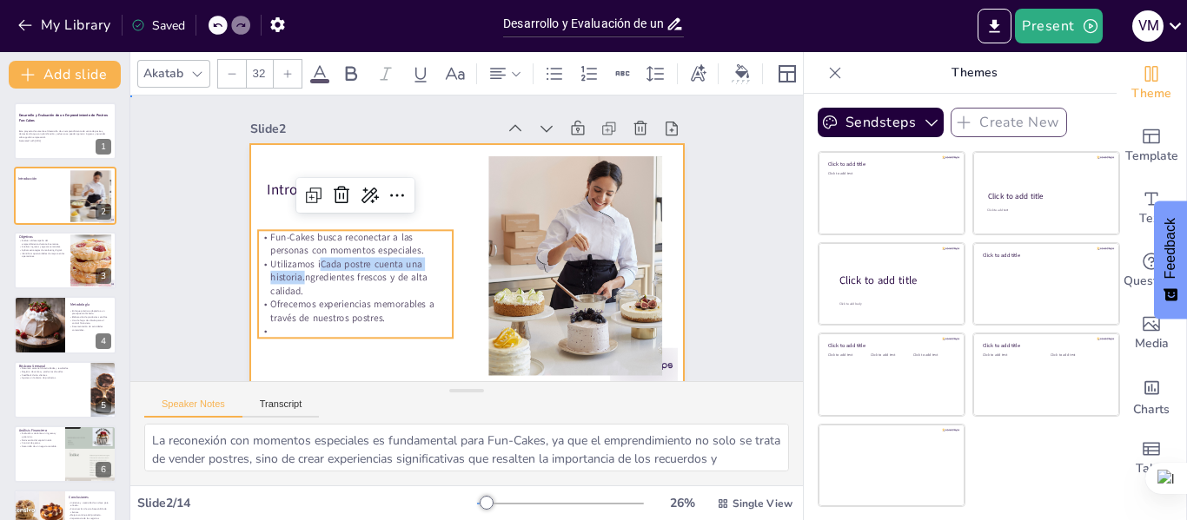
click at [391, 367] on div at bounding box center [463, 266] width 457 height 288
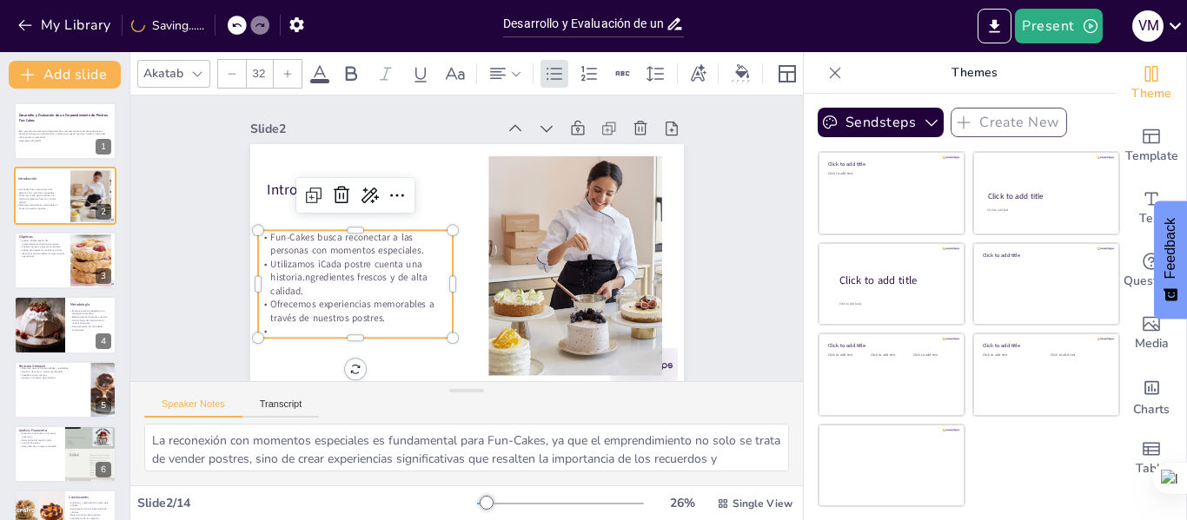
click at [334, 231] on p "Fun-Cakes busca reconectar a las personas con momentos especiales." at bounding box center [355, 243] width 195 height 27
click at [374, 309] on p "Ofrecemos experiencias memorables a través de nuestros postres." at bounding box center [355, 304] width 195 height 27
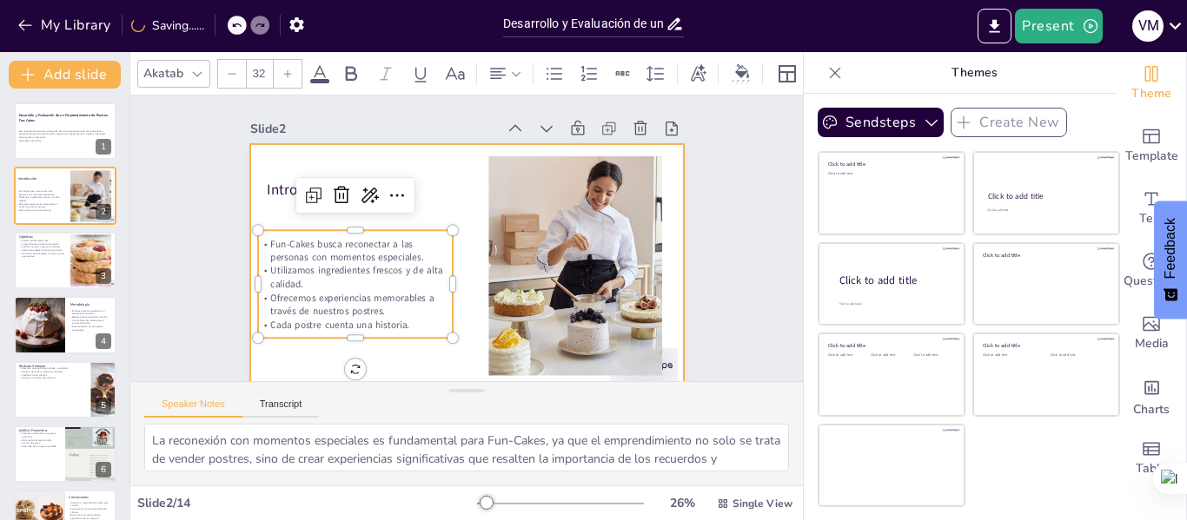
click at [391, 356] on div at bounding box center [463, 266] width 457 height 288
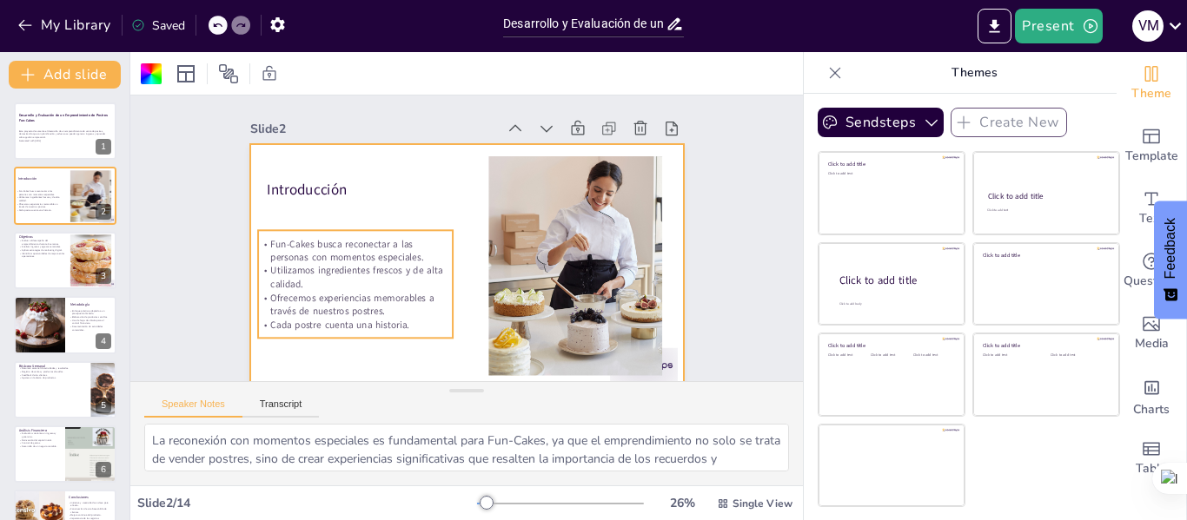
click at [401, 323] on p "Cada postre cuenta una historia." at bounding box center [355, 325] width 195 height 14
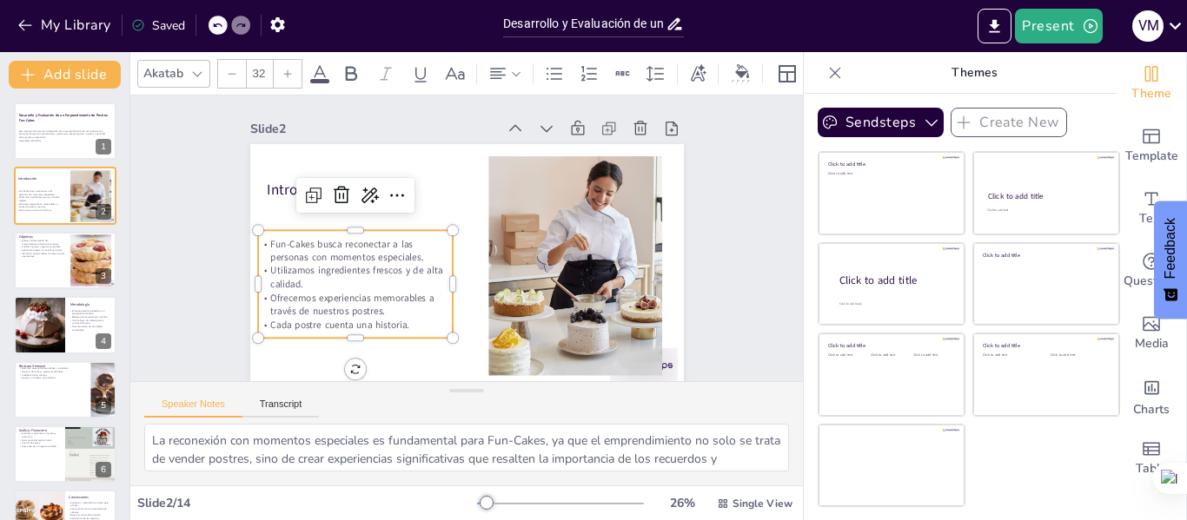
click at [395, 324] on span "Cada postre cuenta una historia." at bounding box center [331, 311] width 140 height 28
click at [329, 273] on span "Utilizamos ingredientes frescos y de alta calidad." at bounding box center [356, 277] width 172 height 27
click at [329, 273] on span "Utilizamos ingredientes frescos y de alta calidad." at bounding box center [353, 258] width 174 height 31
click at [329, 273] on span "Utilizamos ingredientes frescos y de alta calidad." at bounding box center [356, 277] width 172 height 27
click at [329, 251] on span "Utilizamos ingredientes frescos y de alta calidad." at bounding box center [359, 188] width 146 height 125
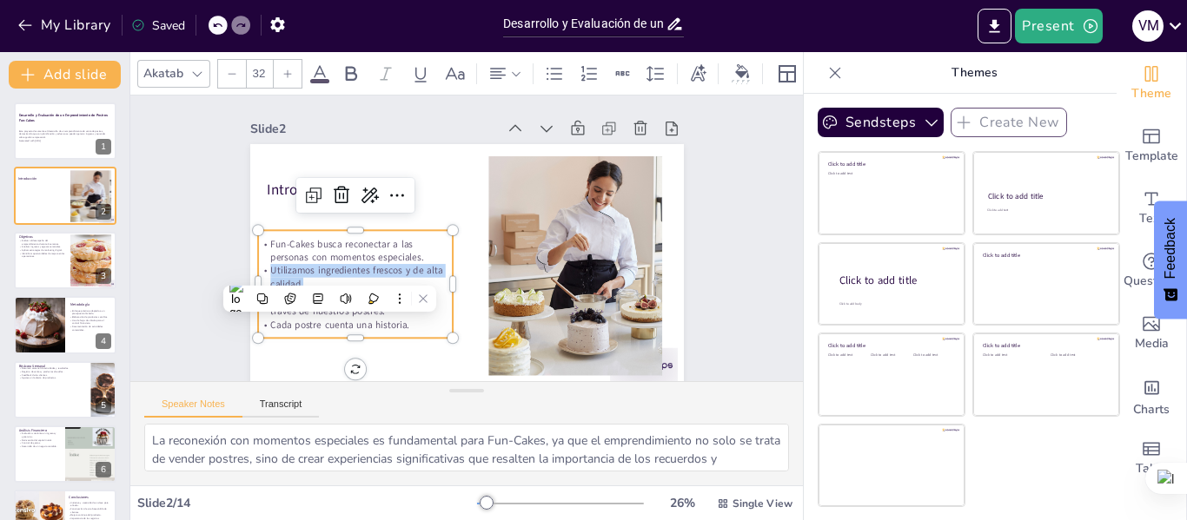
click at [329, 273] on span "Utilizamos ingredientes frescos y de alta calidad." at bounding box center [353, 258] width 174 height 31
click at [329, 273] on span "Utilizamos ingredientes frescos y de alta calidad." at bounding box center [356, 277] width 172 height 27
click at [329, 264] on span "Utilizamos ingredientes frescos y de alta calidad." at bounding box center [350, 223] width 168 height 82
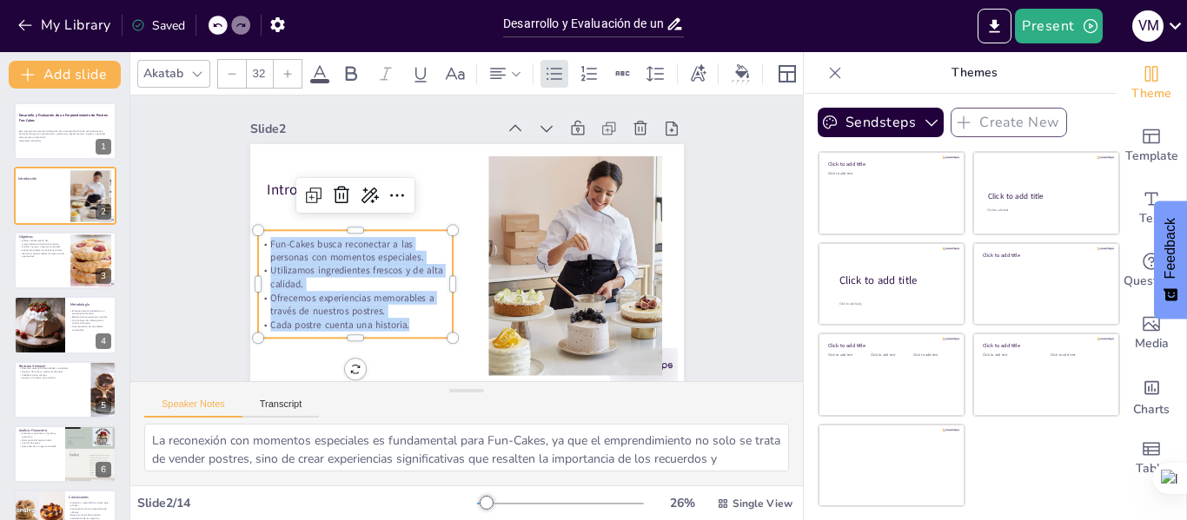
drag, startPoint x: 256, startPoint y: 241, endPoint x: 406, endPoint y: 319, distance: 168.6
click at [406, 319] on div "Fun-Cakes busca reconectar a las personas con momentos especiales. Utilizamos i…" at bounding box center [355, 284] width 195 height 95
copy div "Fun-Cakes busca reconectar a las personas con momentos especiales. Utilizamos i…"
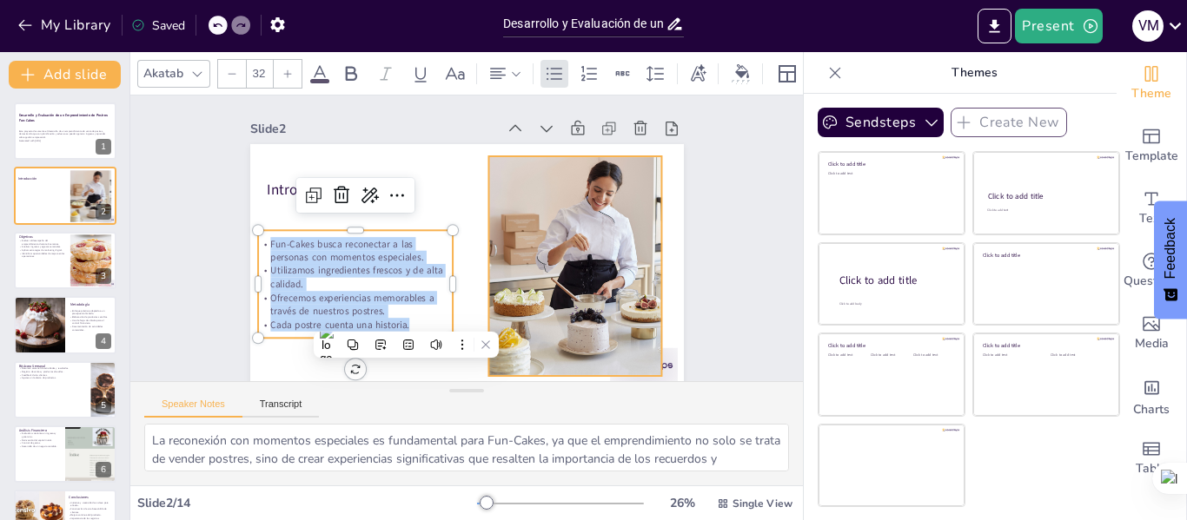
click at [520, 281] on div at bounding box center [575, 266] width 220 height 220
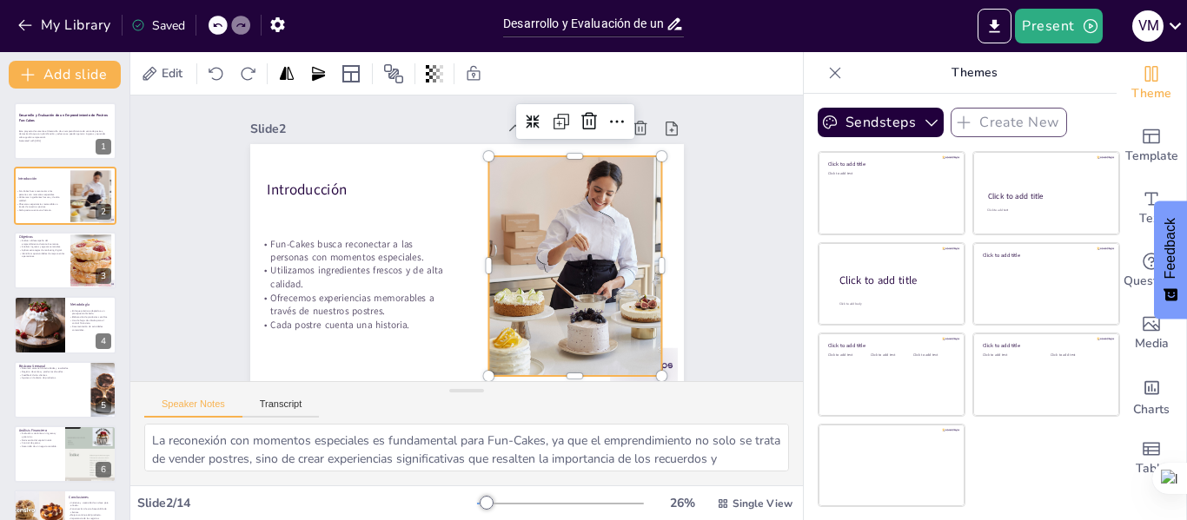
copy div "Fun-Cakes busca reconectar a las personas con momentos especiales. Utilizamos i…"
click at [45, 262] on div at bounding box center [65, 260] width 104 height 59
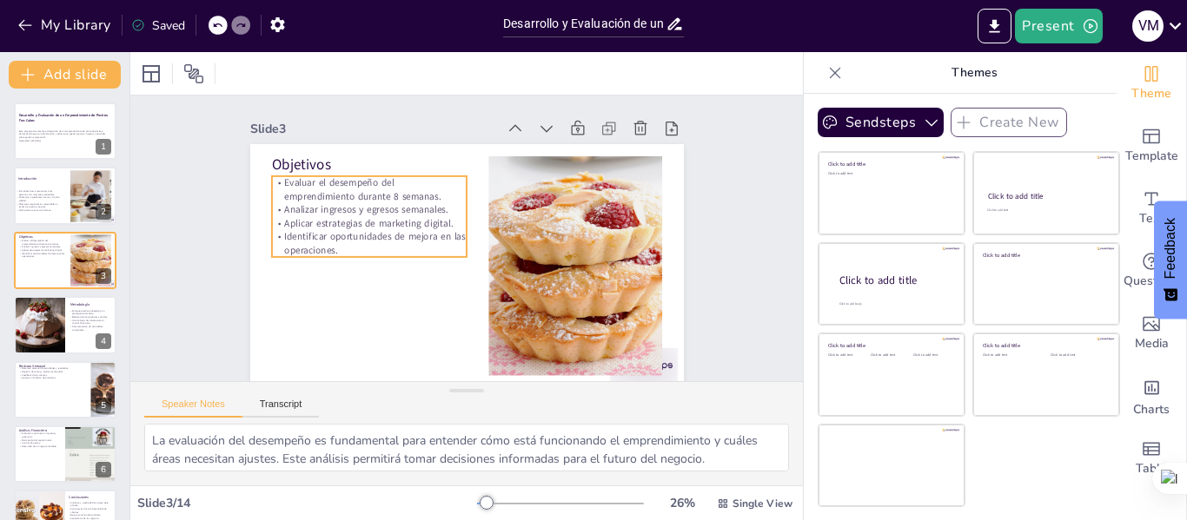
click at [282, 254] on p "Identificar oportunidades de mejora en las operaciones." at bounding box center [370, 222] width 196 height 67
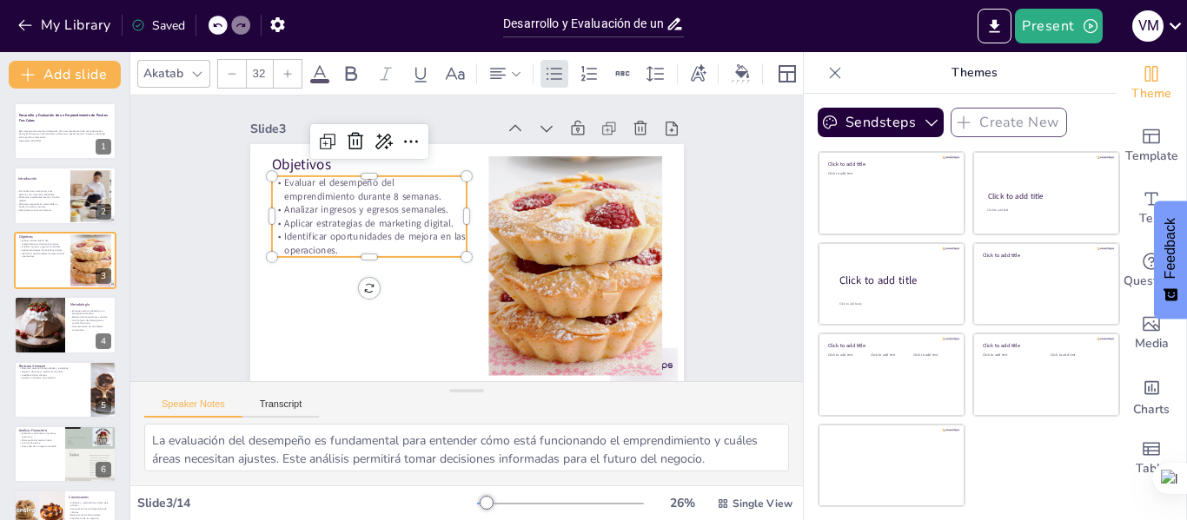
click at [339, 251] on p "Identificar oportunidades de mejora en las operaciones." at bounding box center [368, 243] width 195 height 27
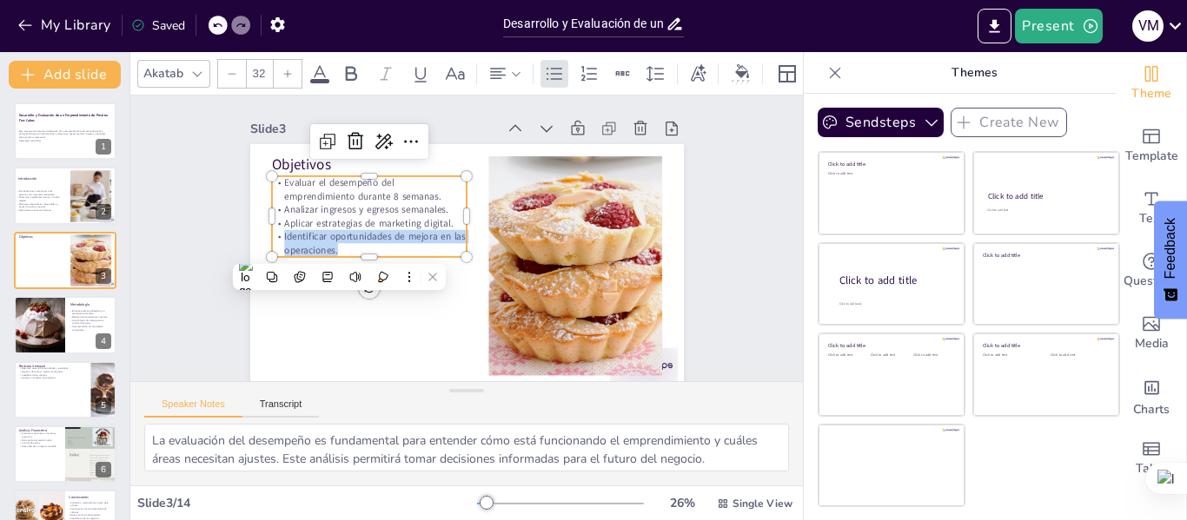
click at [330, 248] on p "Identificar oportunidades de mejora en las operaciones." at bounding box center [368, 232] width 197 height 47
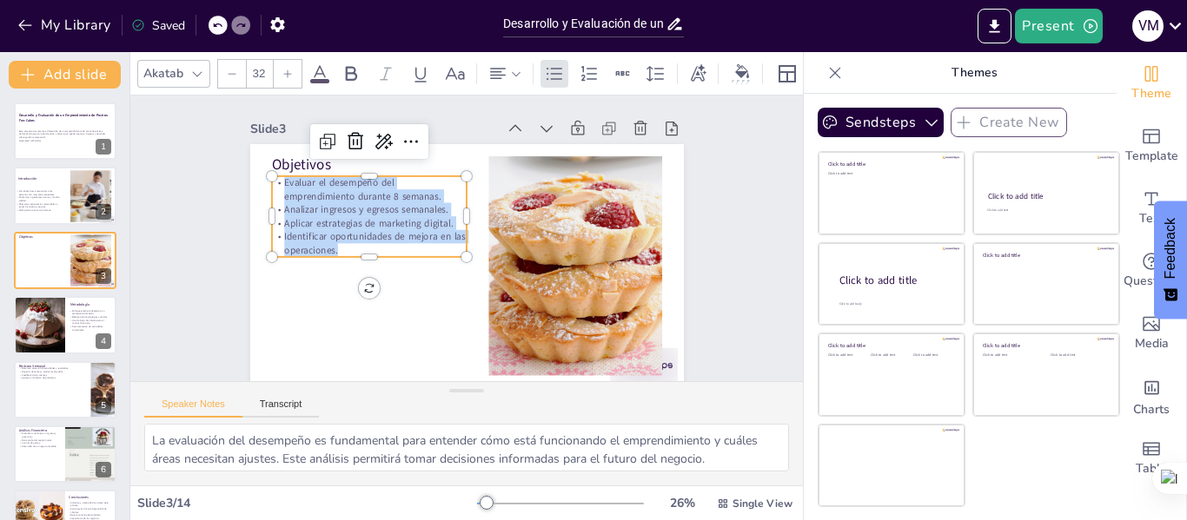
drag, startPoint x: 330, startPoint y: 248, endPoint x: 273, endPoint y: 174, distance: 93.5
click at [273, 174] on div "Objetivos Evaluar el desempeño del emprendimiento durante 8 semanas. Analizar i…" at bounding box center [466, 266] width 433 height 244
copy div "Evaluar el desempeño del emprendimiento durante 8 semanas. Analizar ingresos y …"
click at [57, 324] on div at bounding box center [39, 324] width 59 height 59
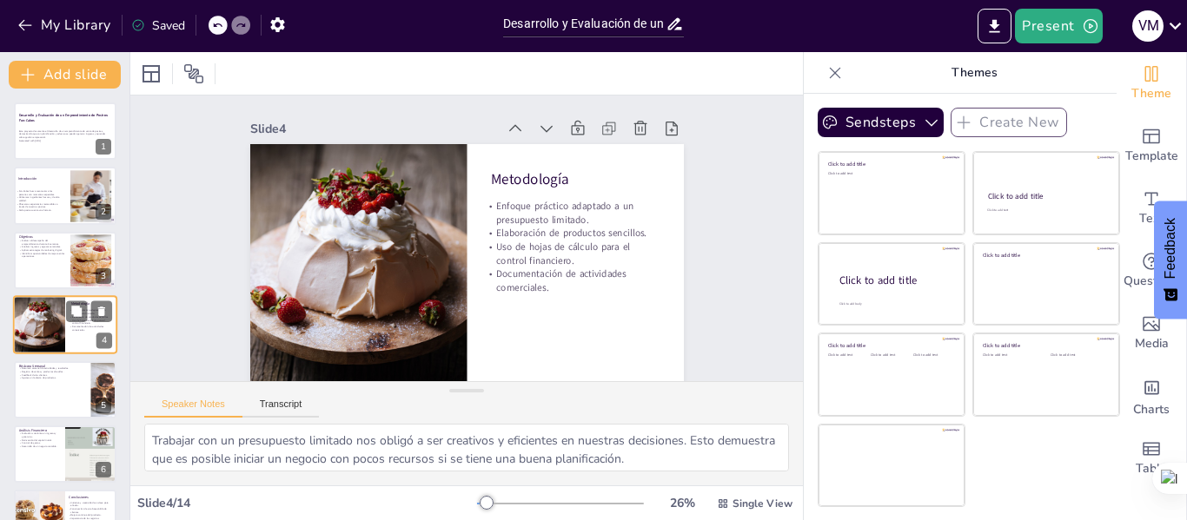
scroll to position [21, 0]
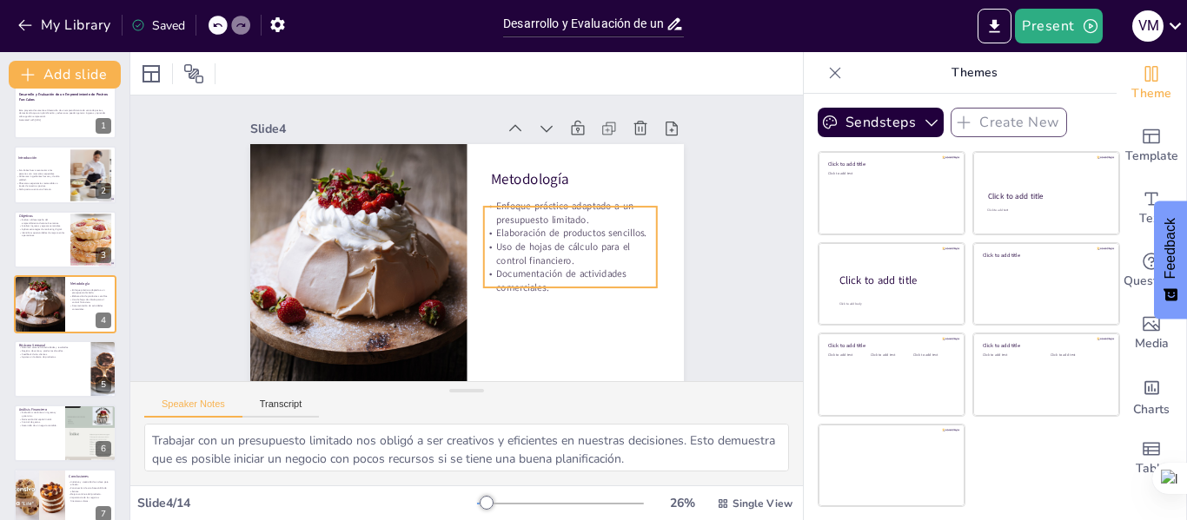
click at [553, 246] on p "Uso de hojas de cálculo para el control financiero." at bounding box center [567, 264] width 175 height 45
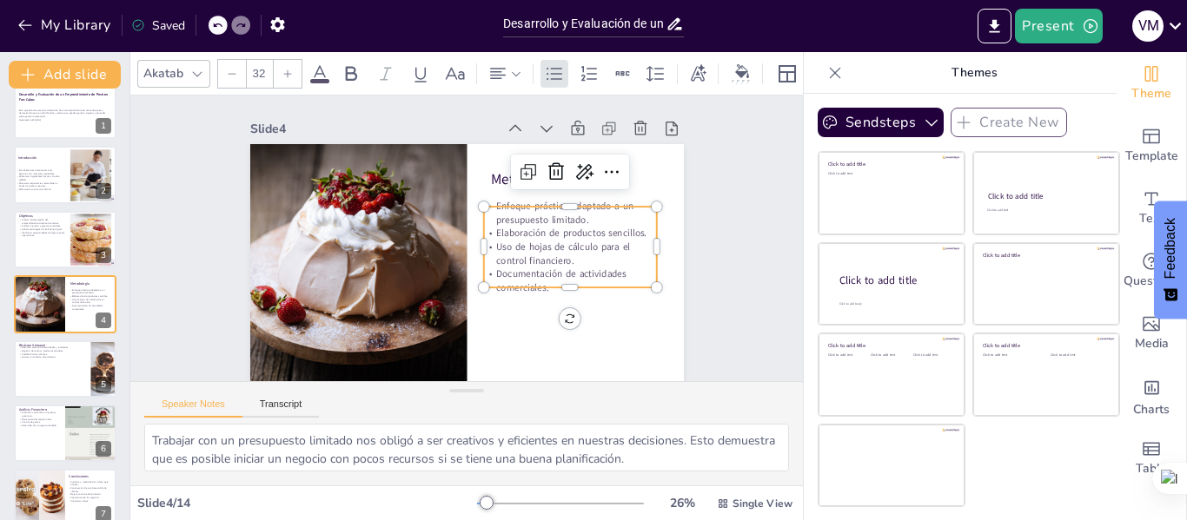
click at [561, 244] on p "Uso de hojas de cálculo para el control financiero." at bounding box center [564, 275] width 175 height 63
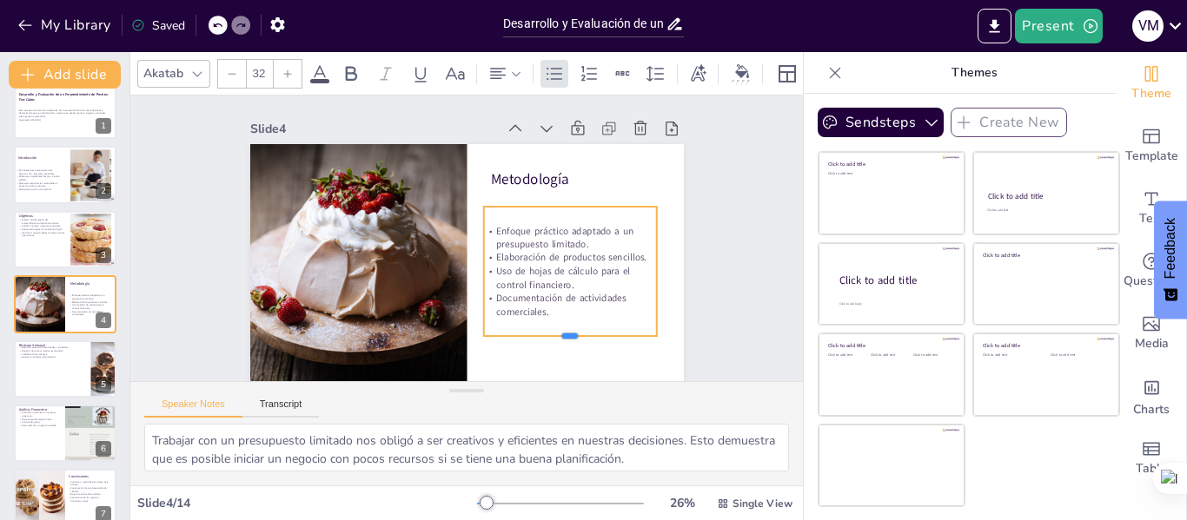
drag, startPoint x: 557, startPoint y: 288, endPoint x: 561, endPoint y: 337, distance: 48.8
click at [561, 337] on div at bounding box center [570, 343] width 174 height 14
click at [533, 314] on p "Documentación de actividades comerciales." at bounding box center [570, 305] width 174 height 27
click at [529, 309] on p "Documentación de actividades comerciales." at bounding box center [562, 315] width 175 height 45
click at [550, 311] on p "Documentación de actividades comerciales." at bounding box center [553, 325] width 175 height 63
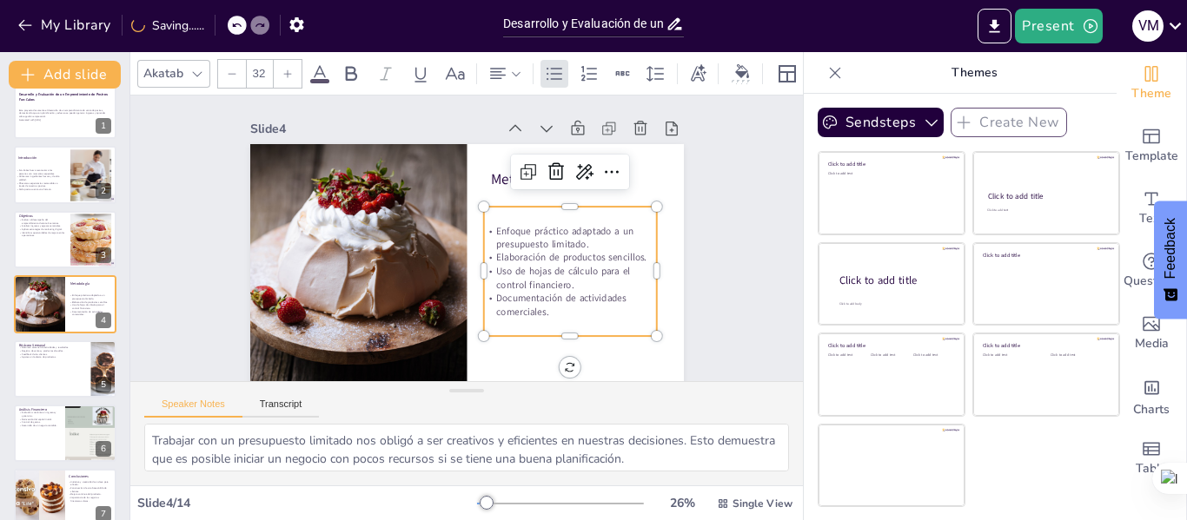
click at [534, 287] on p "Uso de hojas de cálculo para el control financiero." at bounding box center [570, 278] width 174 height 27
click at [534, 287] on p "Uso de hojas de cálculo para el control financiero." at bounding box center [565, 288] width 175 height 45
click at [534, 287] on span "Uso de hojas de cálculo para el control financiero." at bounding box center [558, 285] width 136 height 35
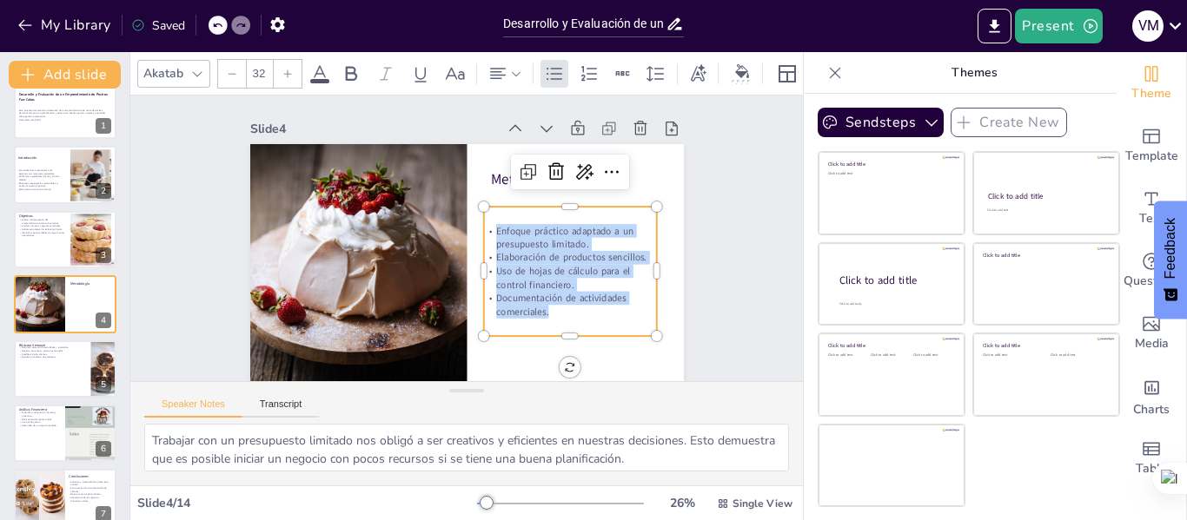
drag, startPoint x: 541, startPoint y: 312, endPoint x: 482, endPoint y: 226, distance: 104.3
click at [482, 226] on div "Enfoque práctico adaptado a un presupuesto limitado. Elaboración de productos s…" at bounding box center [566, 282] width 182 height 112
copy div "Enfoque práctico adaptado a un presupuesto limitado. Elaboración de productos s…"
click at [30, 427] on p "Desarrollo de un negocio rentable." at bounding box center [39, 425] width 42 height 3
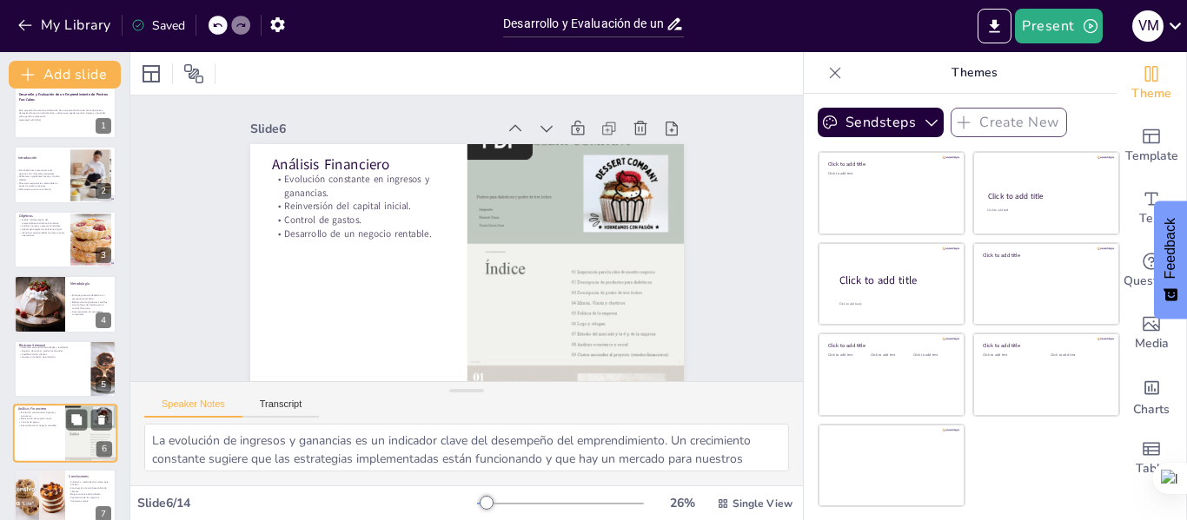
scroll to position [150, 0]
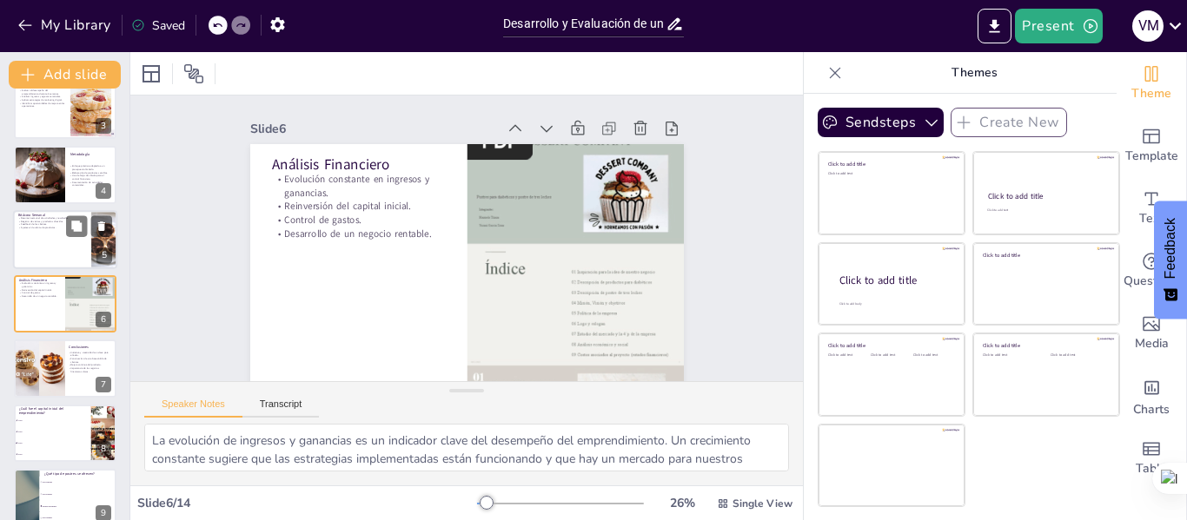
click at [50, 224] on p "Feedback de los clientes." at bounding box center [52, 223] width 68 height 3
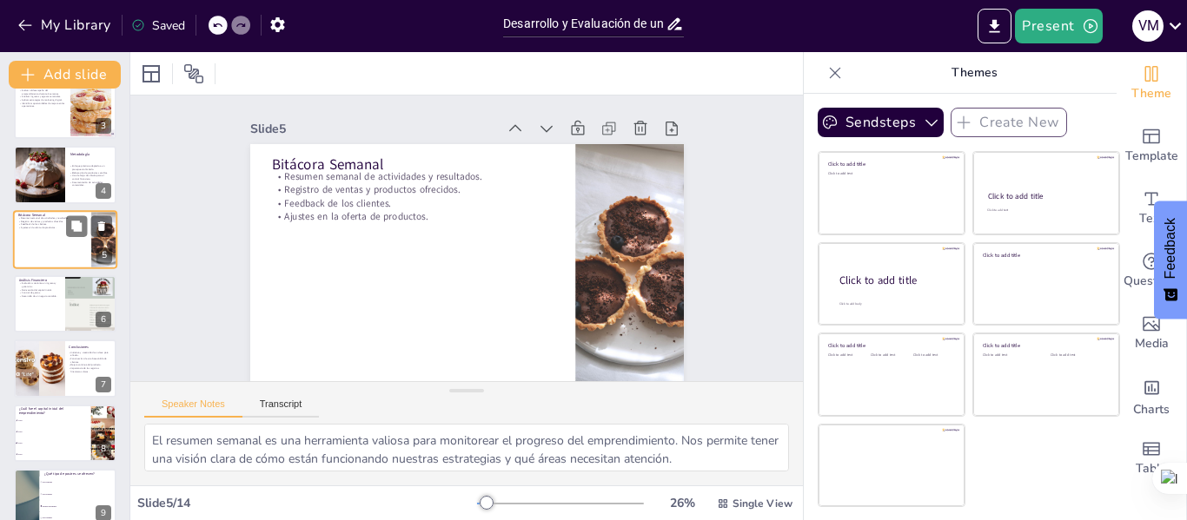
scroll to position [85, 0]
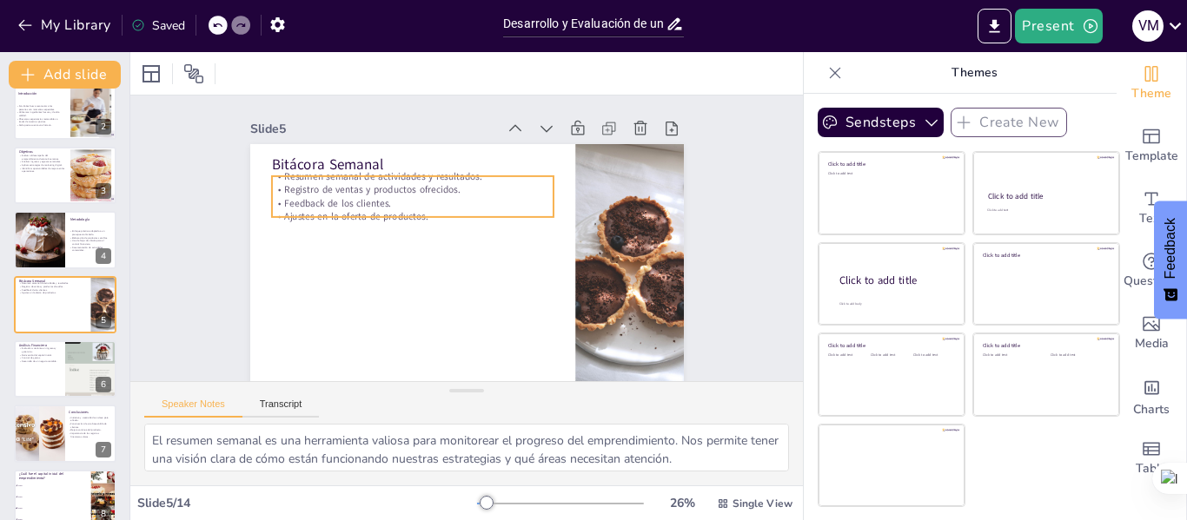
click at [344, 186] on p "Registro de ventas y productos ofrecidos." at bounding box center [411, 190] width 281 height 14
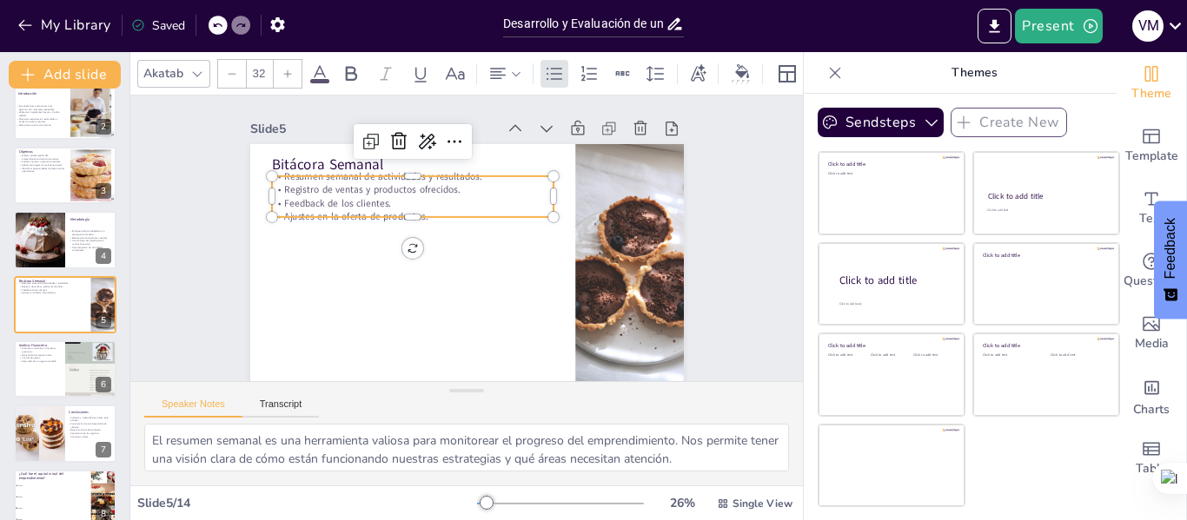
click at [416, 204] on p "Feedback de los clientes." at bounding box center [415, 197] width 281 height 43
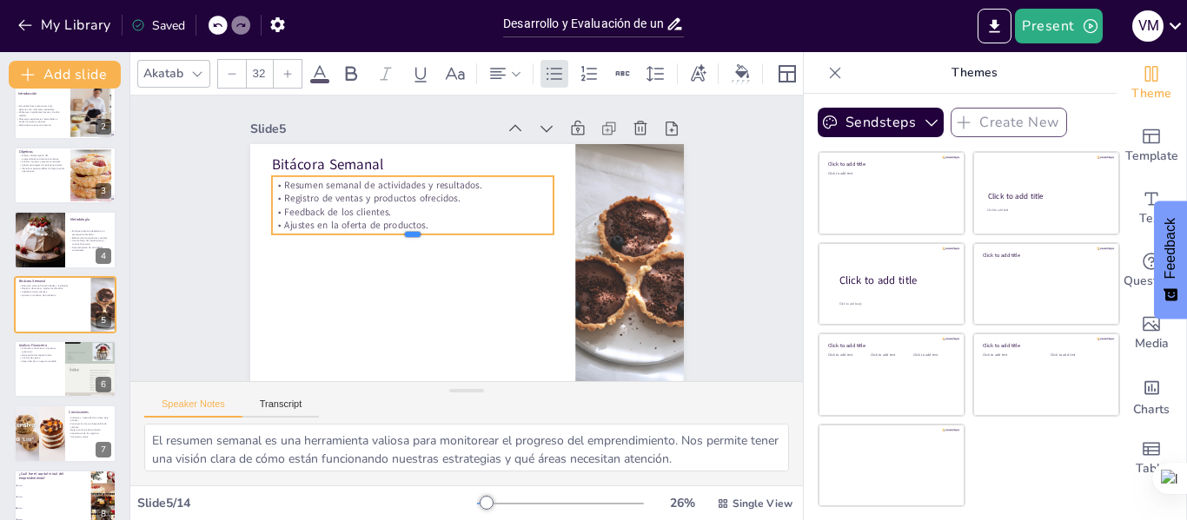
drag, startPoint x: 395, startPoint y: 217, endPoint x: 395, endPoint y: 242, distance: 25.2
click at [395, 242] on div at bounding box center [411, 242] width 281 height 14
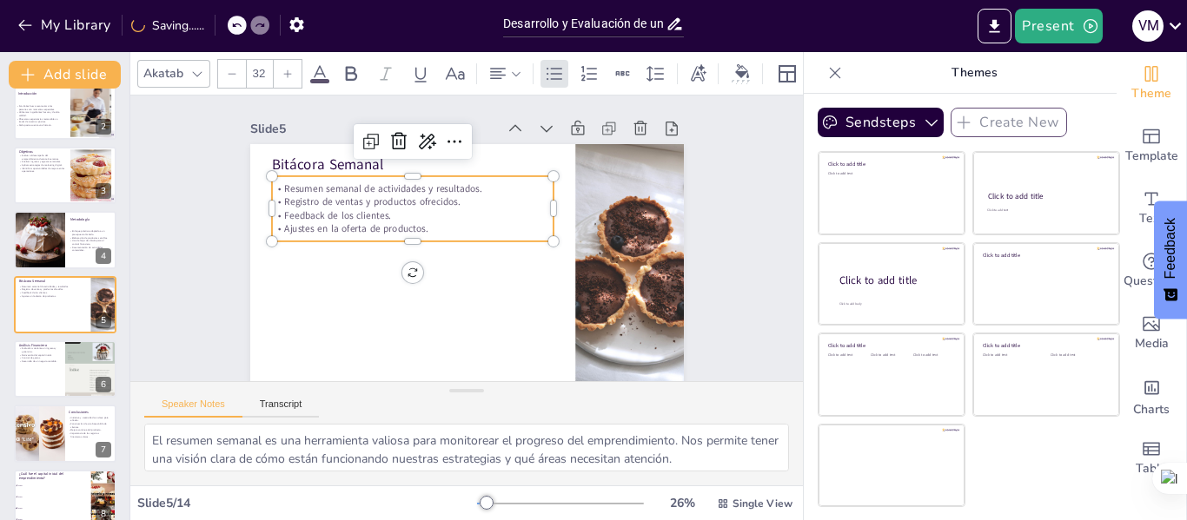
click at [420, 195] on p "Registro de ventas y productos ofrecidos." at bounding box center [415, 196] width 281 height 43
click at [418, 231] on p "Ajustes en la oferta de productos." at bounding box center [411, 229] width 281 height 14
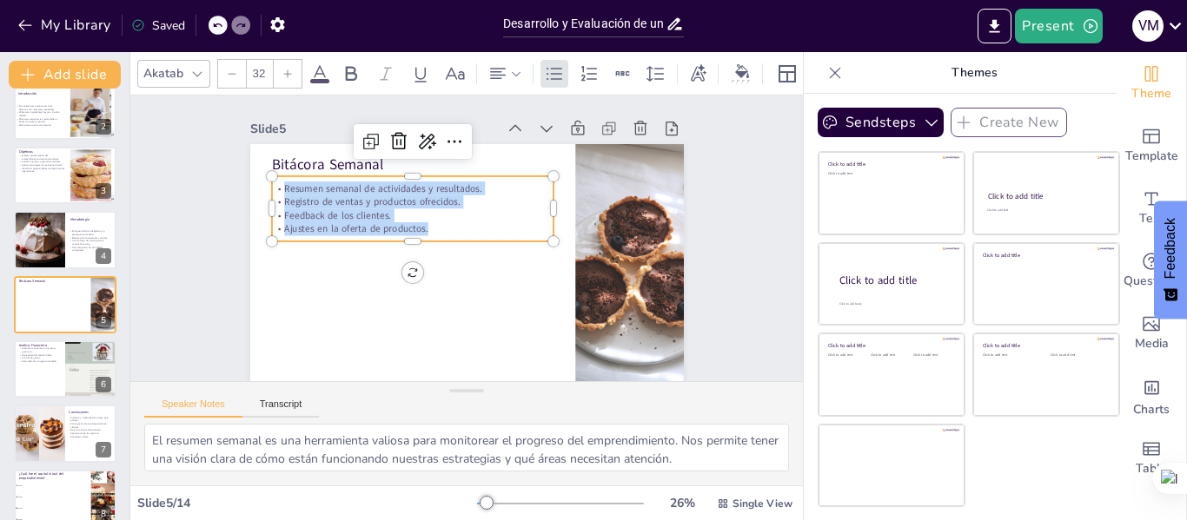
drag, startPoint x: 418, startPoint y: 231, endPoint x: 268, endPoint y: 183, distance: 156.9
click at [271, 183] on div "Resumen semanal de actividades y resultados. Registro de ventas y productos ofr…" at bounding box center [411, 209] width 281 height 54
click at [61, 367] on div at bounding box center [65, 369] width 104 height 59
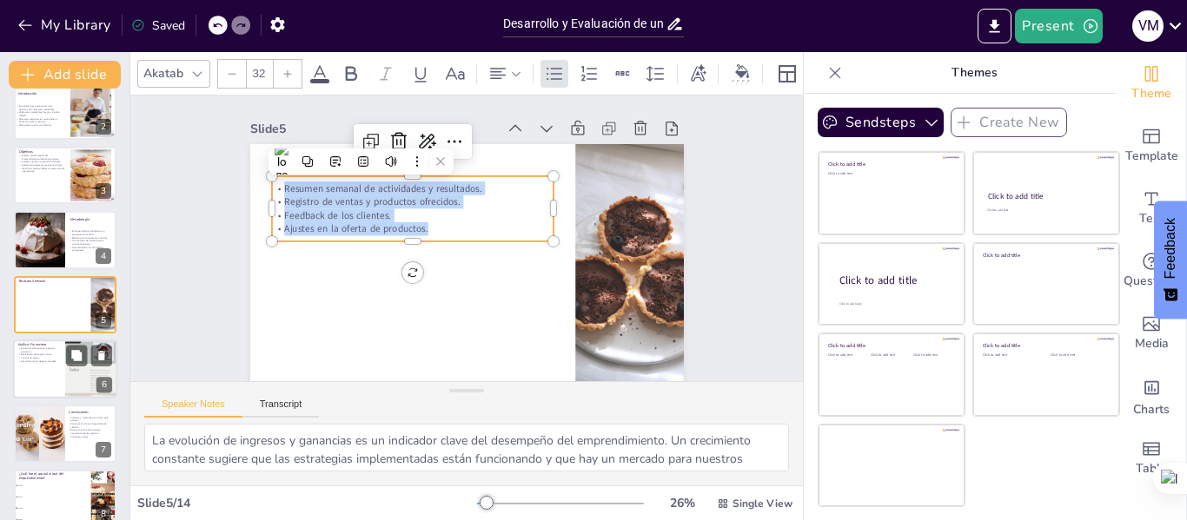
scroll to position [150, 0]
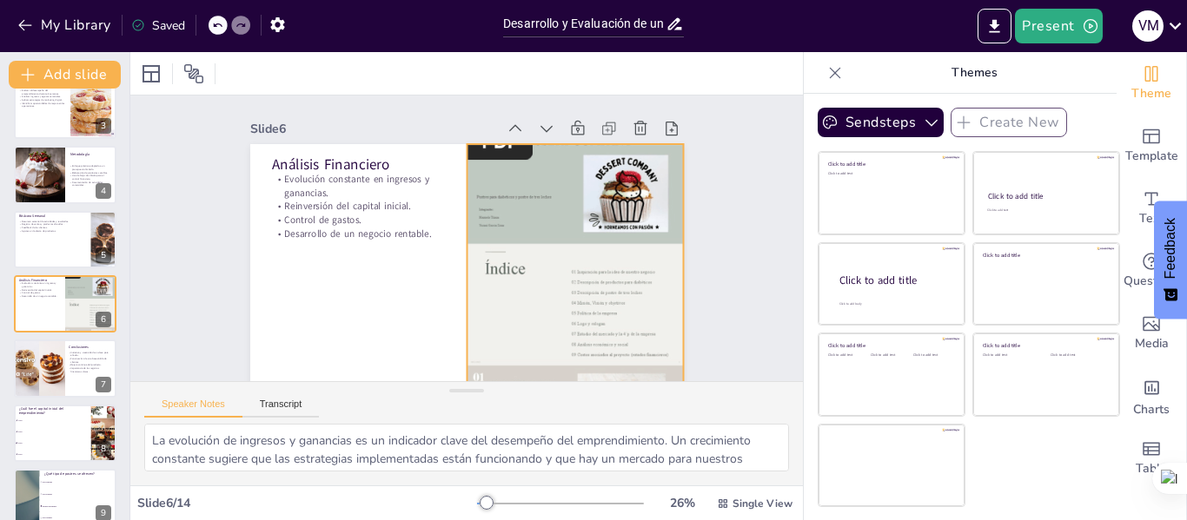
click at [502, 257] on div at bounding box center [574, 266] width 217 height 288
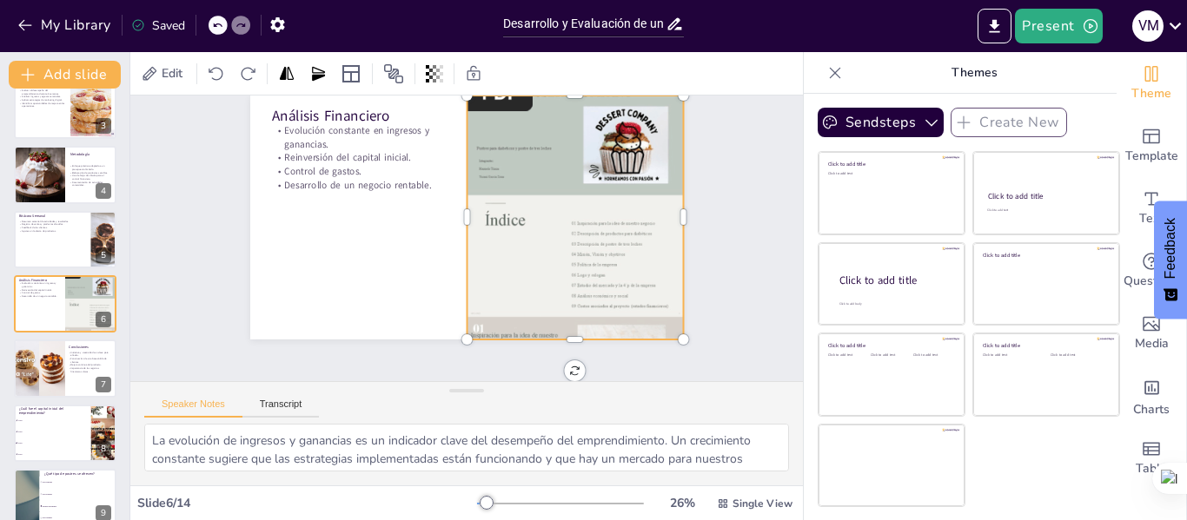
scroll to position [62, 0]
click at [553, 218] on div at bounding box center [574, 218] width 217 height 288
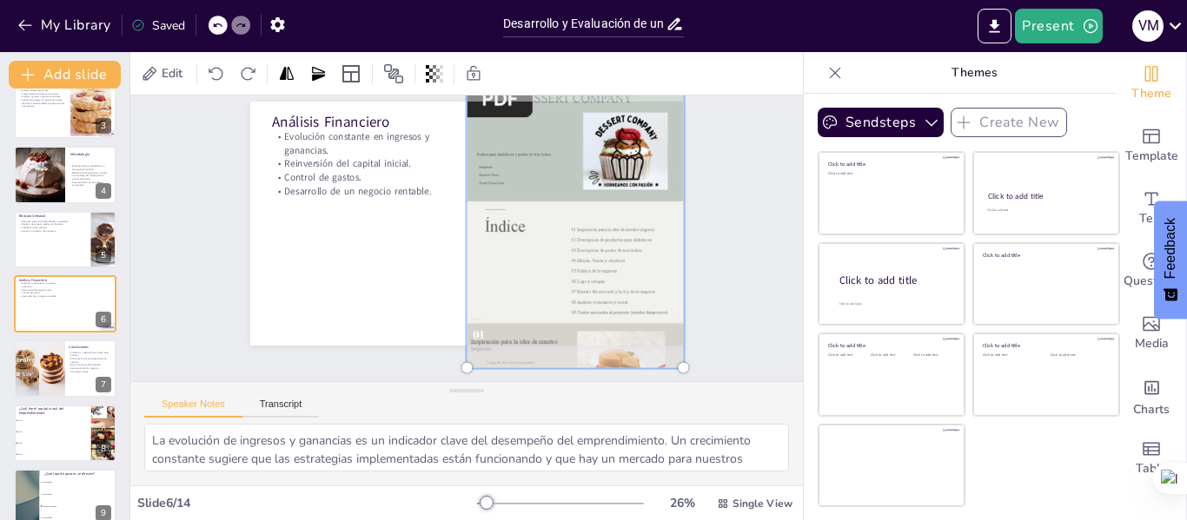
scroll to position [56, 0]
click at [572, 240] on div at bounding box center [575, 223] width 238 height 309
click at [315, 229] on div at bounding box center [466, 224] width 433 height 244
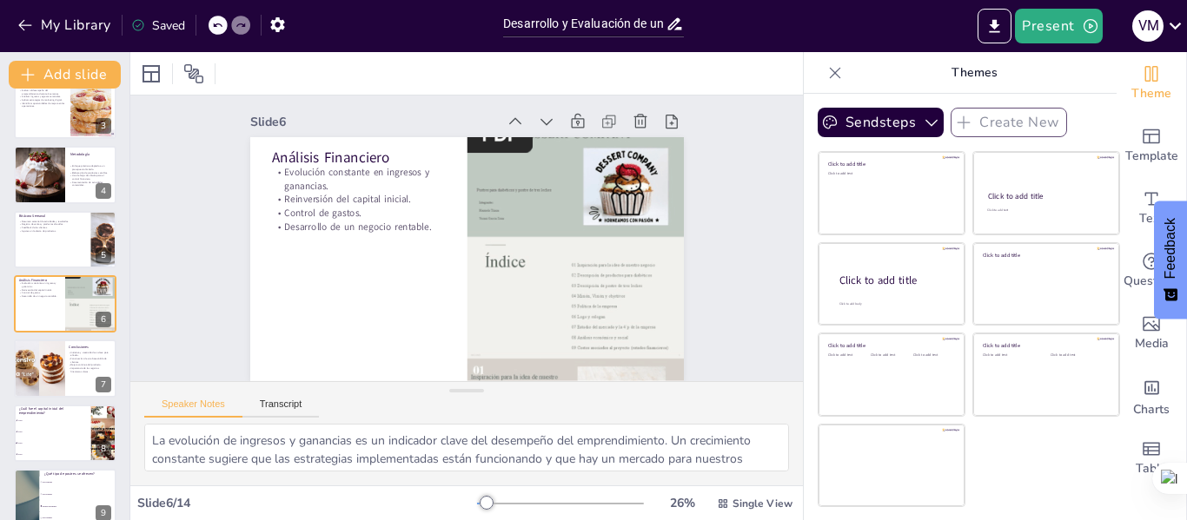
scroll to position [20, 0]
click at [355, 220] on p "Desarrollo de un negocio rentable." at bounding box center [358, 227] width 174 height 14
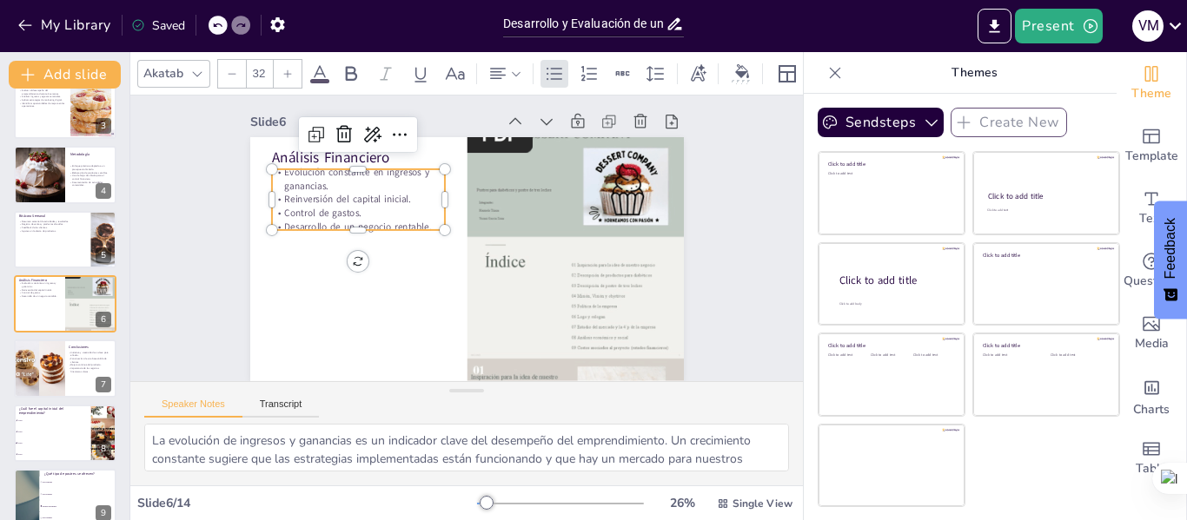
click at [355, 220] on p "Desarrollo de un negocio rentable." at bounding box center [358, 227] width 174 height 14
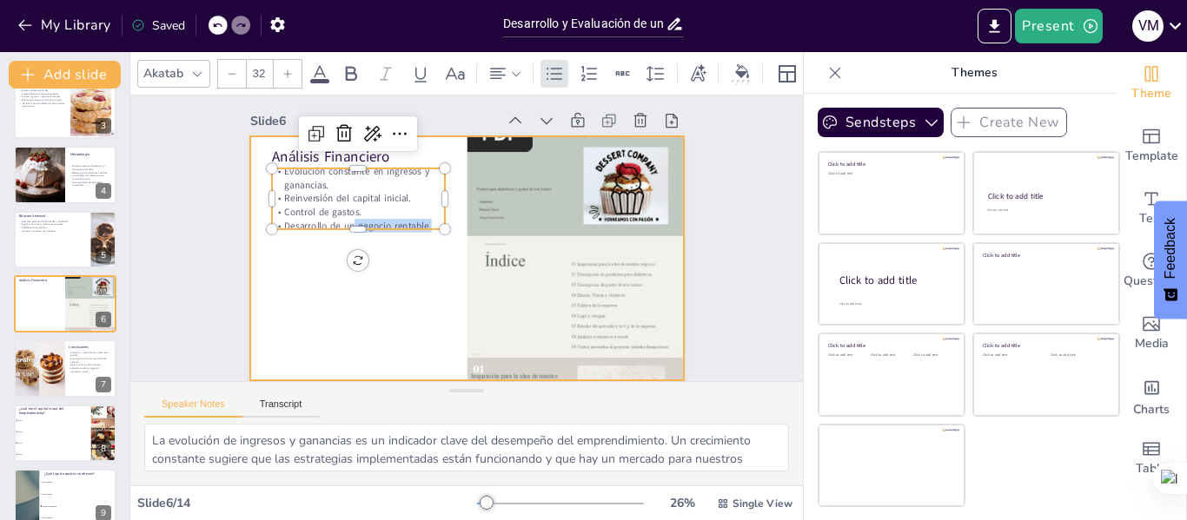
drag, startPoint x: 342, startPoint y: 215, endPoint x: 453, endPoint y: 191, distance: 113.0
click at [453, 191] on div "Análisis Financiero Evolución constante en ingresos y ganancias. Reinversión de…" at bounding box center [466, 258] width 433 height 244
click at [413, 248] on div at bounding box center [466, 258] width 433 height 244
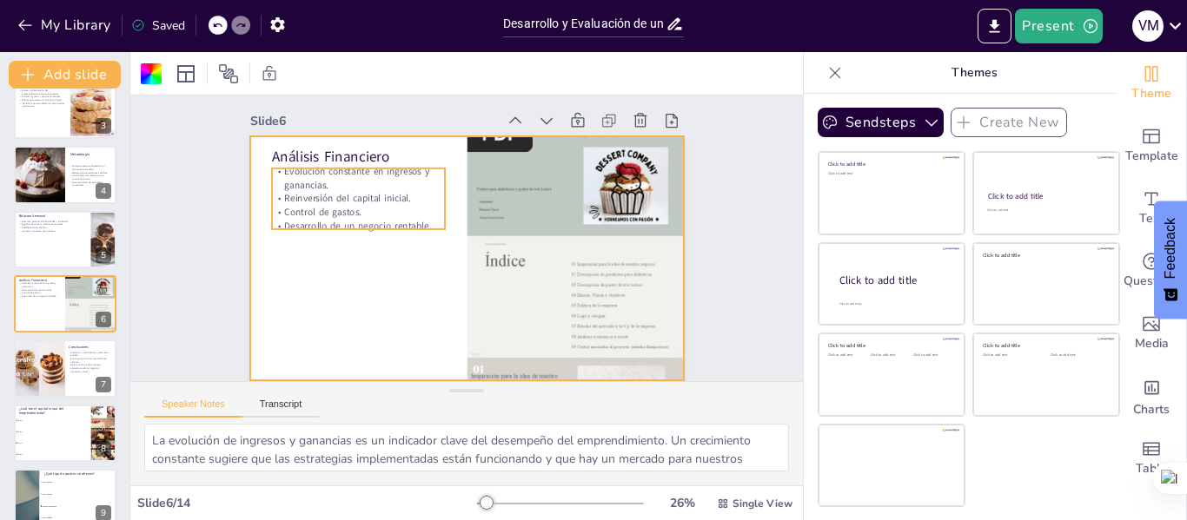
click at [416, 219] on p "Desarrollo de un negocio rentable." at bounding box center [358, 226] width 174 height 14
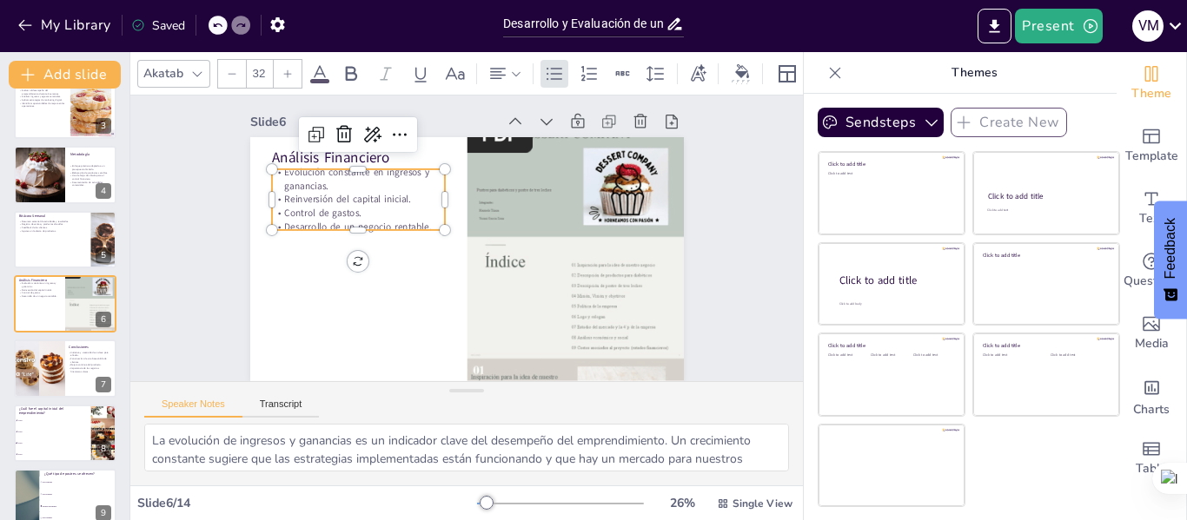
click at [384, 193] on p "Reinversión del capital inicial." at bounding box center [358, 200] width 174 height 14
click at [383, 193] on p "Reinversión del capital inicial." at bounding box center [358, 200] width 174 height 14
click at [383, 193] on span "Reinversión del capital inicial." at bounding box center [347, 199] width 127 height 13
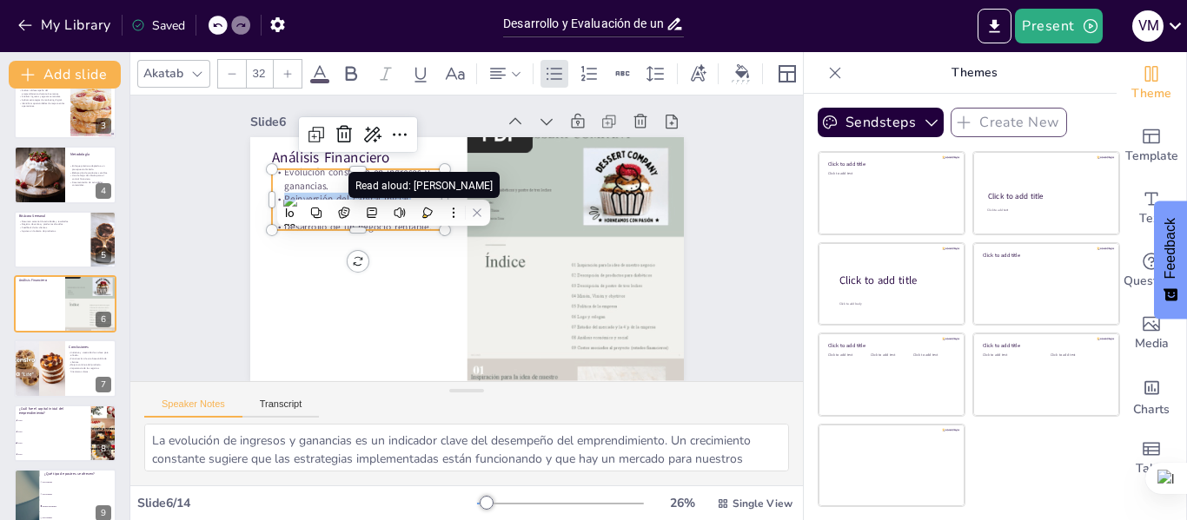
click at [415, 180] on span "Read aloud: [PERSON_NAME]" at bounding box center [423, 186] width 137 height 12
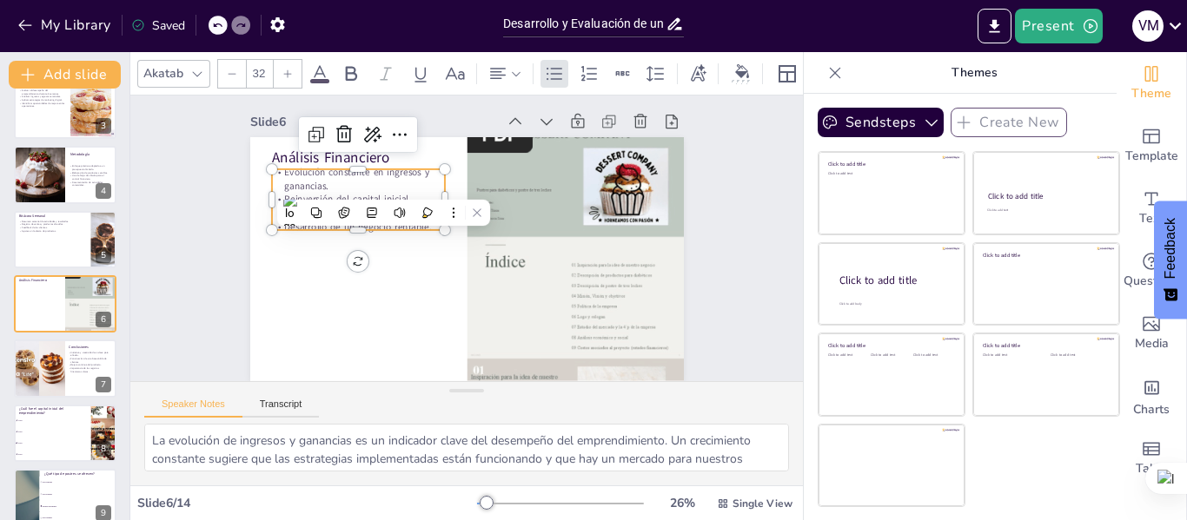
click at [371, 166] on span "Evolución constante en ingresos y ganancias." at bounding box center [356, 179] width 145 height 27
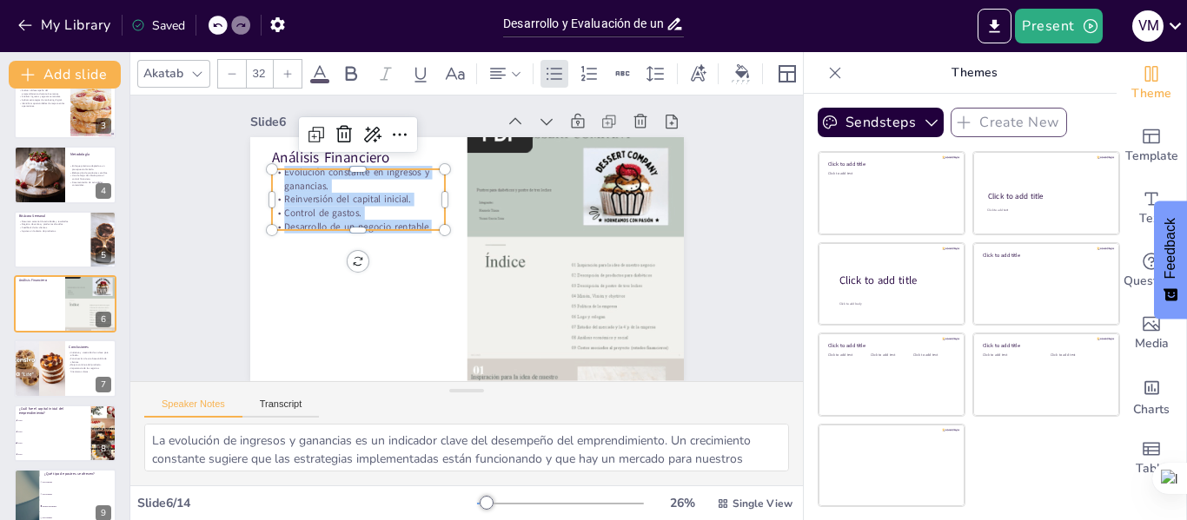
drag, startPoint x: 422, startPoint y: 211, endPoint x: 262, endPoint y: 159, distance: 168.1
click at [262, 159] on div "Análisis Financiero Evolución constante en ingresos y ganancias. Reinversión de…" at bounding box center [466, 259] width 433 height 244
copy div "Evolución constante en ingresos y ganancias. Reinversión del capital inicial. C…"
